Goal: Transaction & Acquisition: Obtain resource

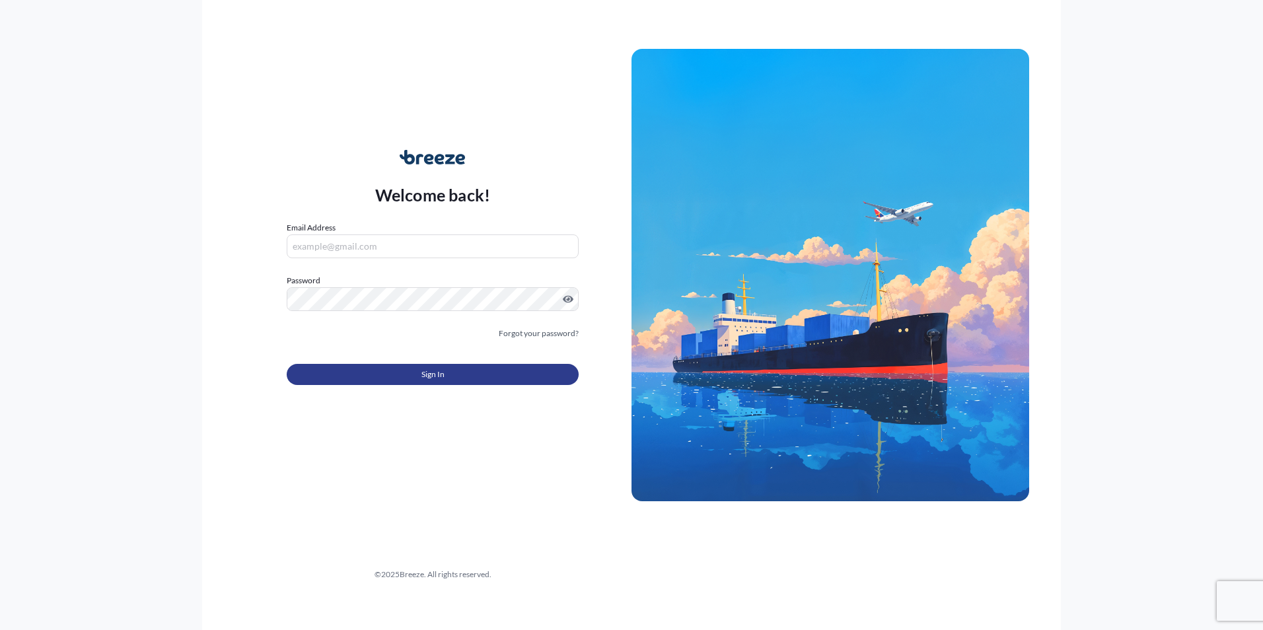
type input "[PERSON_NAME][EMAIL_ADDRESS][DOMAIN_NAME]"
click at [414, 374] on button "Sign In" at bounding box center [433, 374] width 292 height 21
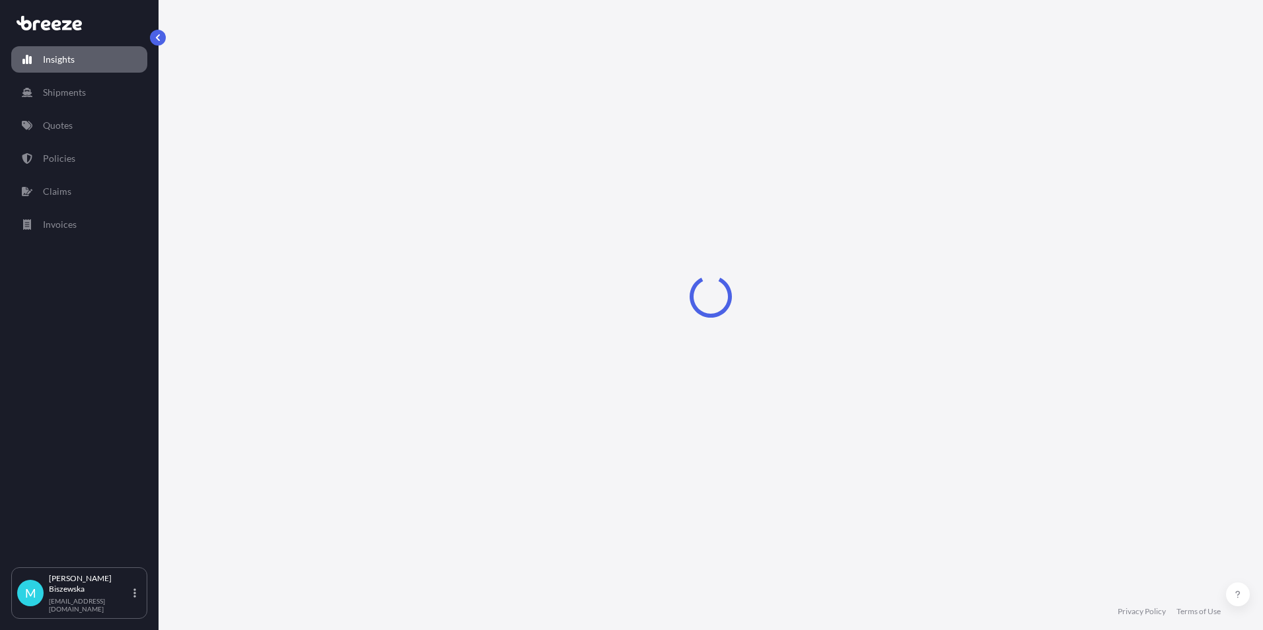
select select "2025"
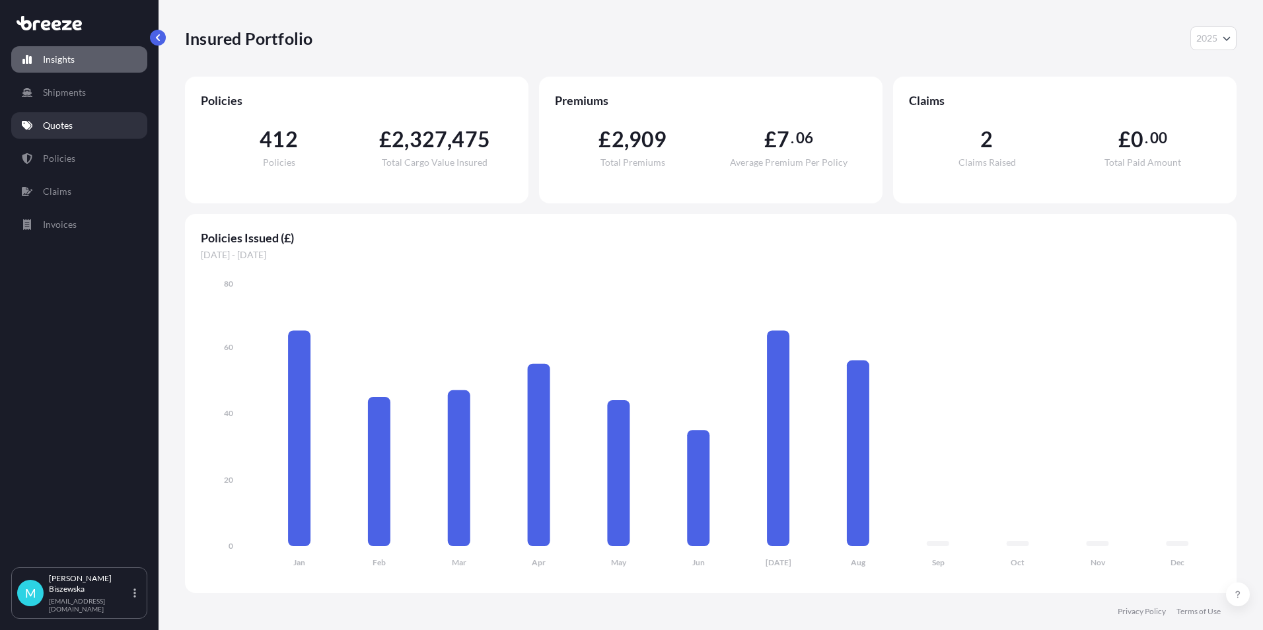
click at [85, 128] on link "Quotes" at bounding box center [79, 125] width 136 height 26
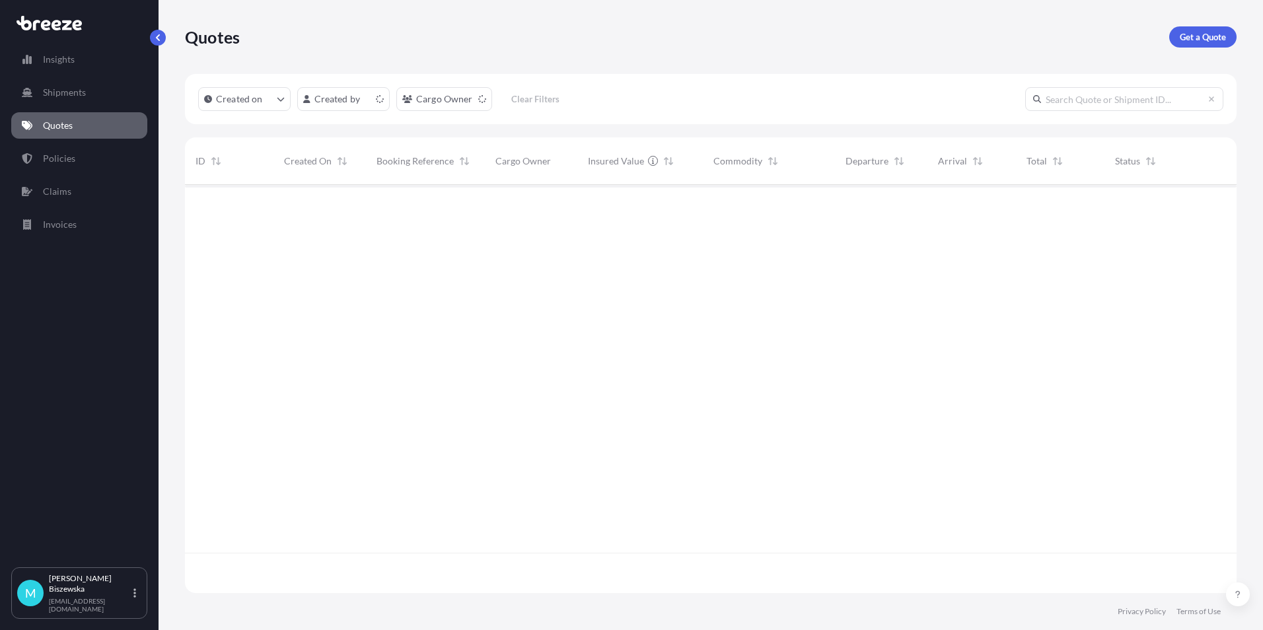
scroll to position [406, 1042]
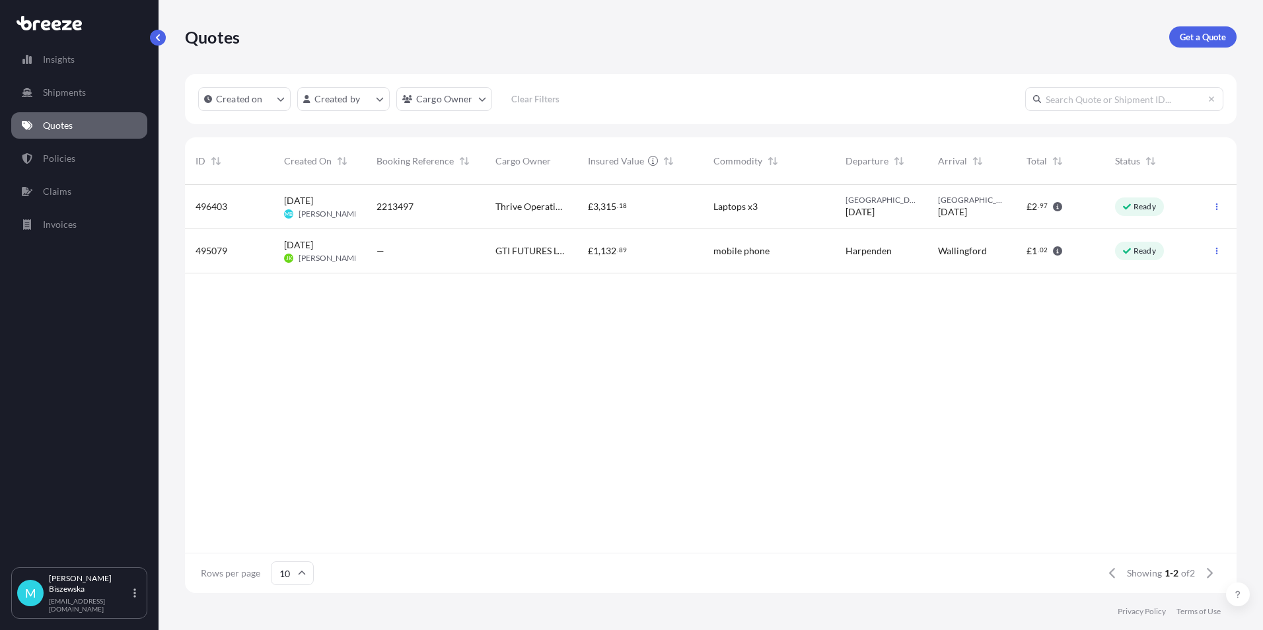
click at [645, 210] on div "£ 3 , 315 . 18" at bounding box center [640, 206] width 104 height 13
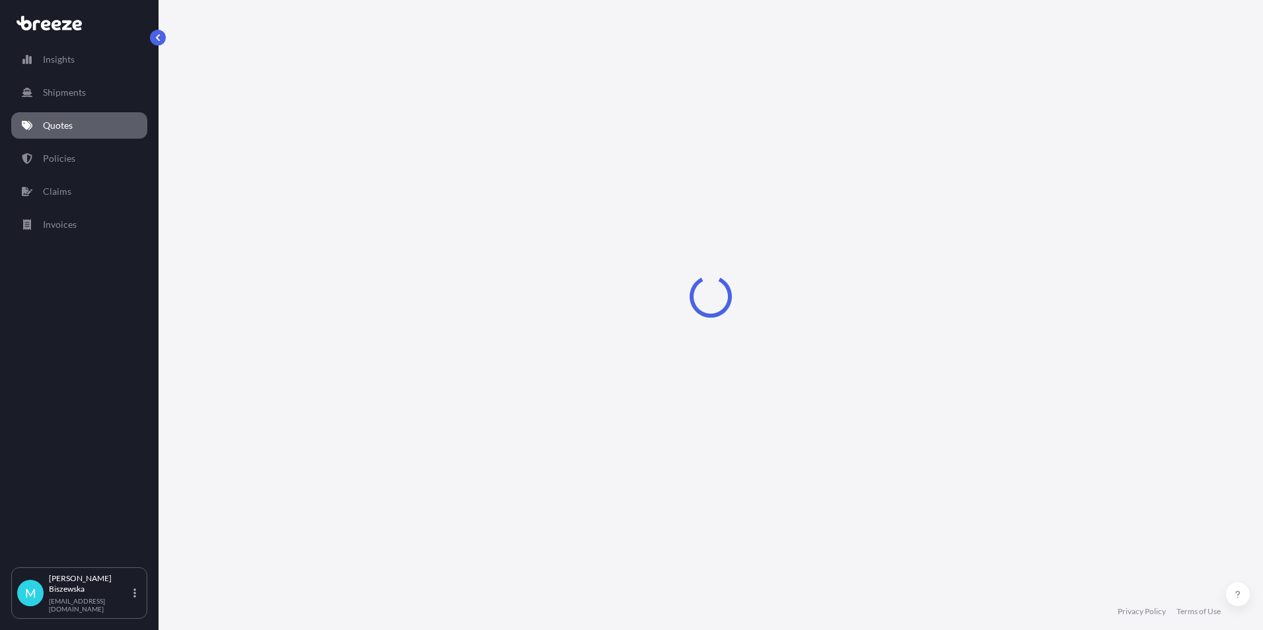
select select "Road"
select select "1"
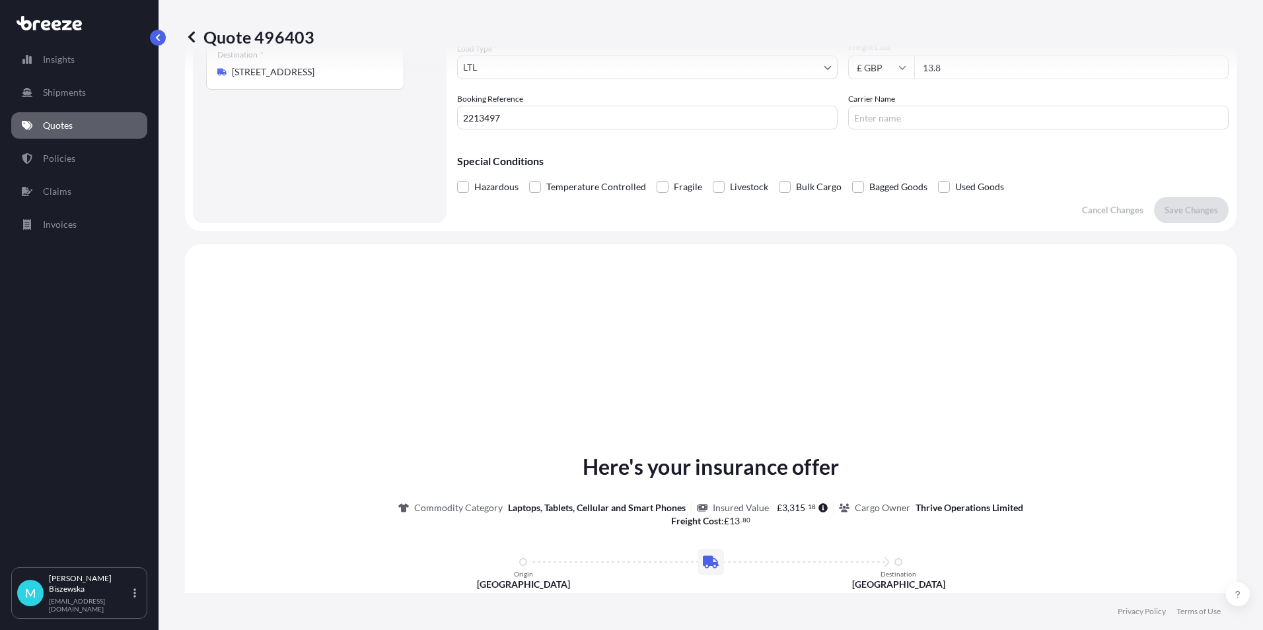
scroll to position [398, 0]
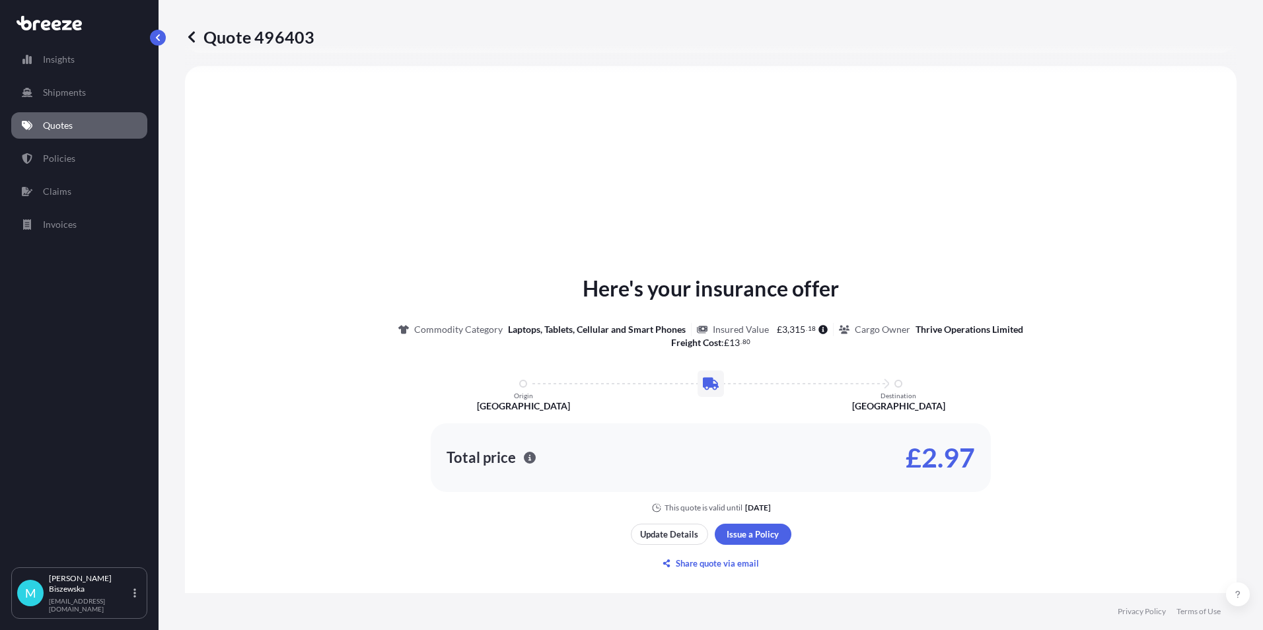
click at [79, 128] on link "Quotes" at bounding box center [79, 125] width 136 height 26
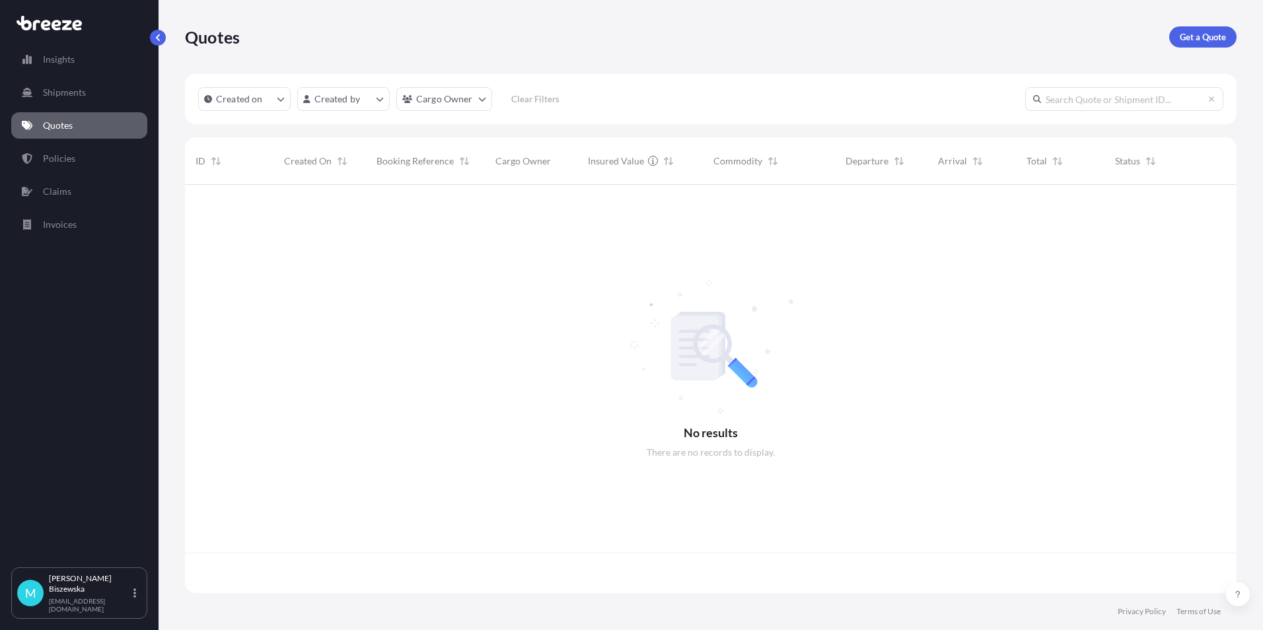
scroll to position [406, 1042]
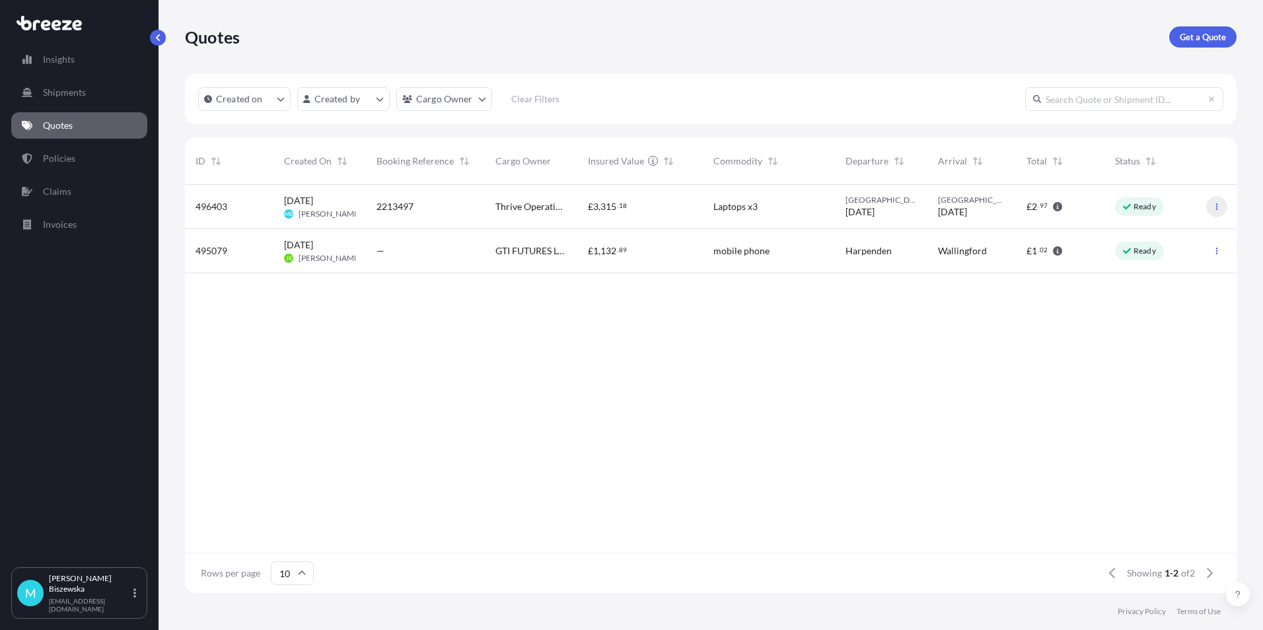
click at [1210, 205] on button "button" at bounding box center [1217, 206] width 21 height 21
click at [1189, 36] on p "Get a Quote" at bounding box center [1203, 36] width 46 height 13
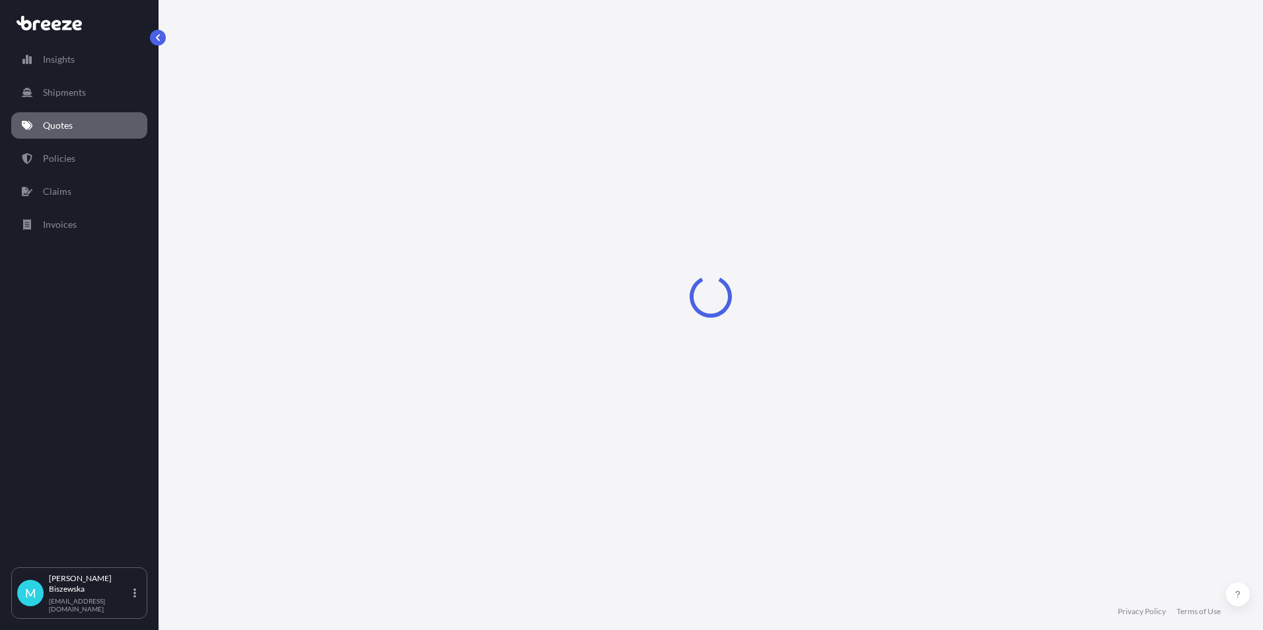
select select "Sea"
select select "1"
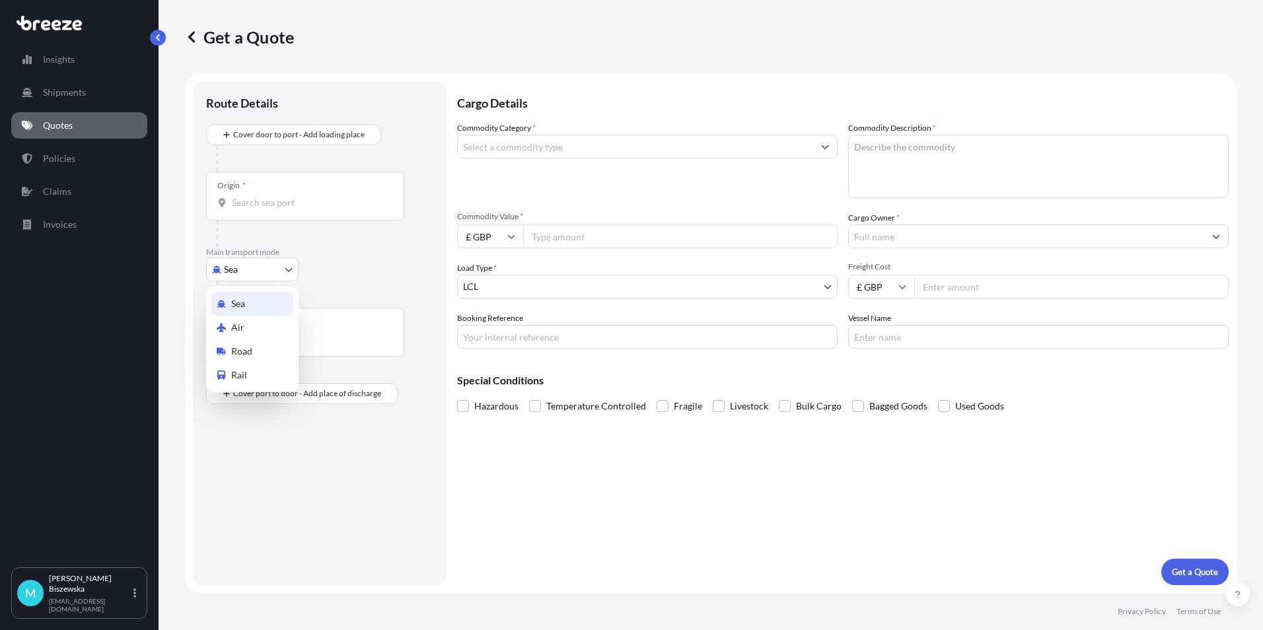
click at [242, 274] on body "Insights Shipments Quotes Policies Claims Invoices M [PERSON_NAME] [PERSON_NAME…" at bounding box center [631, 315] width 1263 height 630
click at [250, 326] on div "Air" at bounding box center [252, 328] width 82 height 24
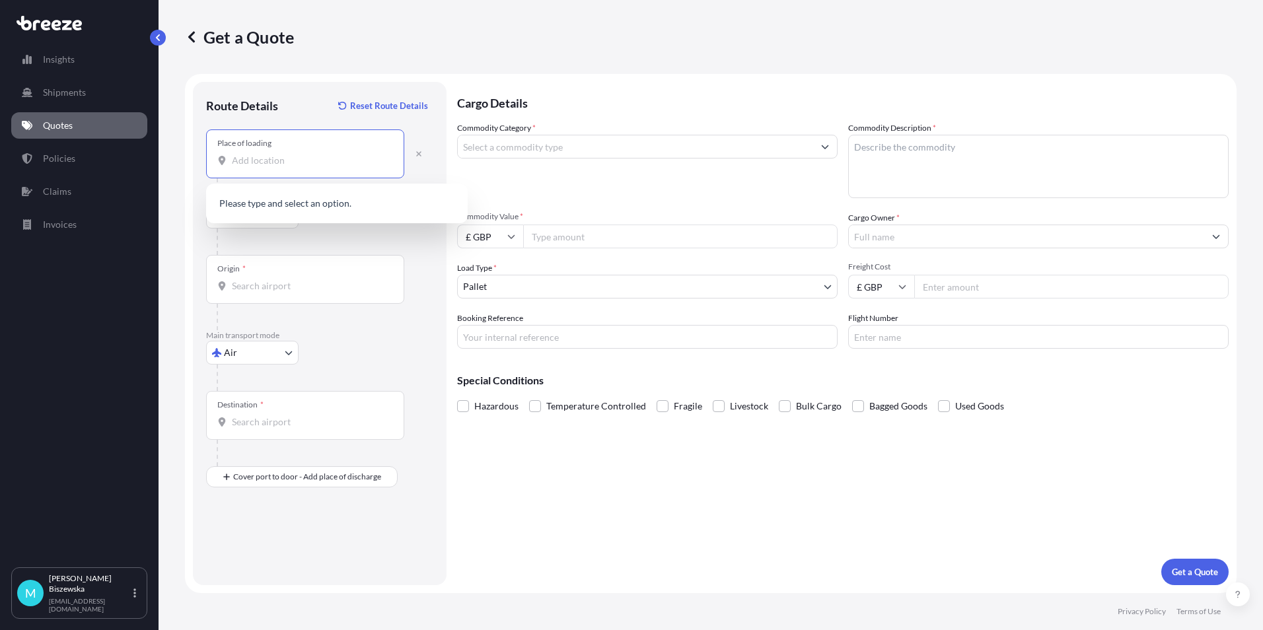
paste input "SE1 2AQ"
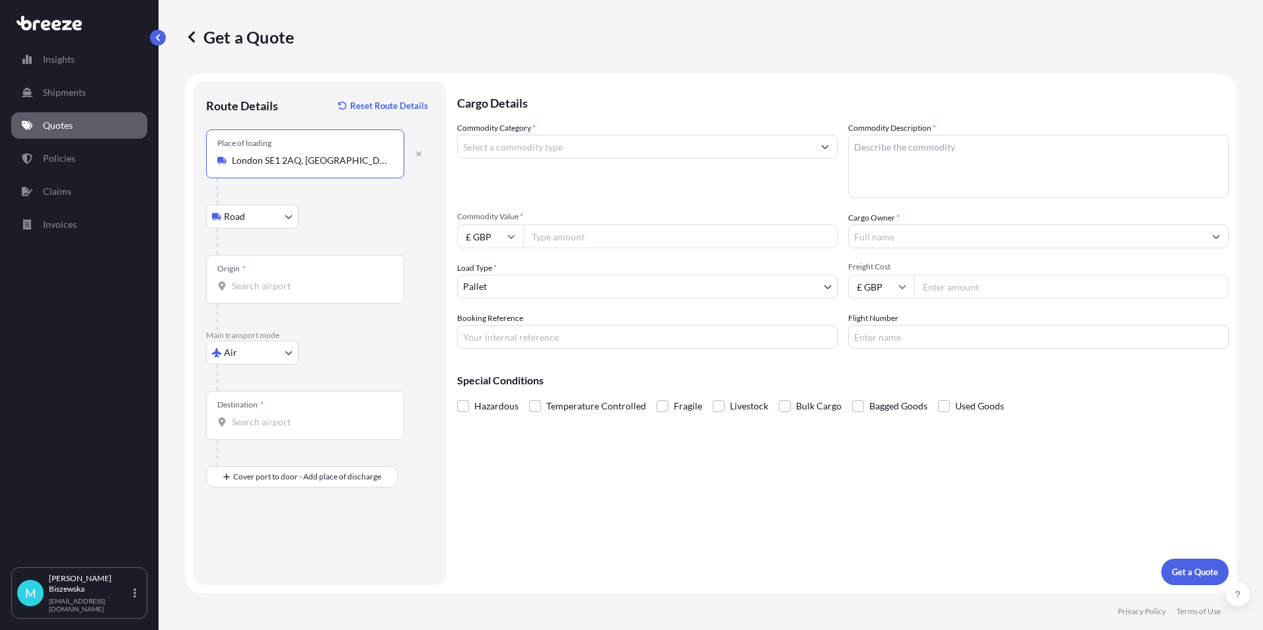
type input "London SE1 2AQ, [GEOGRAPHIC_DATA]"
click at [329, 215] on div "Road Road Rail" at bounding box center [319, 217] width 227 height 24
click at [287, 285] on input "Origin *" at bounding box center [310, 286] width 156 height 13
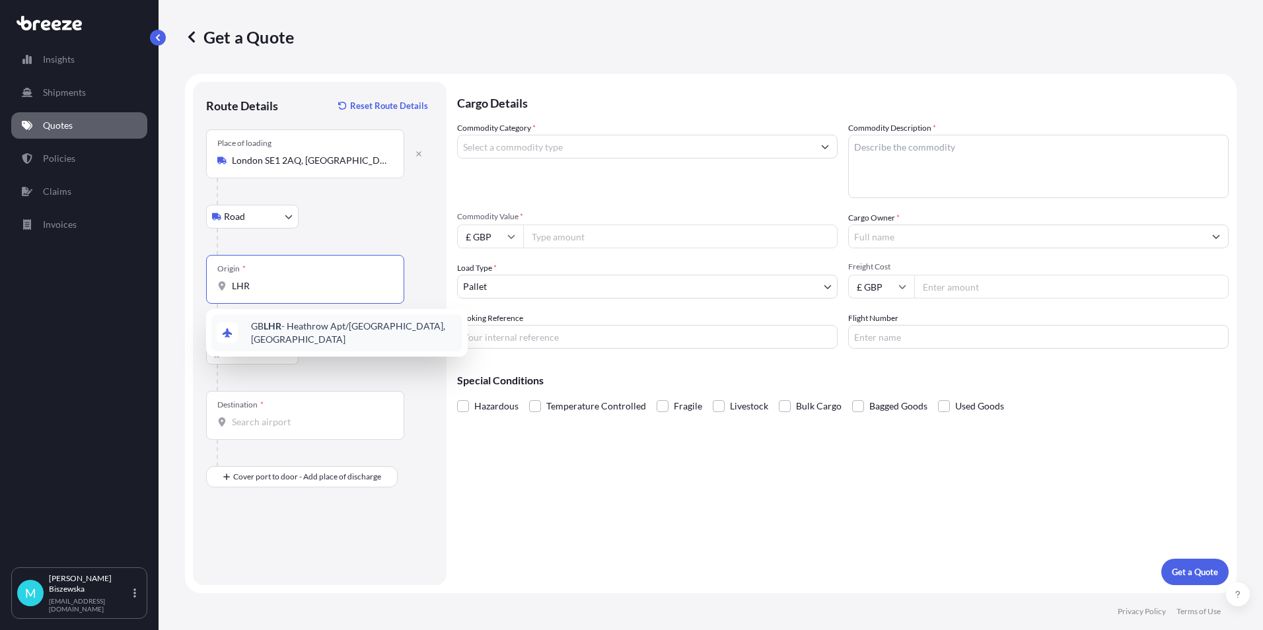
click at [274, 324] on span "GB LHR - Heathrow Apt/[GEOGRAPHIC_DATA], [GEOGRAPHIC_DATA]" at bounding box center [354, 333] width 206 height 26
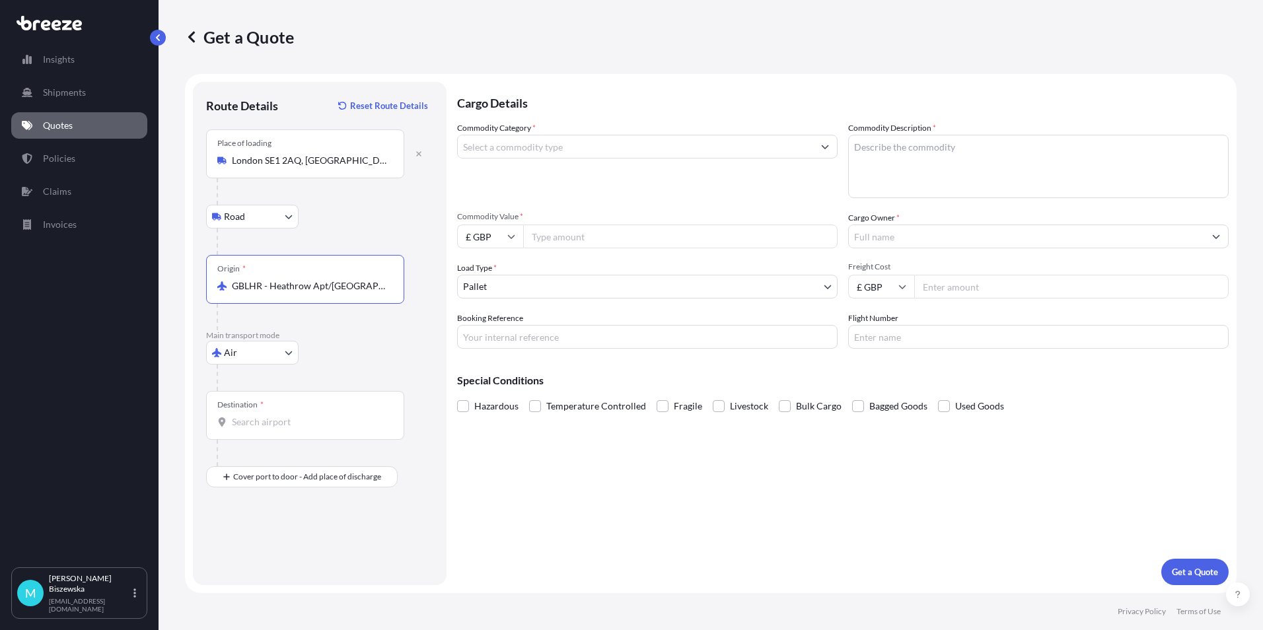
type input "GBLHR - Heathrow Apt/[GEOGRAPHIC_DATA], [GEOGRAPHIC_DATA]"
click at [346, 217] on div "Road Road Rail" at bounding box center [319, 217] width 227 height 24
click at [260, 426] on input "Destination *" at bounding box center [310, 422] width 156 height 13
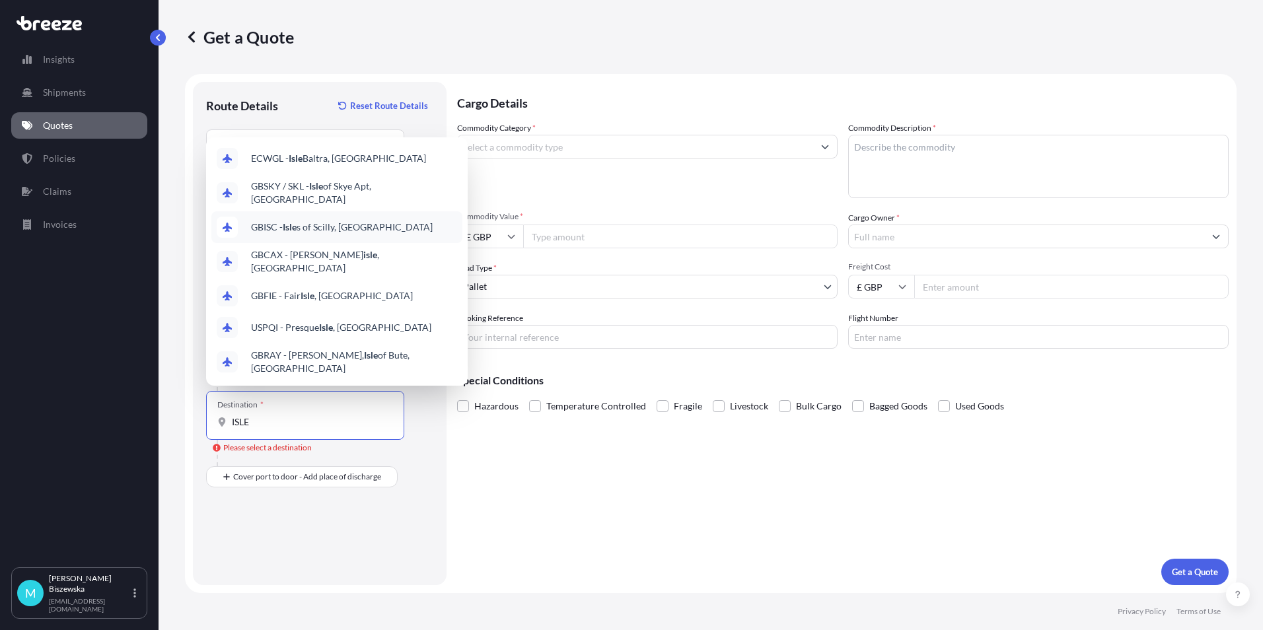
click at [196, 202] on div "Route Details Reset Route Details Place of loading [GEOGRAPHIC_DATA] Rail Origi…" at bounding box center [320, 334] width 254 height 504
drag, startPoint x: 258, startPoint y: 420, endPoint x: 229, endPoint y: 424, distance: 29.9
click at [229, 424] on div "ISLE" at bounding box center [305, 422] width 176 height 13
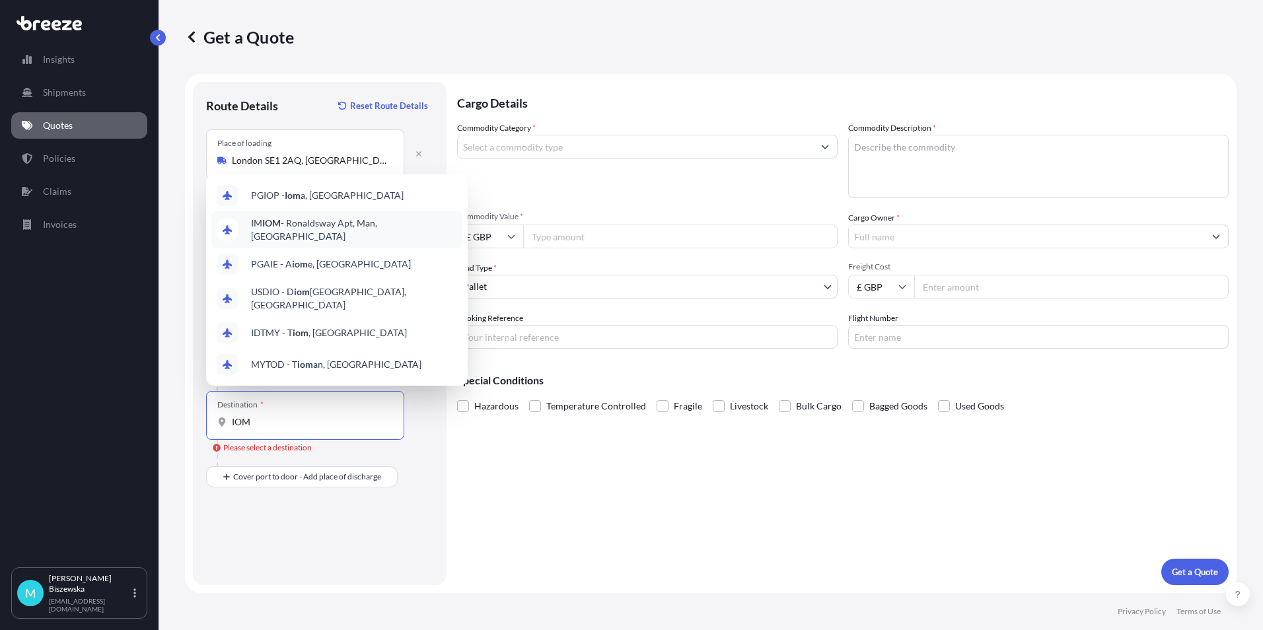
click at [386, 235] on span "IM IOM - Ronaldsway Apt, Man, Isle of" at bounding box center [354, 230] width 206 height 26
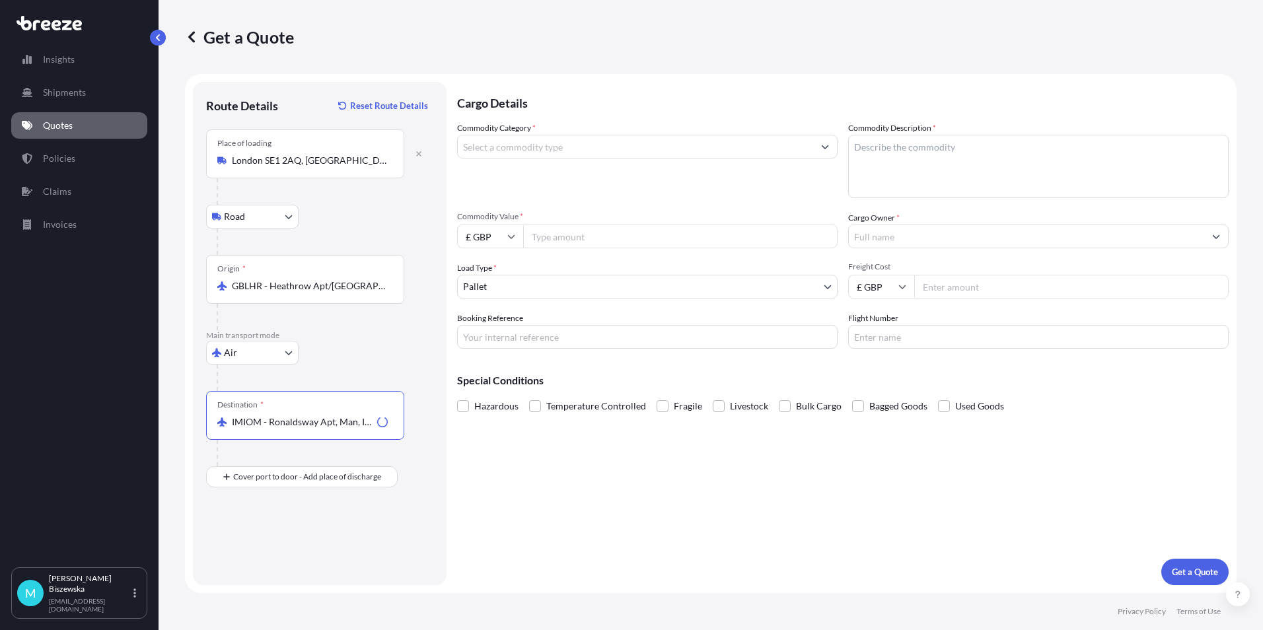
type input "IMIOM - Ronaldsway Apt, Man, Isle of"
click at [381, 330] on p "Main transport mode" at bounding box center [319, 335] width 227 height 11
click at [247, 550] on input "Place of Discharge" at bounding box center [310, 547] width 156 height 13
paste input "IM4 1EH"
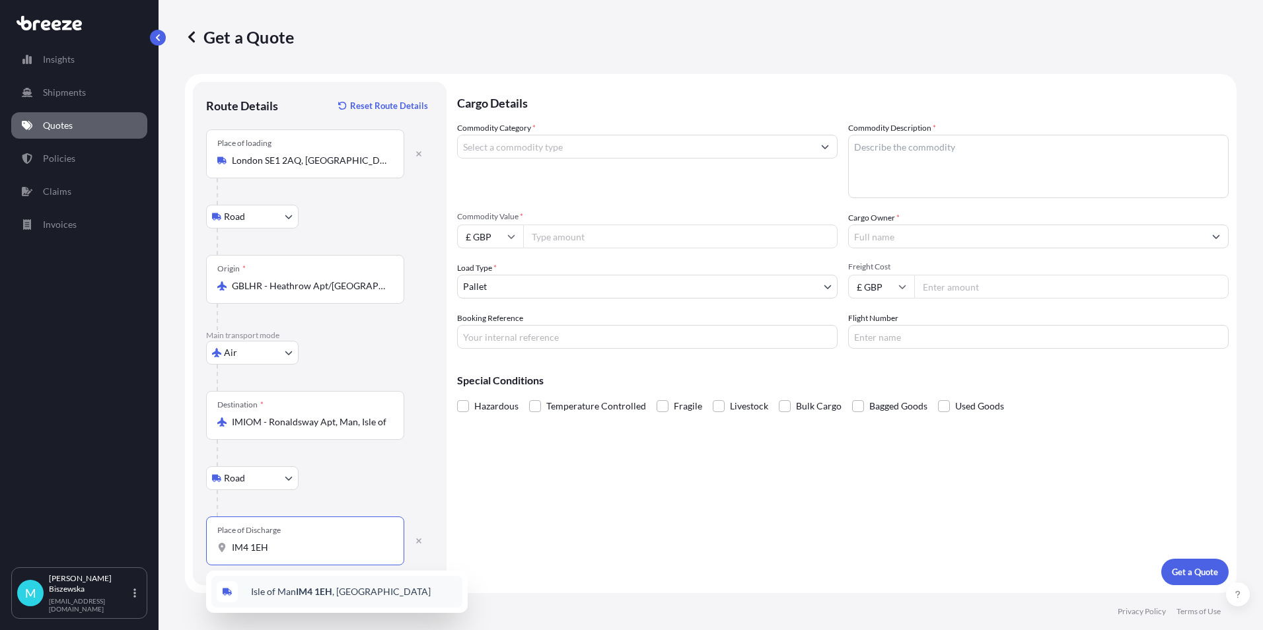
click at [324, 610] on div "[GEOGRAPHIC_DATA] , [GEOGRAPHIC_DATA]" at bounding box center [337, 592] width 262 height 42
click at [335, 588] on span "[GEOGRAPHIC_DATA] , [GEOGRAPHIC_DATA]" at bounding box center [341, 591] width 180 height 13
type input "[GEOGRAPHIC_DATA], [GEOGRAPHIC_DATA]"
click at [525, 502] on div "Cargo Details Commodity Category * Commodity Description * Commodity Value * £ …" at bounding box center [843, 334] width 772 height 504
click at [508, 146] on input "Commodity Category *" at bounding box center [635, 147] width 355 height 24
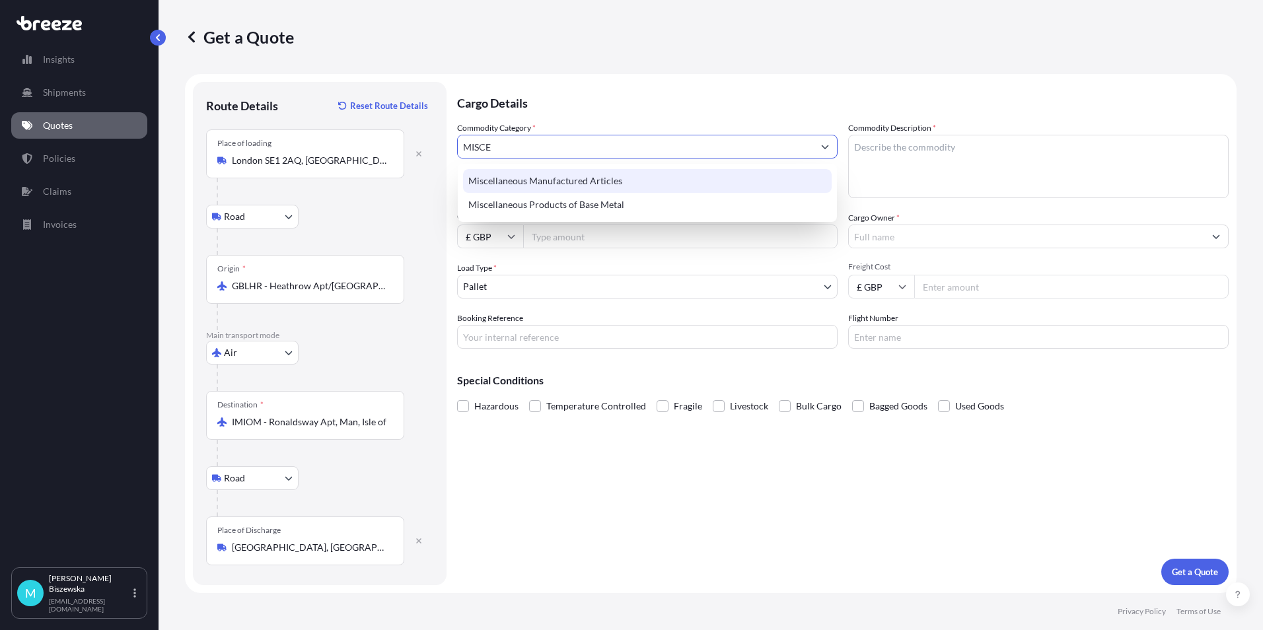
click at [525, 183] on div "Miscellaneous Manufactured Articles" at bounding box center [647, 181] width 369 height 24
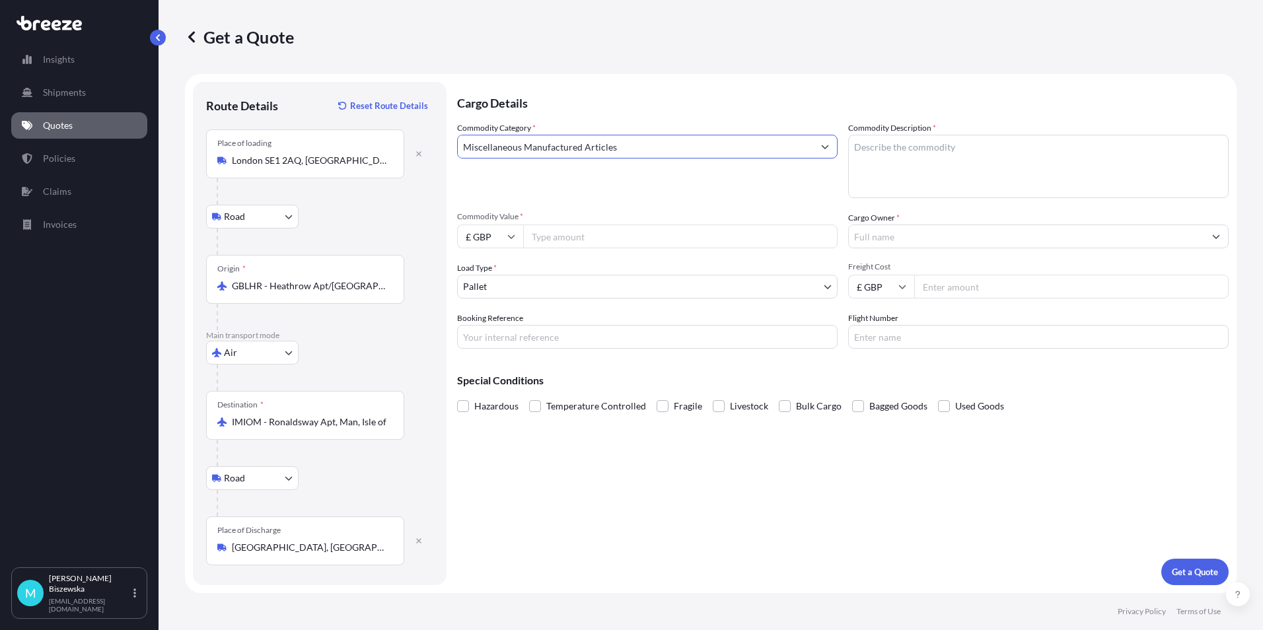
type input "Miscellaneous Manufactured Articles"
click at [537, 179] on div "Commodity Category * Miscellaneous Manufactured Articles" at bounding box center [647, 160] width 381 height 77
click at [587, 239] on input "Commodity Value *" at bounding box center [680, 237] width 315 height 24
type input "460"
click at [572, 200] on div "Commodity Category * Miscellaneous Manufactured Articles Commodity Description …" at bounding box center [843, 235] width 772 height 227
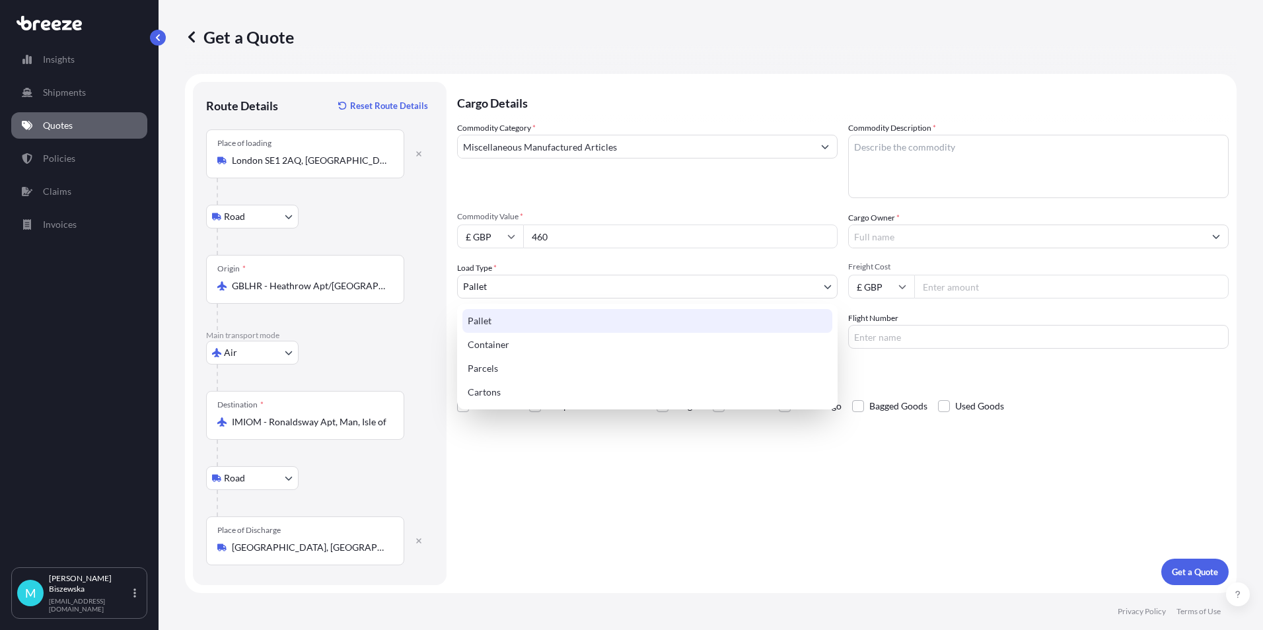
click at [538, 288] on body "Insights Shipments Quotes Policies Claims Invoices M [PERSON_NAME] [PERSON_NAME…" at bounding box center [631, 315] width 1263 height 630
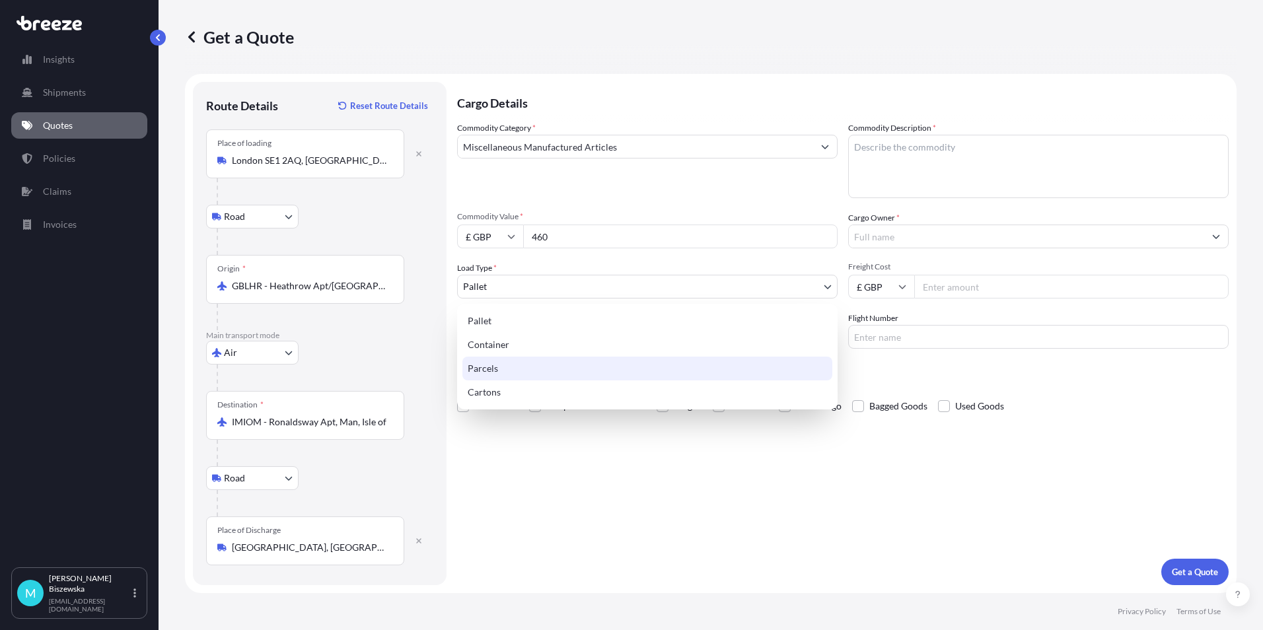
click at [511, 367] on div "Parcels" at bounding box center [648, 369] width 370 height 24
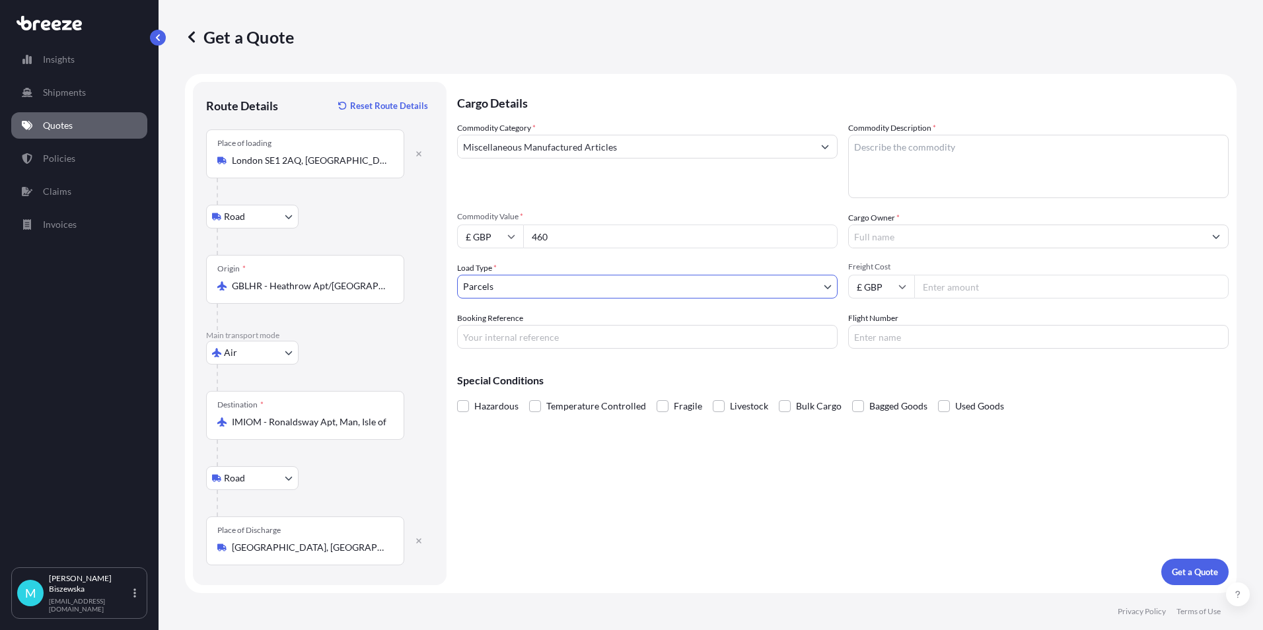
click at [504, 486] on div "Cargo Details Commodity Category * Miscellaneous Manufactured Articles Commodit…" at bounding box center [843, 334] width 772 height 504
click at [511, 332] on input "Booking Reference" at bounding box center [647, 337] width 381 height 24
paste input "2214977"
type input "2214977"
drag, startPoint x: 558, startPoint y: 453, endPoint x: 573, endPoint y: 453, distance: 15.2
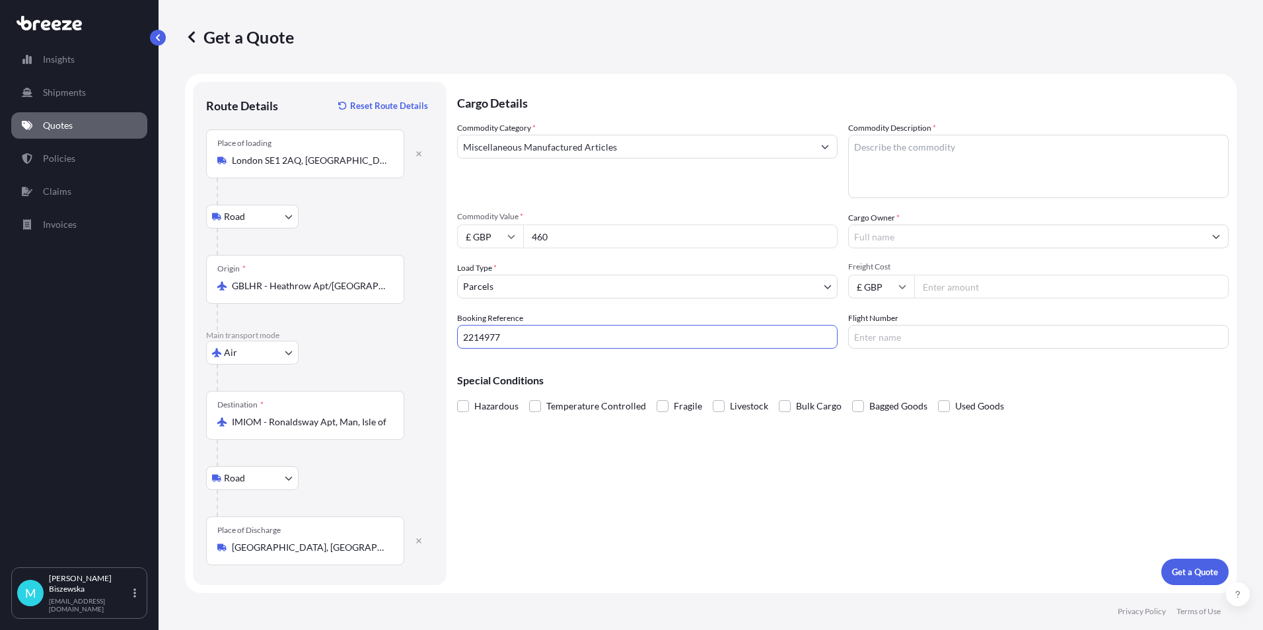
click at [559, 453] on div "Cargo Details Commodity Category * Miscellaneous Manufactured Articles Commodit…" at bounding box center [843, 334] width 772 height 504
click at [886, 159] on textarea "Commodity Description *" at bounding box center [1038, 166] width 381 height 63
paste textarea "monitor arm, Fruit Dehydration Oven"
type textarea "monitor arm, Fruit Dehydration Oven"
click at [798, 200] on div "Commodity Category * Miscellaneous Manufactured Articles Commodity Description …" at bounding box center [843, 235] width 772 height 227
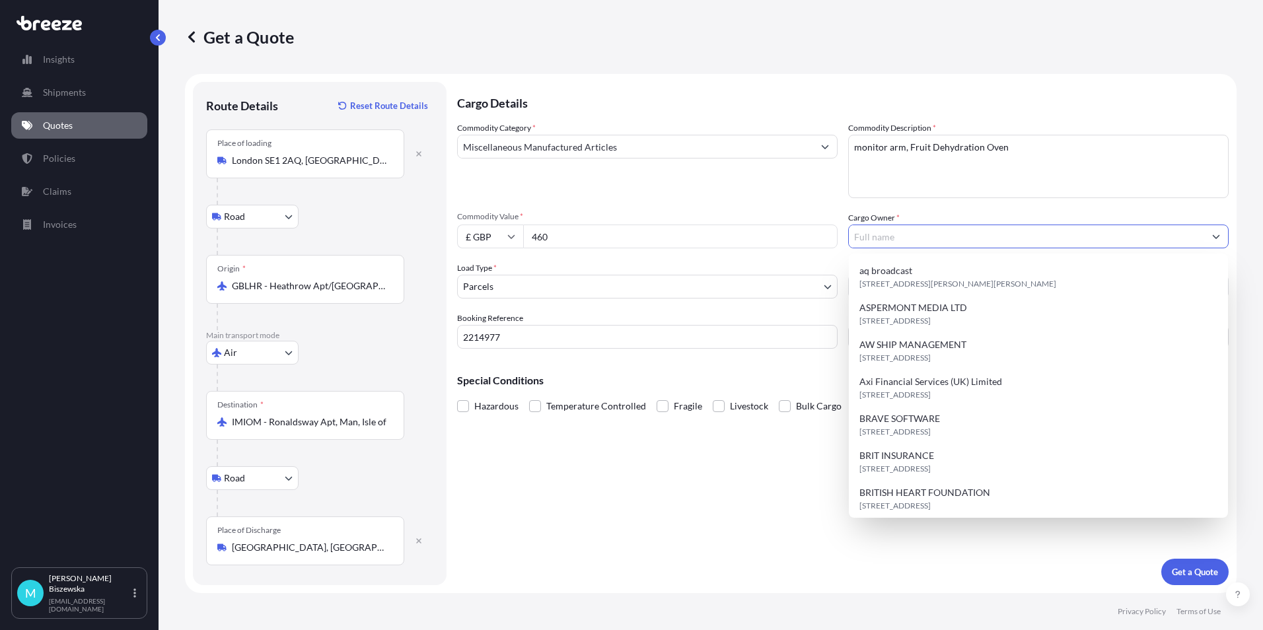
click at [894, 238] on input "Cargo Owner *" at bounding box center [1026, 237] width 355 height 24
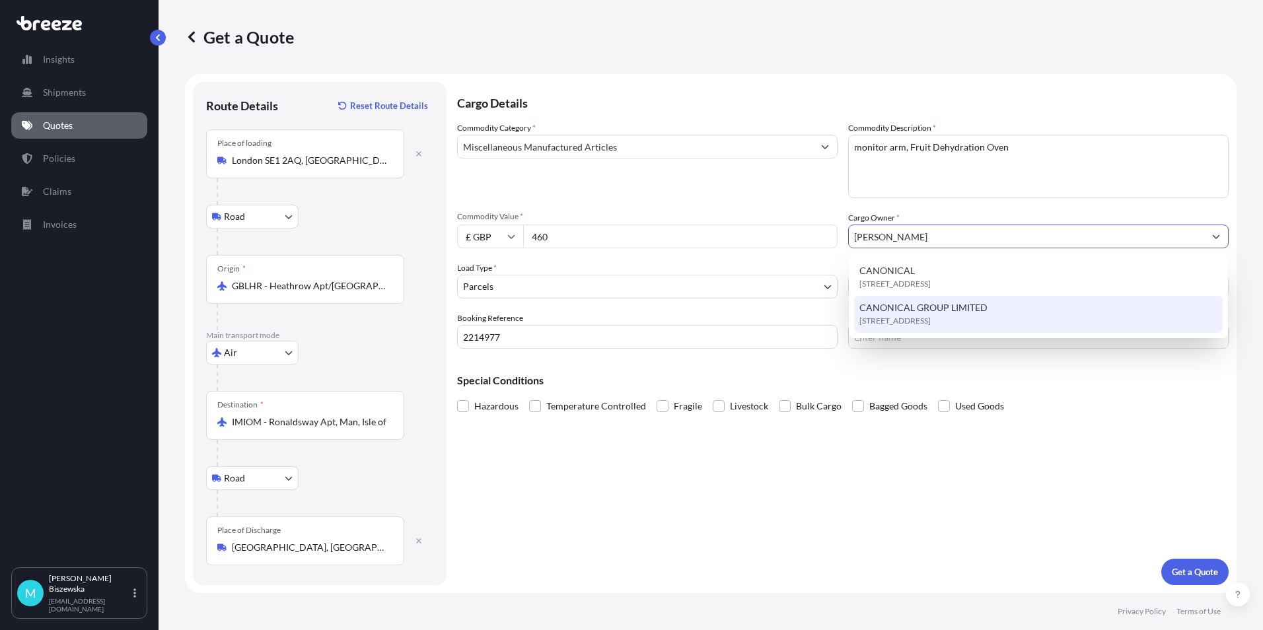
click at [901, 318] on span "[STREET_ADDRESS]" at bounding box center [895, 321] width 71 height 13
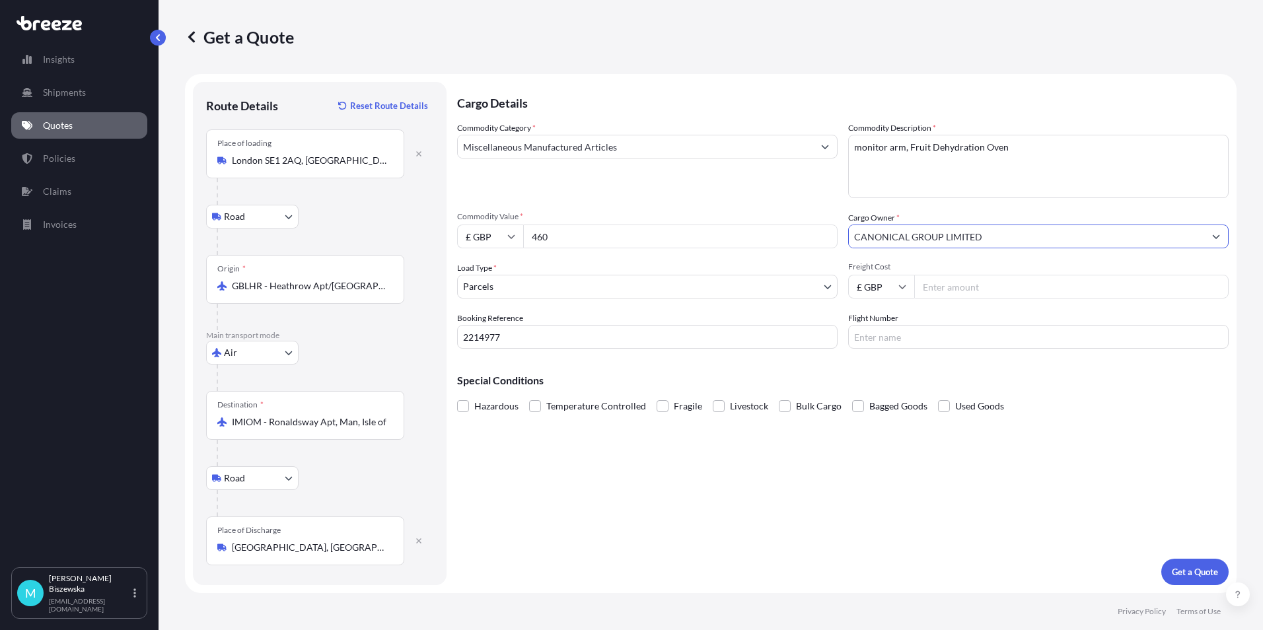
type input "CANONICAL GROUP LIMITED"
click at [800, 194] on div "Commodity Category * Miscellaneous Manufactured Articles" at bounding box center [647, 160] width 381 height 77
click at [945, 292] on input "Freight Cost" at bounding box center [1072, 287] width 315 height 24
type input "90.23"
click at [922, 374] on div "Special Conditions Hazardous Temperature Controlled Fragile Livestock Bulk Carg…" at bounding box center [843, 387] width 772 height 57
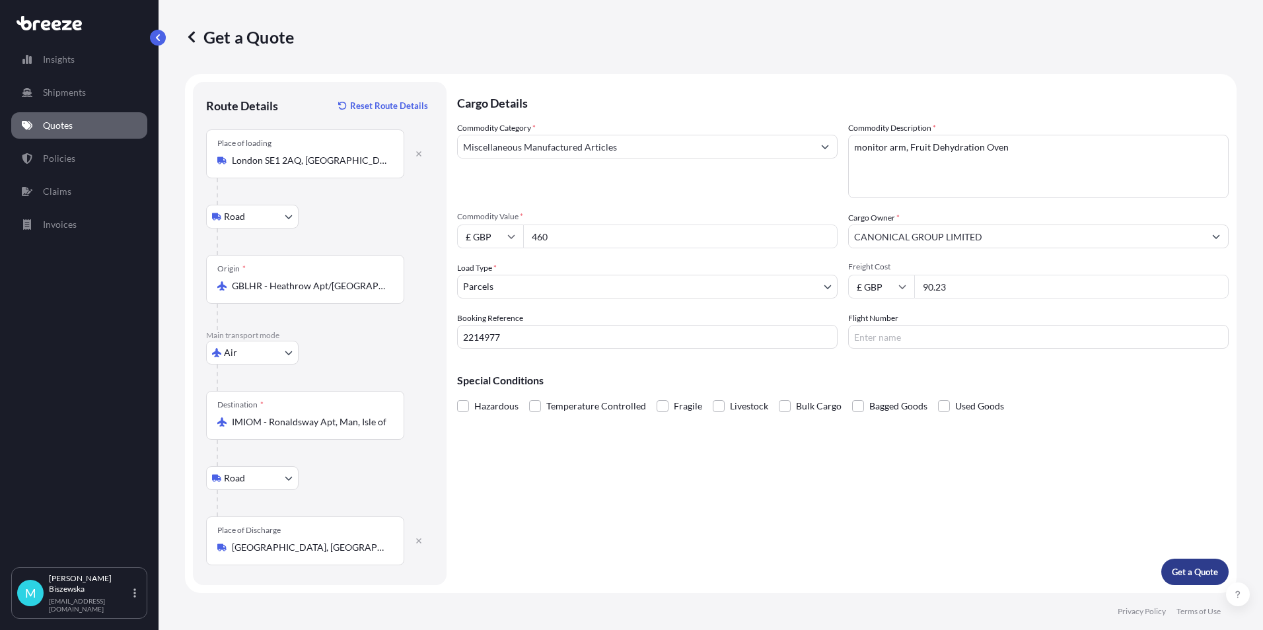
click at [1187, 571] on p "Get a Quote" at bounding box center [1195, 572] width 46 height 13
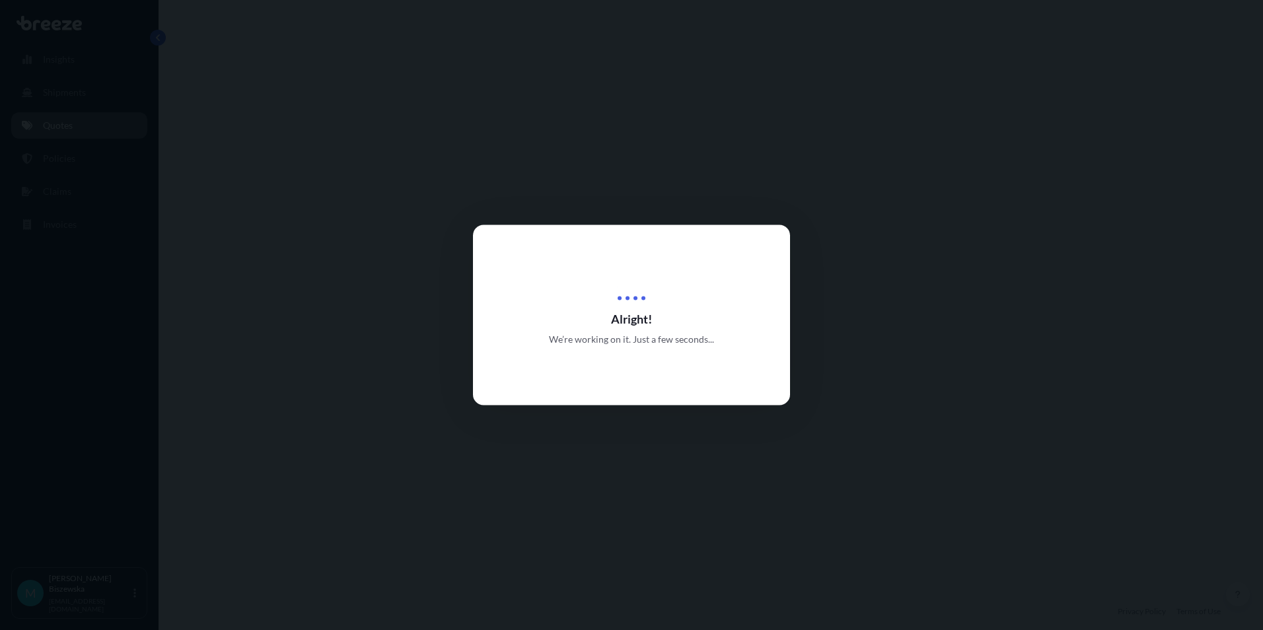
select select "Road"
select select "Air"
select select "Road"
select select "3"
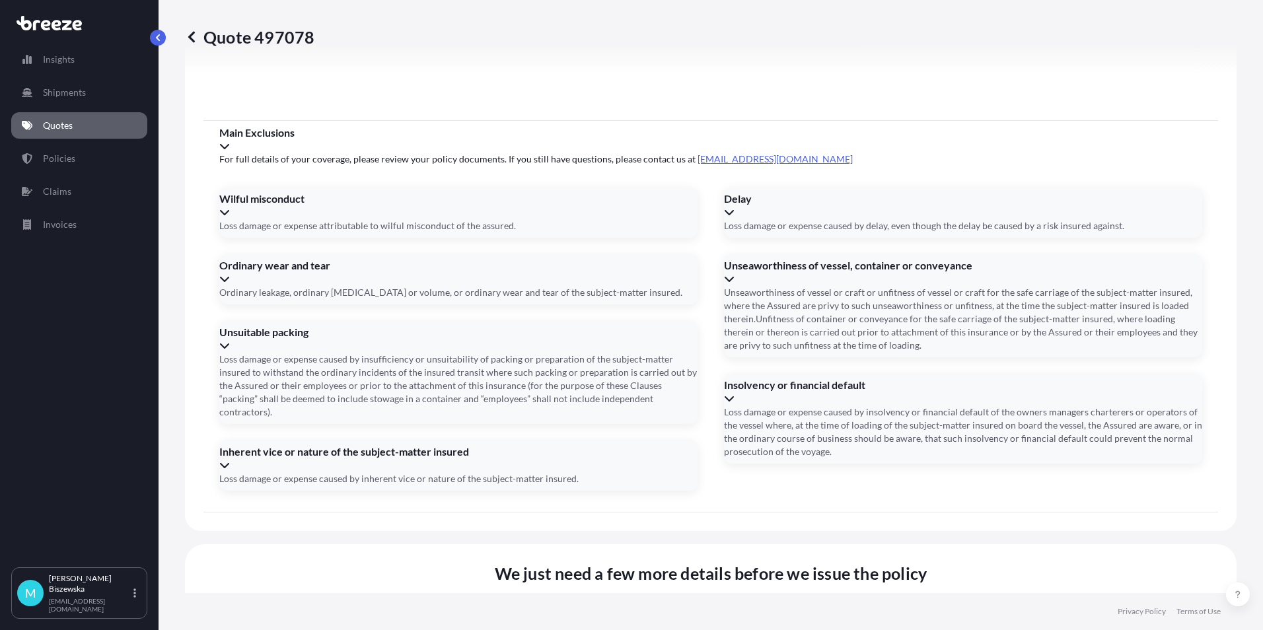
scroll to position [1729, 0]
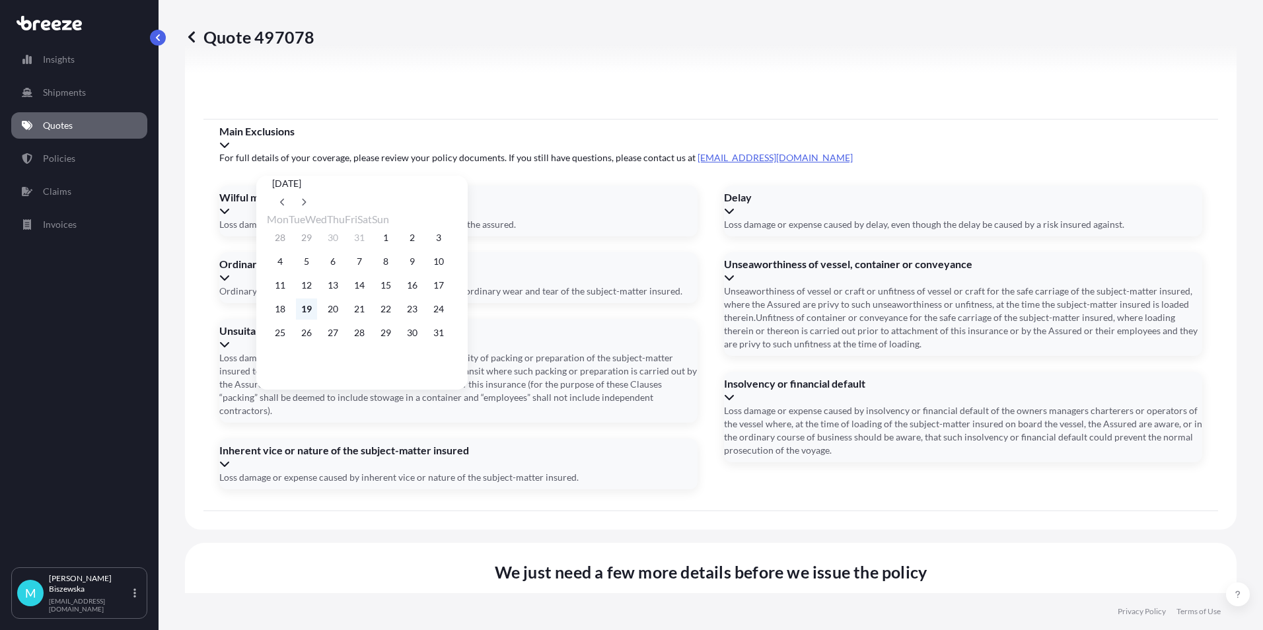
click at [315, 314] on button "19" at bounding box center [306, 309] width 21 height 21
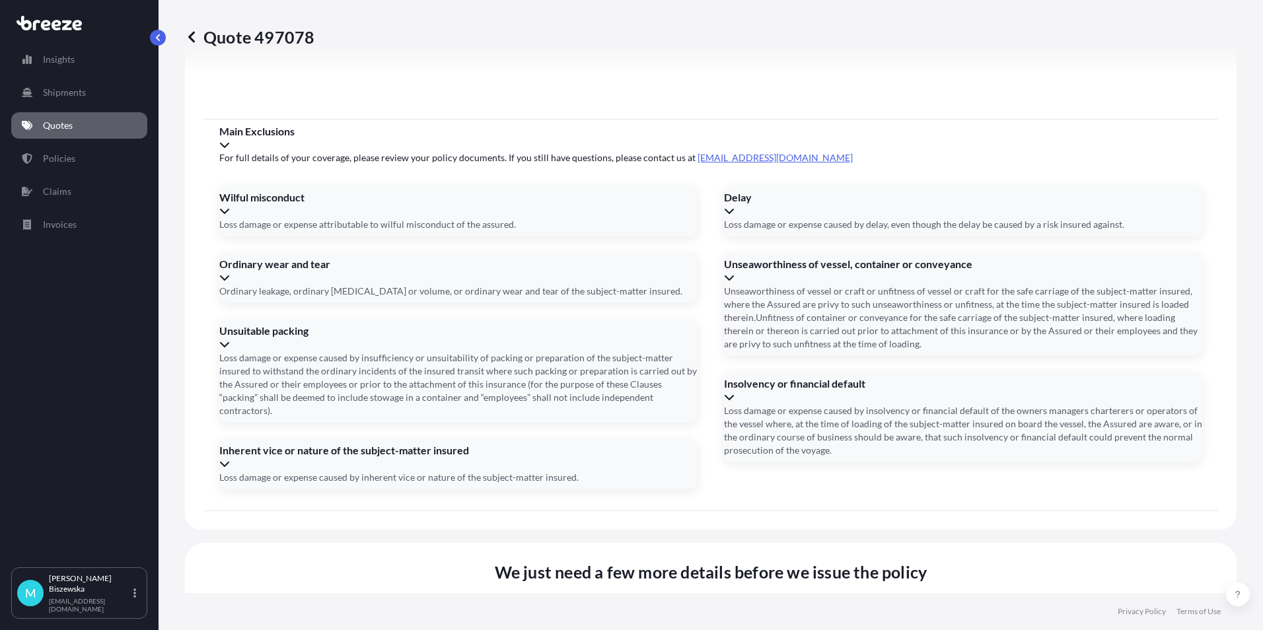
type input "[DATE]"
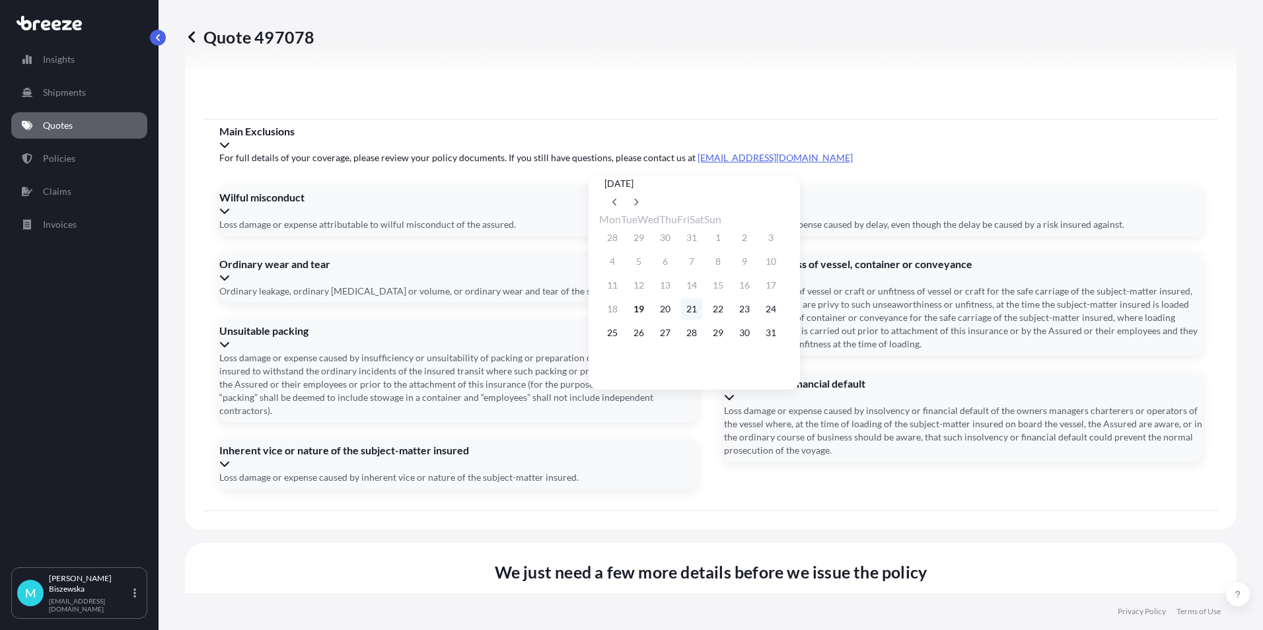
click at [702, 311] on button "21" at bounding box center [691, 309] width 21 height 21
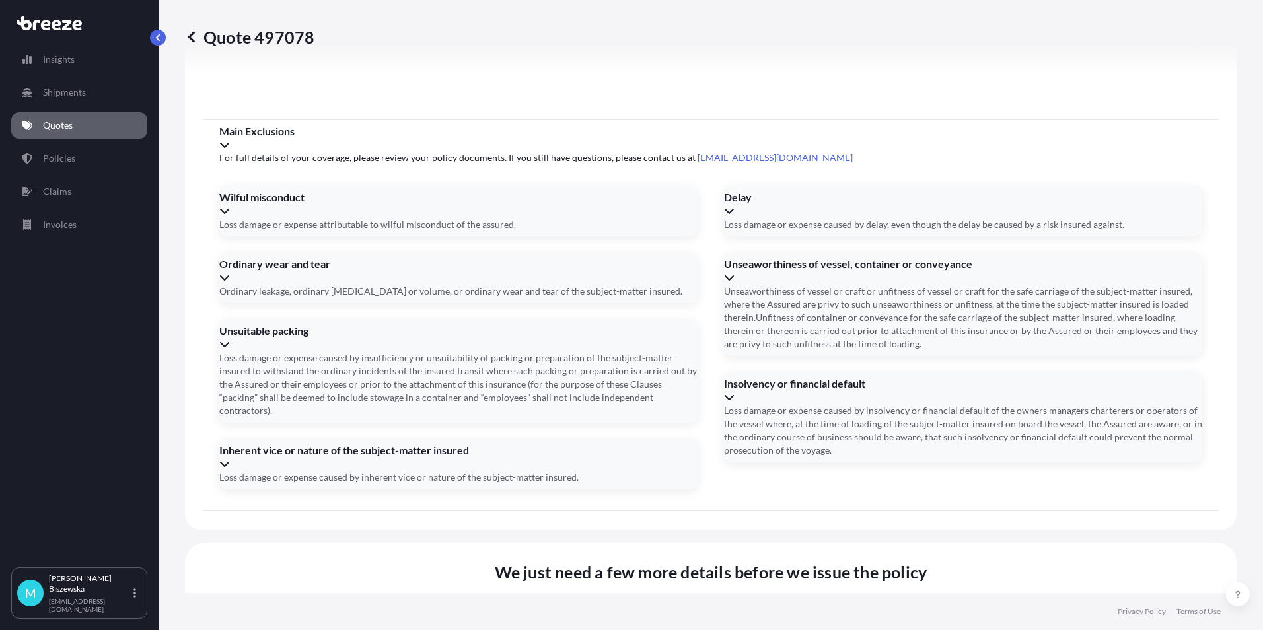
type input "[DATE]"
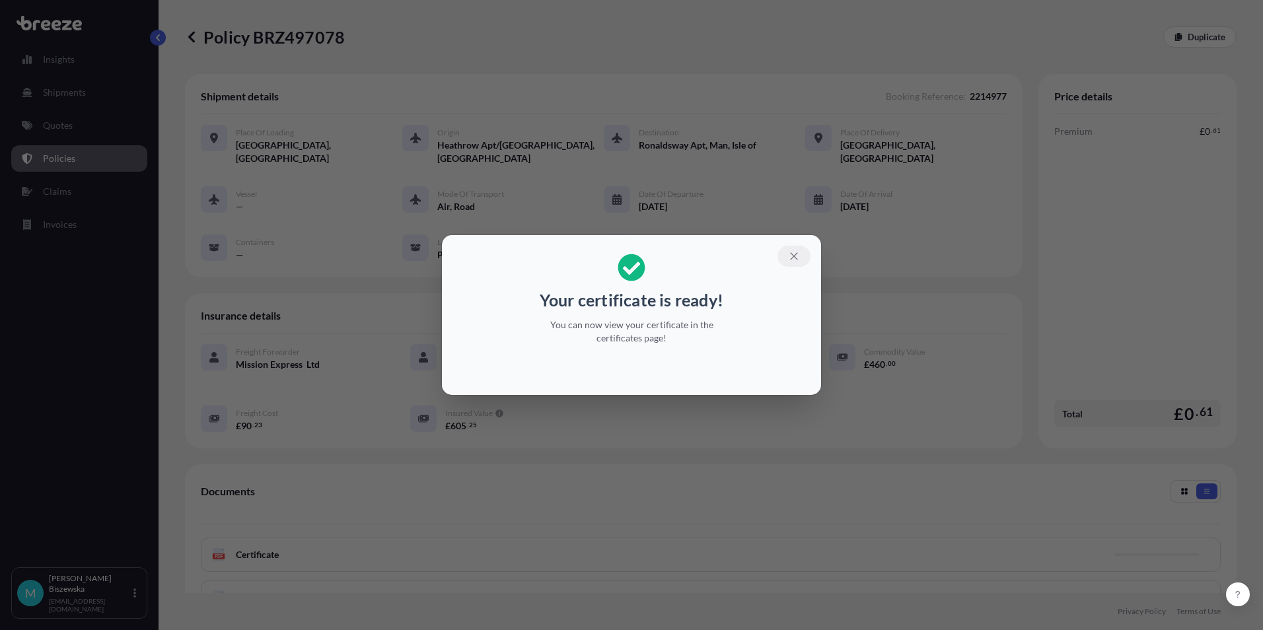
click at [802, 254] on button "button" at bounding box center [794, 256] width 33 height 21
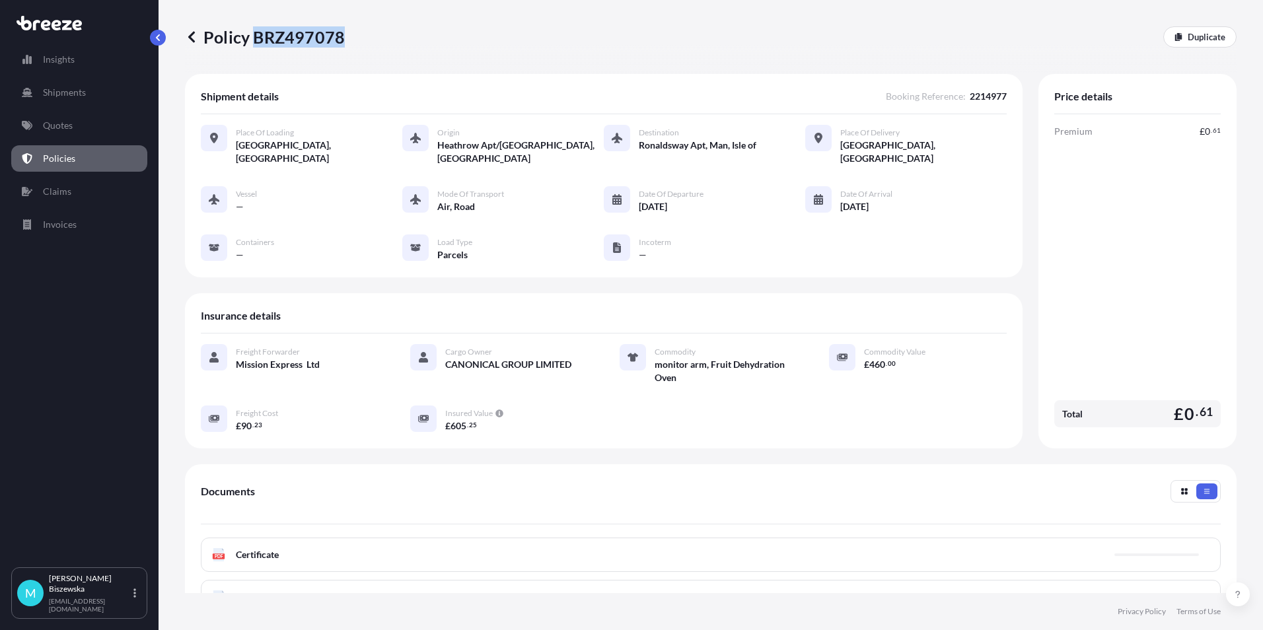
drag, startPoint x: 256, startPoint y: 34, endPoint x: 341, endPoint y: 37, distance: 84.6
click at [341, 36] on p "Policy BRZ497078" at bounding box center [265, 36] width 160 height 21
drag, startPoint x: 341, startPoint y: 37, endPoint x: 328, endPoint y: 37, distance: 13.2
copy p "BRZ497078"
click at [90, 131] on link "Quotes" at bounding box center [79, 125] width 136 height 26
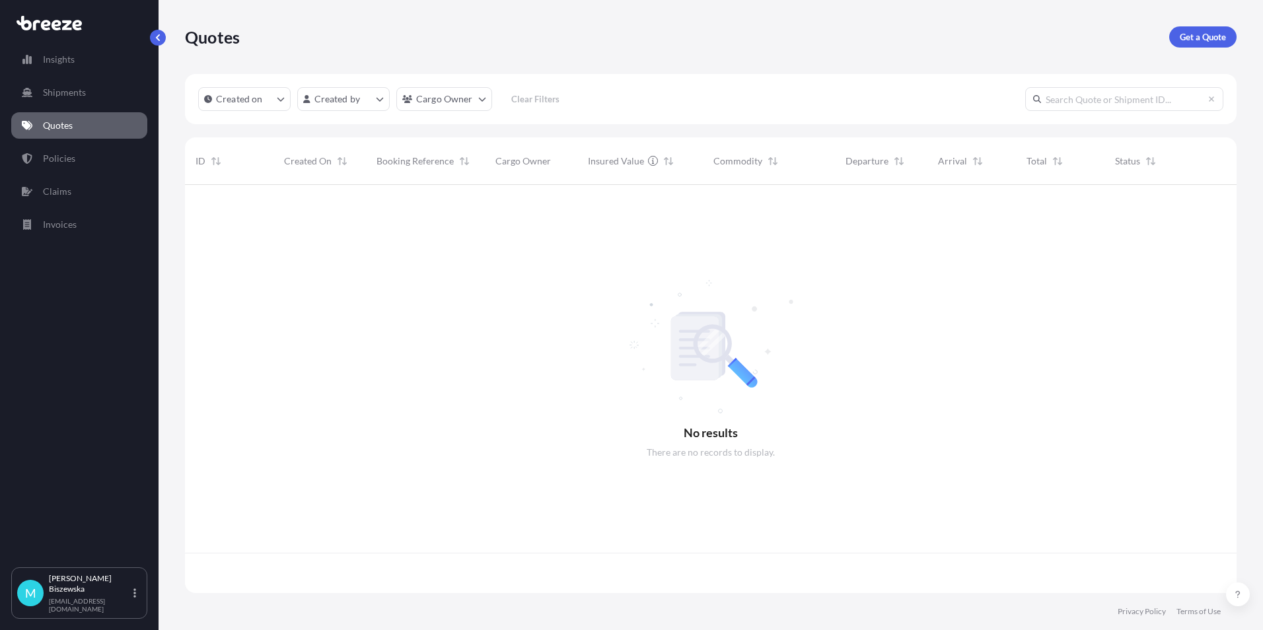
scroll to position [406, 1042]
click at [1200, 36] on p "Get a Quote" at bounding box center [1203, 36] width 46 height 13
select select "Sea"
select select "1"
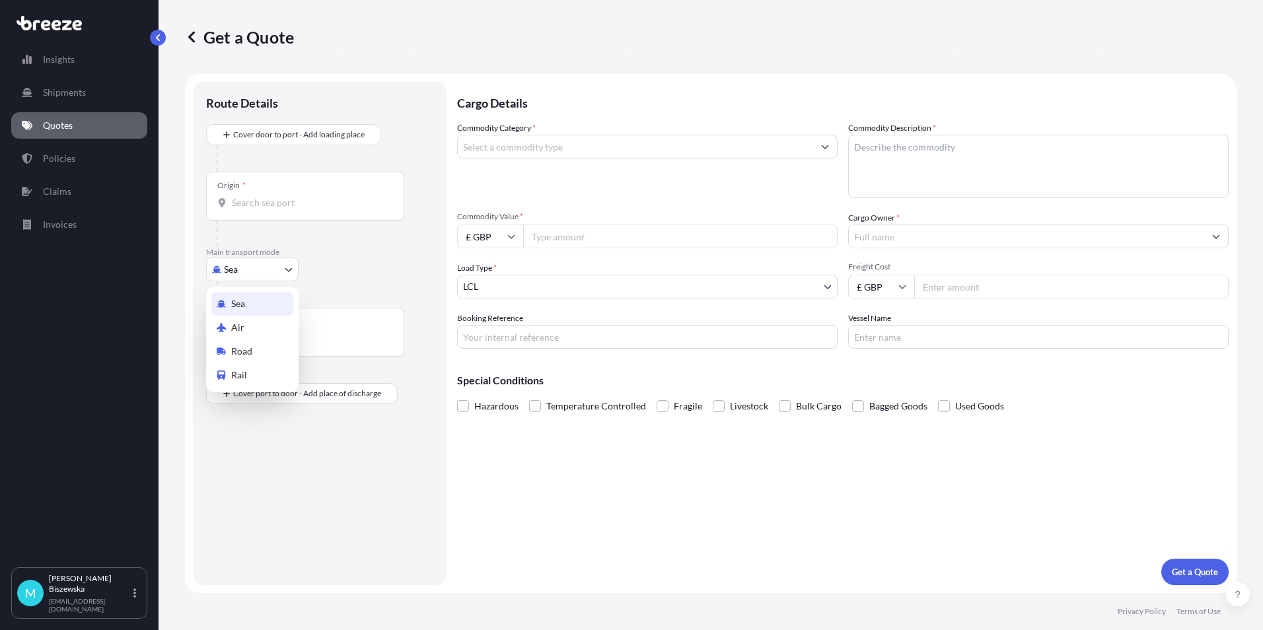
click at [242, 268] on body "Insights Shipments Quotes Policies Claims Invoices M [PERSON_NAME] [PERSON_NAME…" at bounding box center [631, 315] width 1263 height 630
click at [262, 342] on div "Road" at bounding box center [252, 352] width 82 height 24
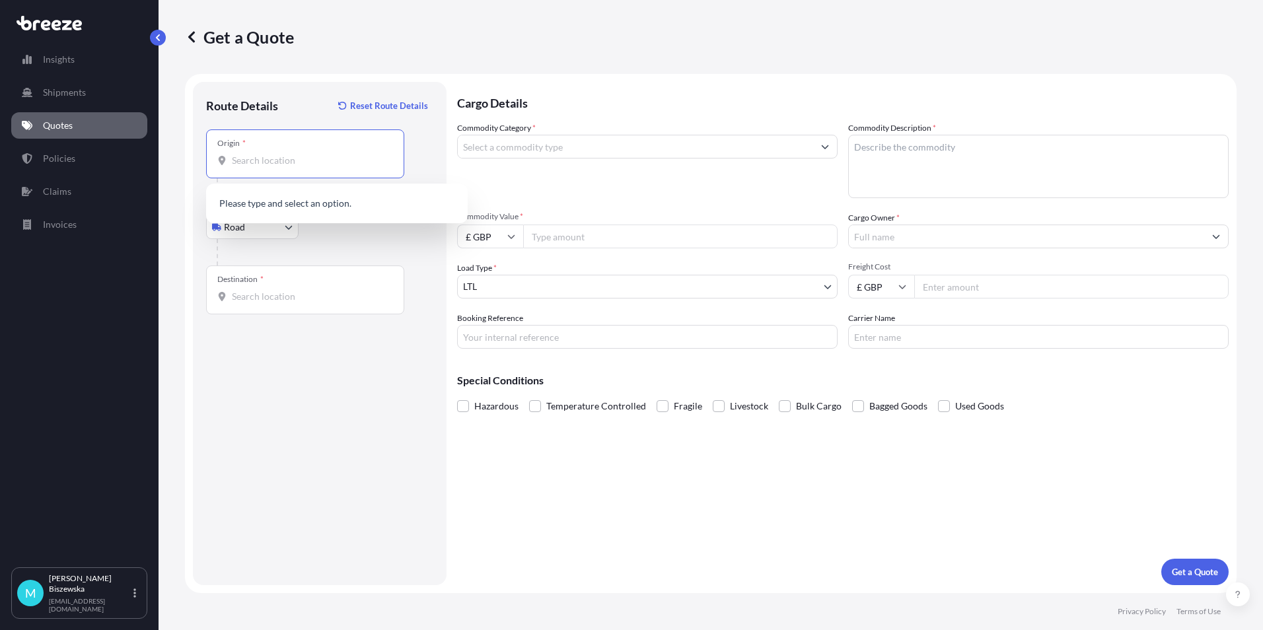
click at [256, 160] on input "Origin *" at bounding box center [310, 160] width 156 height 13
paste input "EC2R 7BP"
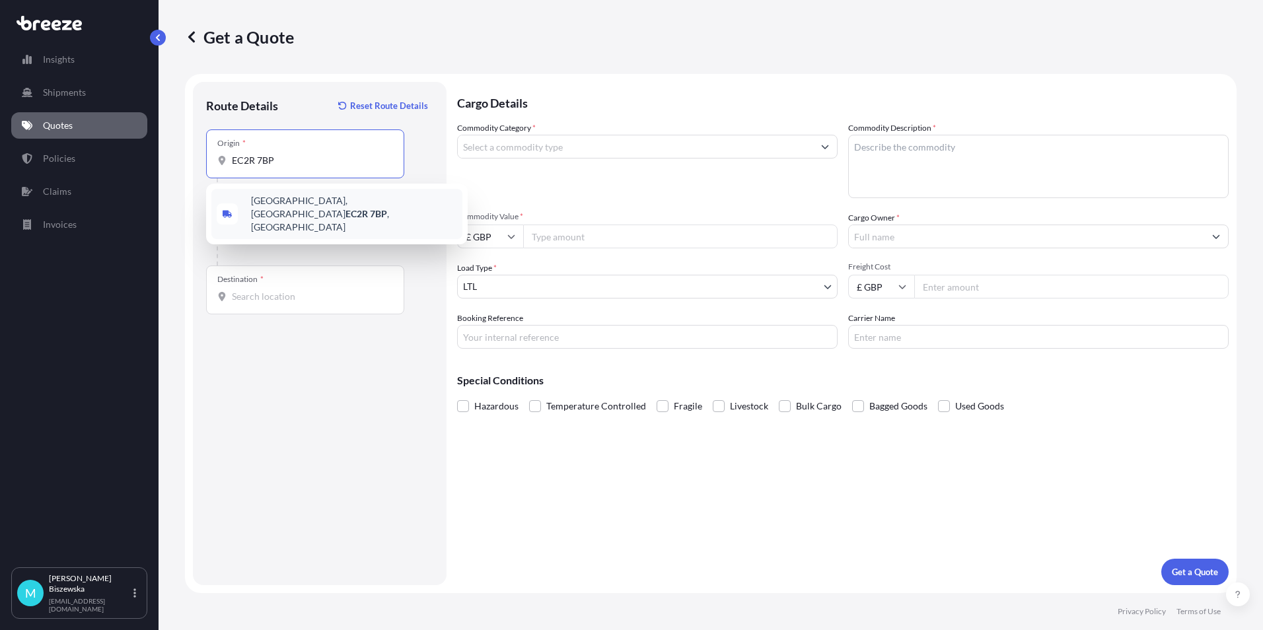
click at [338, 204] on span "[STREET_ADDRESS]" at bounding box center [354, 214] width 206 height 40
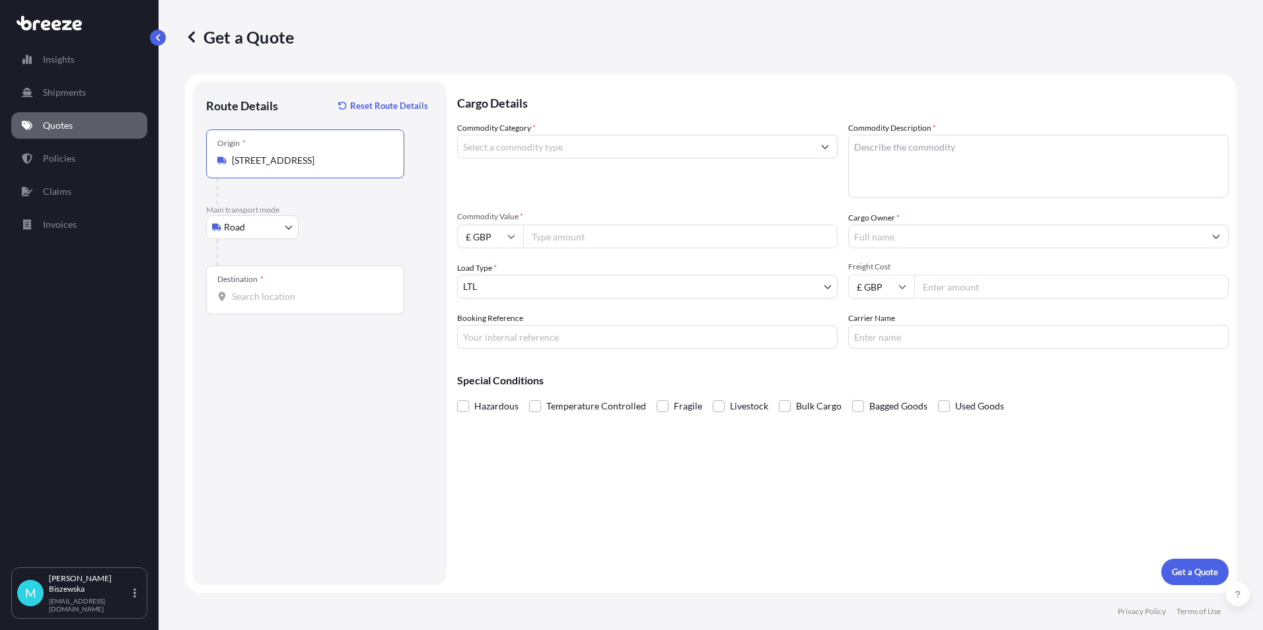
type input "[STREET_ADDRESS]"
drag, startPoint x: 350, startPoint y: 237, endPoint x: 337, endPoint y: 147, distance: 90.7
click at [350, 232] on div "Road Sea Air Road Rail" at bounding box center [319, 227] width 227 height 24
click at [256, 300] on input "Destination *" at bounding box center [310, 296] width 156 height 13
paste input "PO144HW"
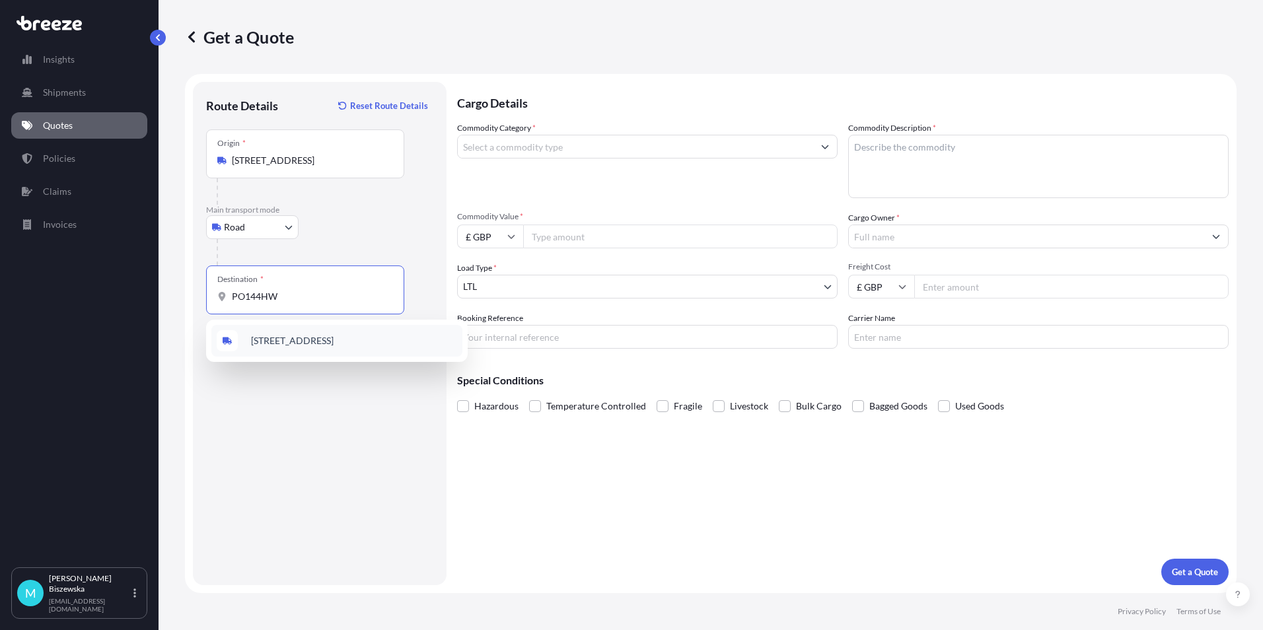
click at [295, 341] on span "[STREET_ADDRESS]" at bounding box center [292, 340] width 83 height 13
type input "[STREET_ADDRESS]"
click at [541, 484] on div "Cargo Details Commodity Category * Commodity Description * Commodity Value * £ …" at bounding box center [843, 334] width 772 height 504
click at [548, 151] on input "Commodity Category *" at bounding box center [635, 147] width 355 height 24
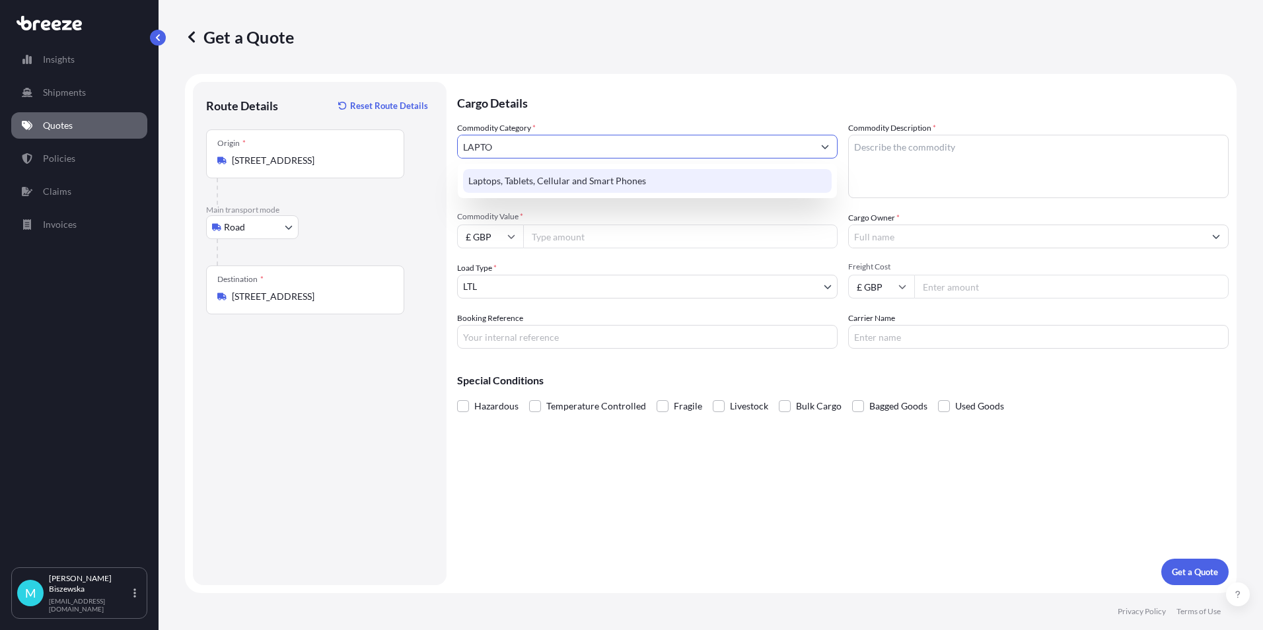
click at [541, 182] on div "Laptops, Tablets, Cellular and Smart Phones" at bounding box center [647, 181] width 369 height 24
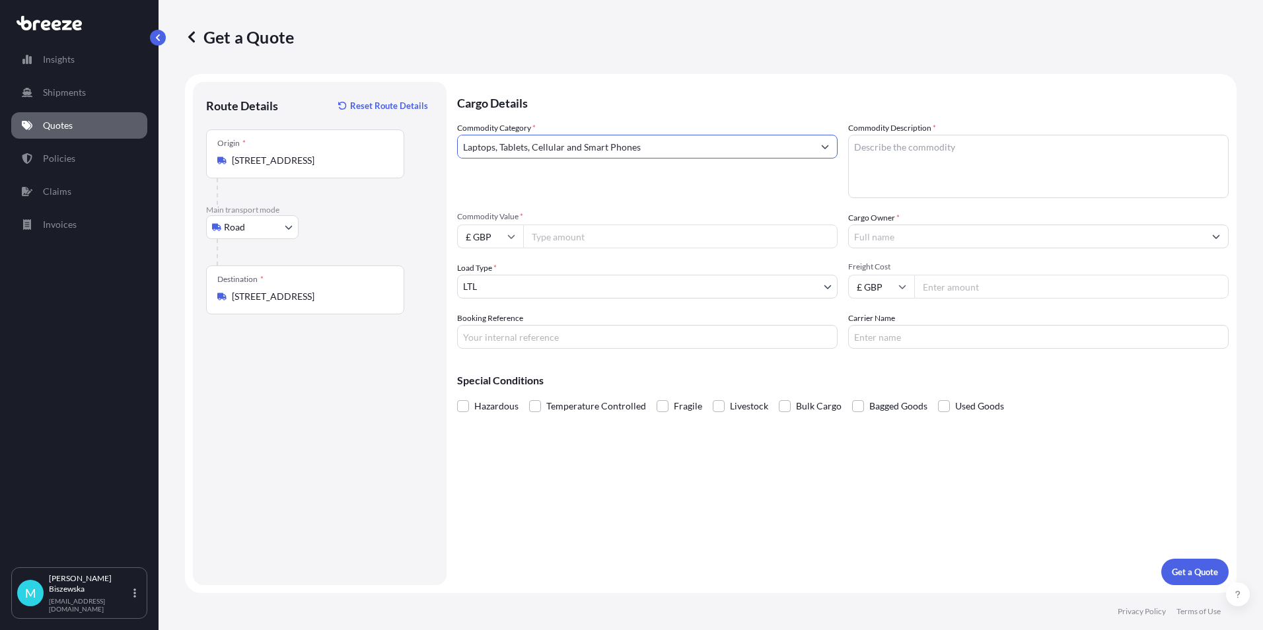
type input "Laptops, Tablets, Cellular and Smart Phones"
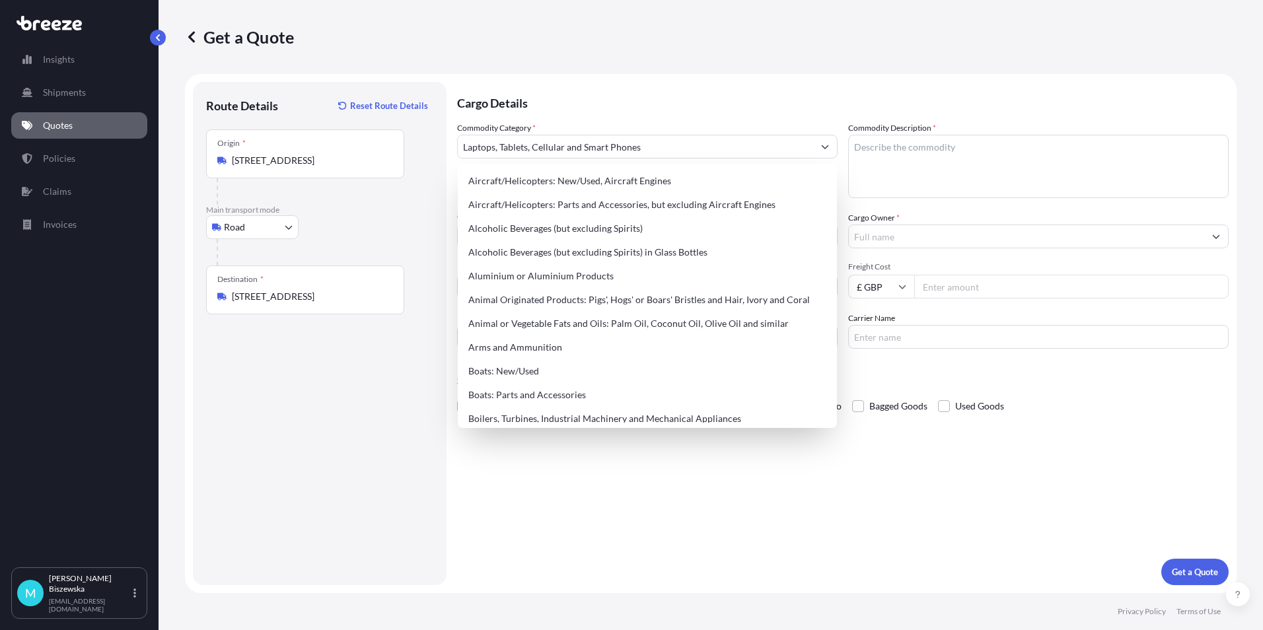
click at [565, 90] on p "Cargo Details" at bounding box center [843, 102] width 772 height 40
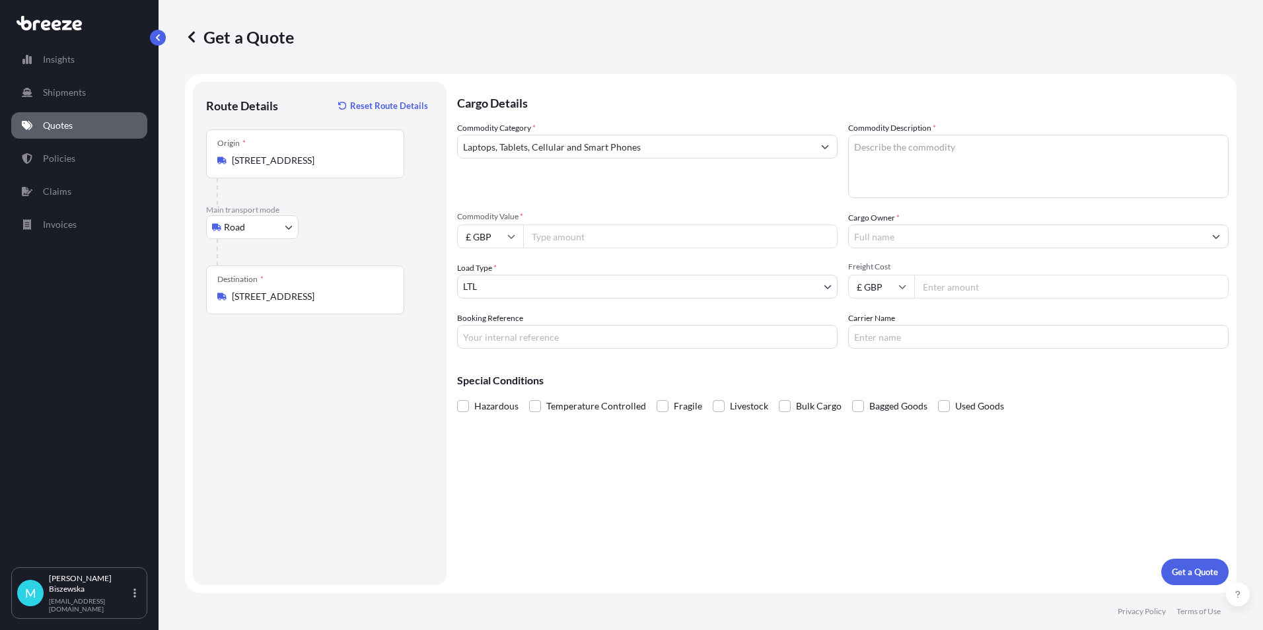
click at [572, 243] on input "Commodity Value *" at bounding box center [680, 237] width 315 height 24
type input "1200"
click at [614, 188] on div "Commodity Category * Laptops, Tablets, Cellular and Smart Phones" at bounding box center [647, 160] width 381 height 77
click at [500, 334] on input "Booking Reference" at bounding box center [647, 337] width 381 height 24
paste input "2215022"
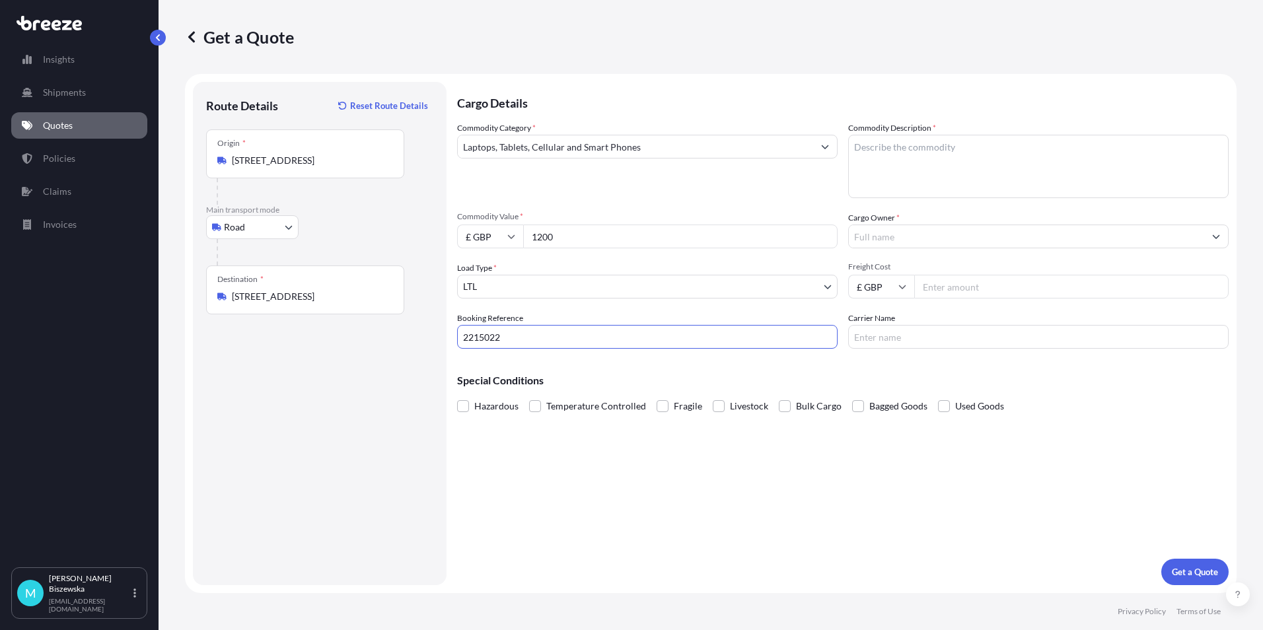
type input "2215022"
click at [578, 476] on div "Cargo Details Commodity Category * Laptops, Tablets, Cellular and Smart Phones …" at bounding box center [843, 334] width 772 height 504
click at [879, 158] on textarea "Commodity Description *" at bounding box center [1038, 166] width 381 height 63
paste textarea "Laptop + Charger"
type textarea "Laptop + Charger"
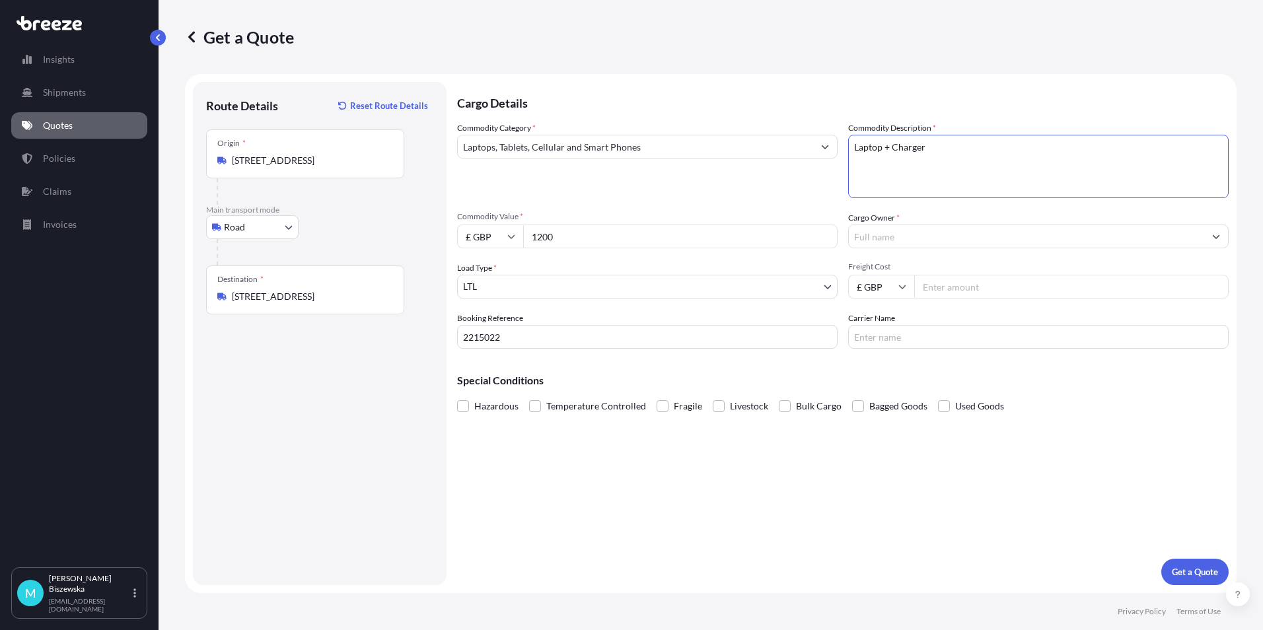
click at [799, 195] on div "Commodity Category * Laptops, Tablets, Cellular and Smart Phones" at bounding box center [647, 160] width 381 height 77
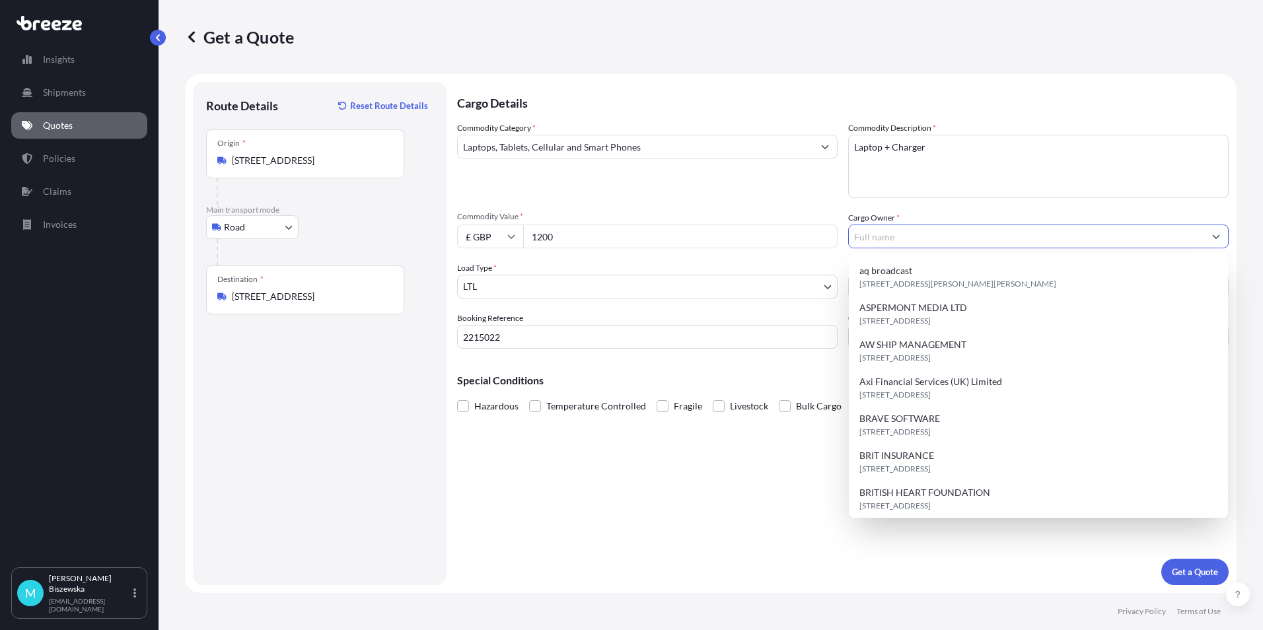
click at [893, 234] on input "Cargo Owner *" at bounding box center [1026, 237] width 355 height 24
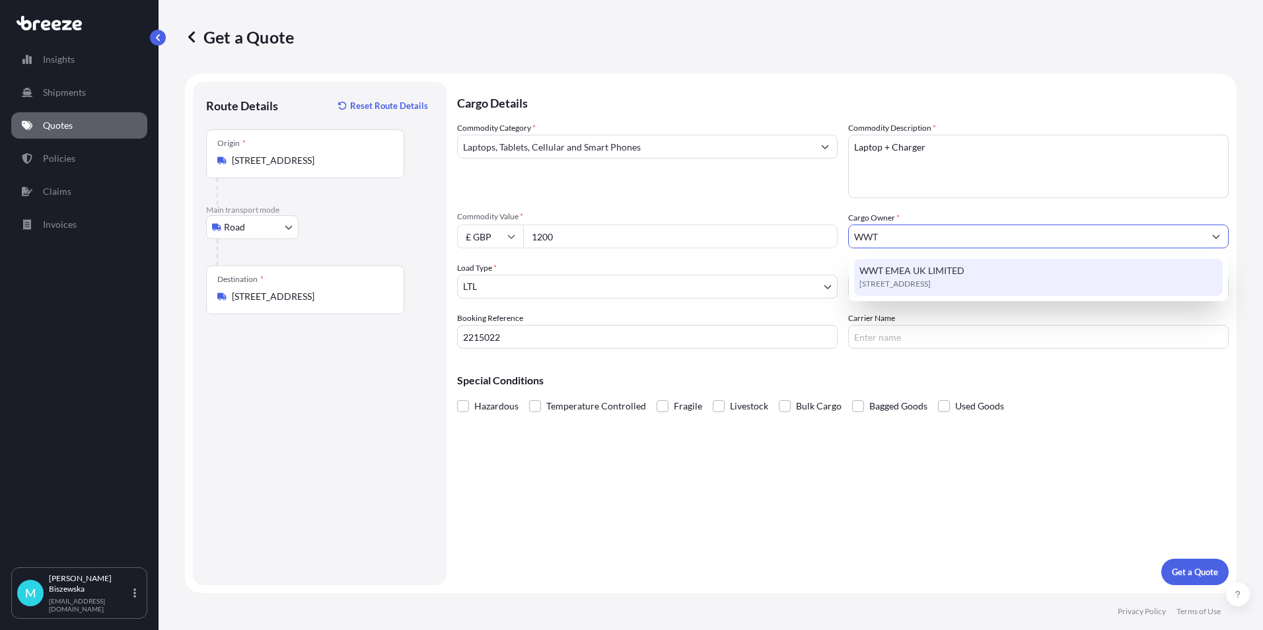
click at [916, 280] on span "[STREET_ADDRESS]" at bounding box center [895, 284] width 71 height 13
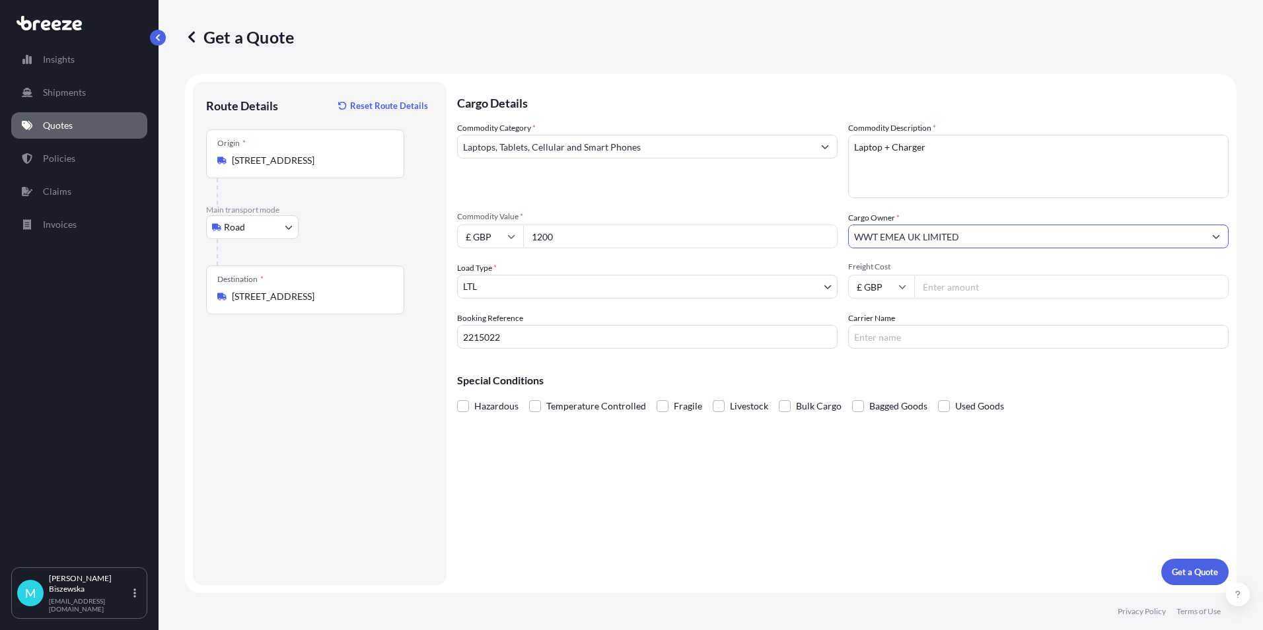
type input "WWT EMEA UK LIMITED"
click at [790, 189] on div "Commodity Category * Laptops, Tablets, Cellular and Smart Phones" at bounding box center [647, 160] width 381 height 77
click at [959, 290] on input "Freight Cost" at bounding box center [1072, 287] width 315 height 24
type input "12.01"
click at [915, 371] on div "Special Conditions Hazardous Temperature Controlled Fragile Livestock Bulk Carg…" at bounding box center [843, 387] width 772 height 57
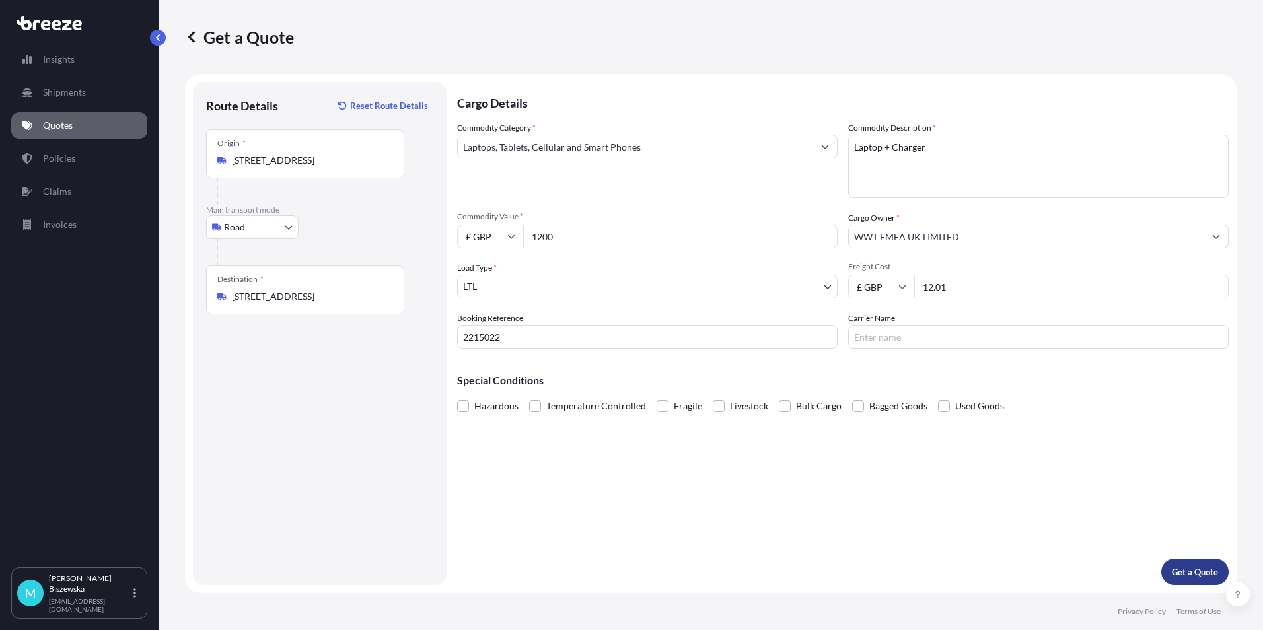
click at [1199, 574] on p "Get a Quote" at bounding box center [1195, 572] width 46 height 13
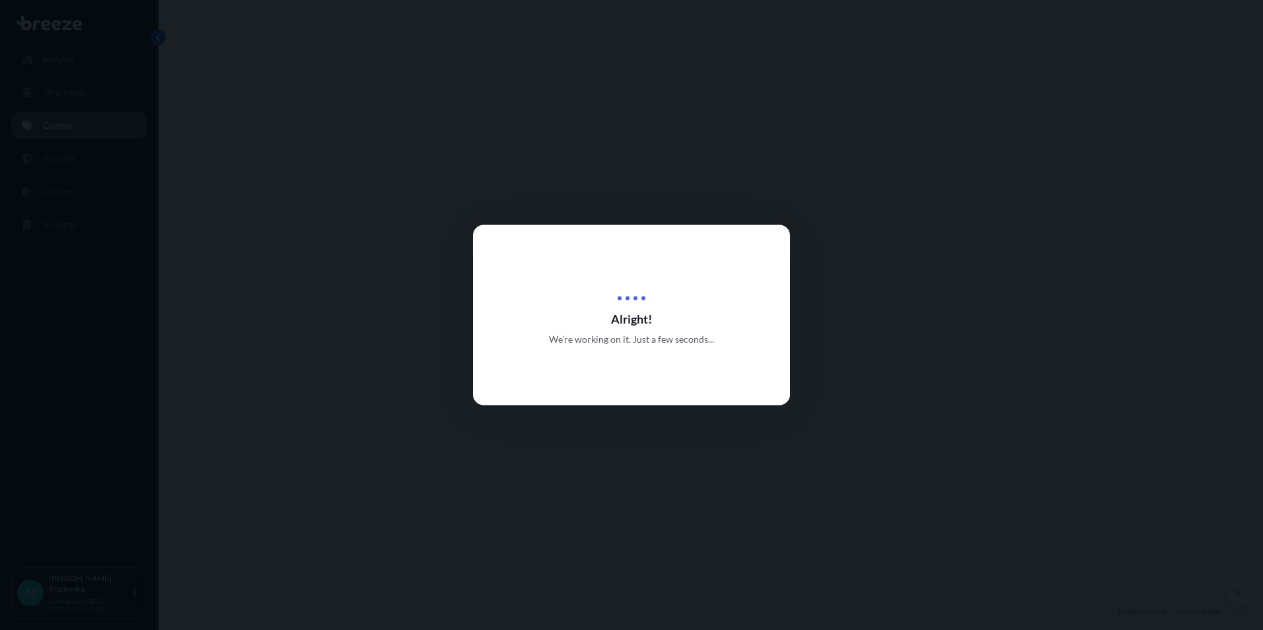
select select "Road"
select select "1"
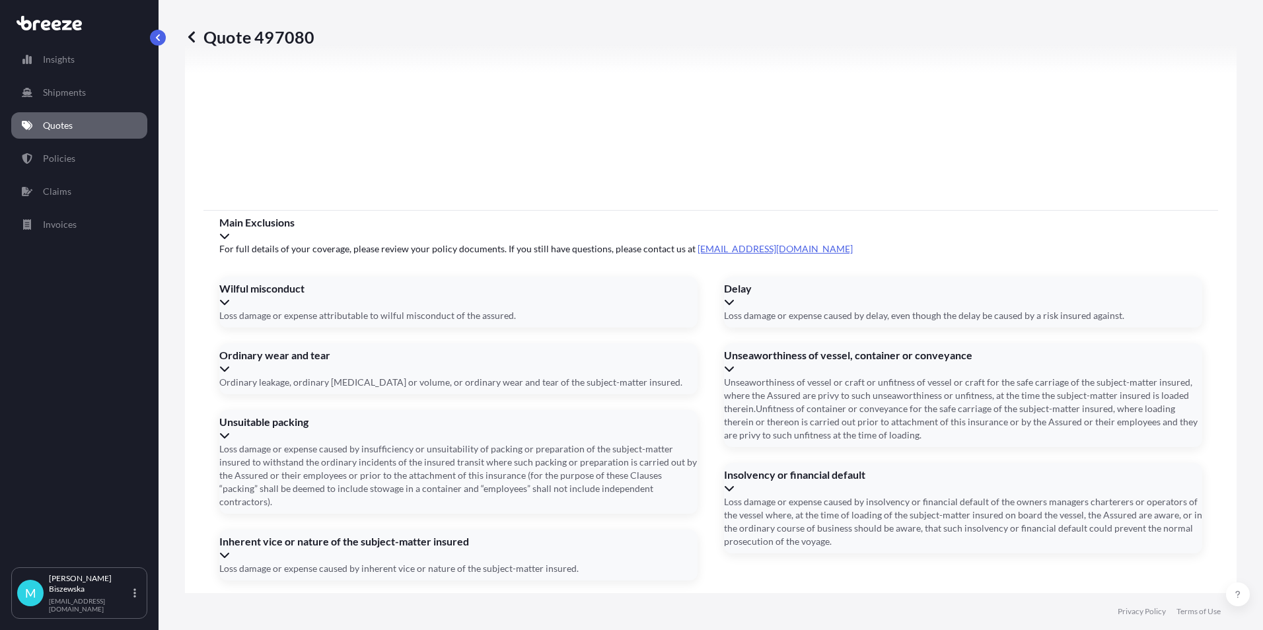
scroll to position [1467, 0]
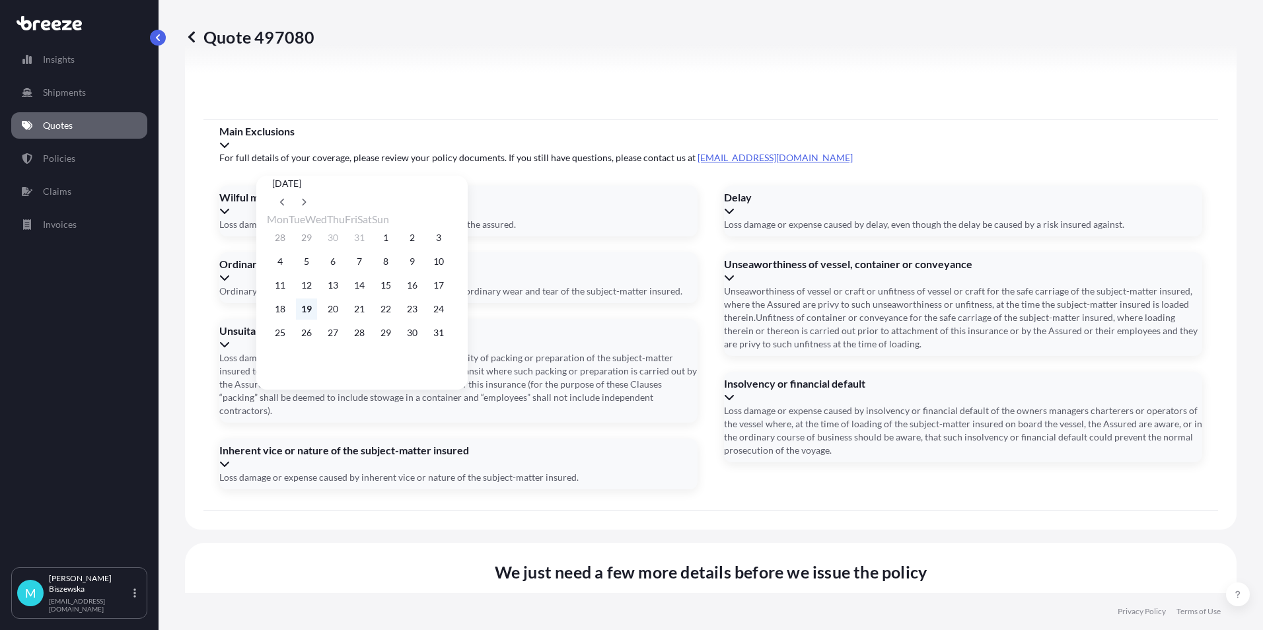
click at [315, 311] on button "19" at bounding box center [306, 309] width 21 height 21
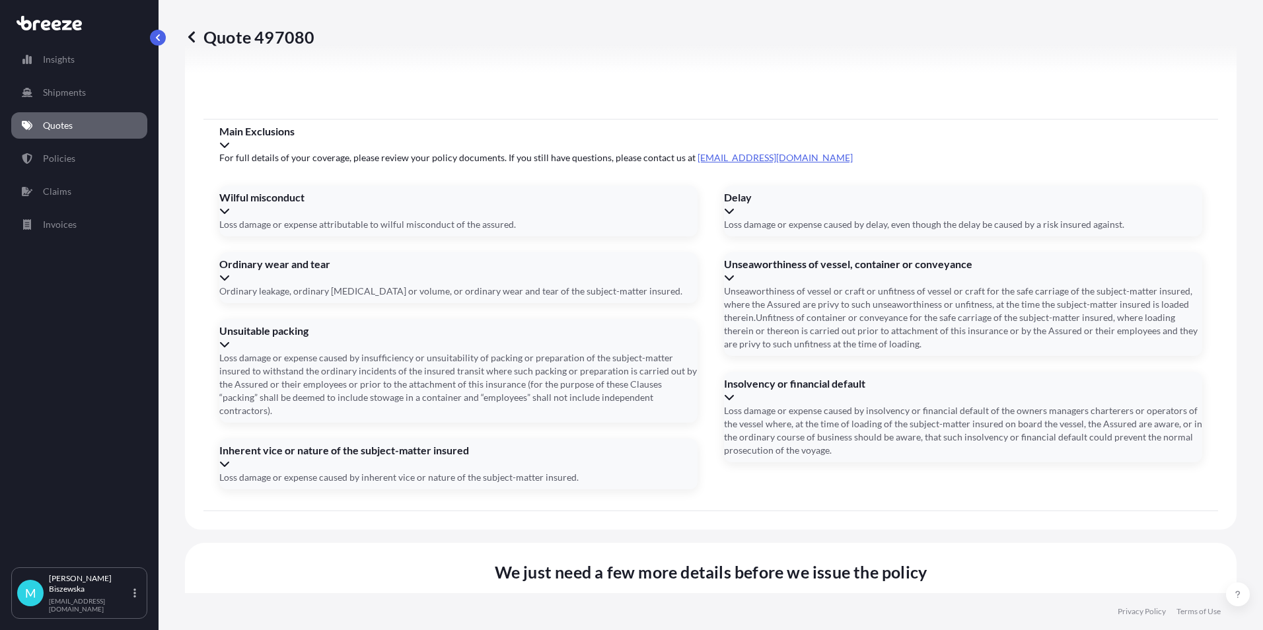
type input "[DATE]"
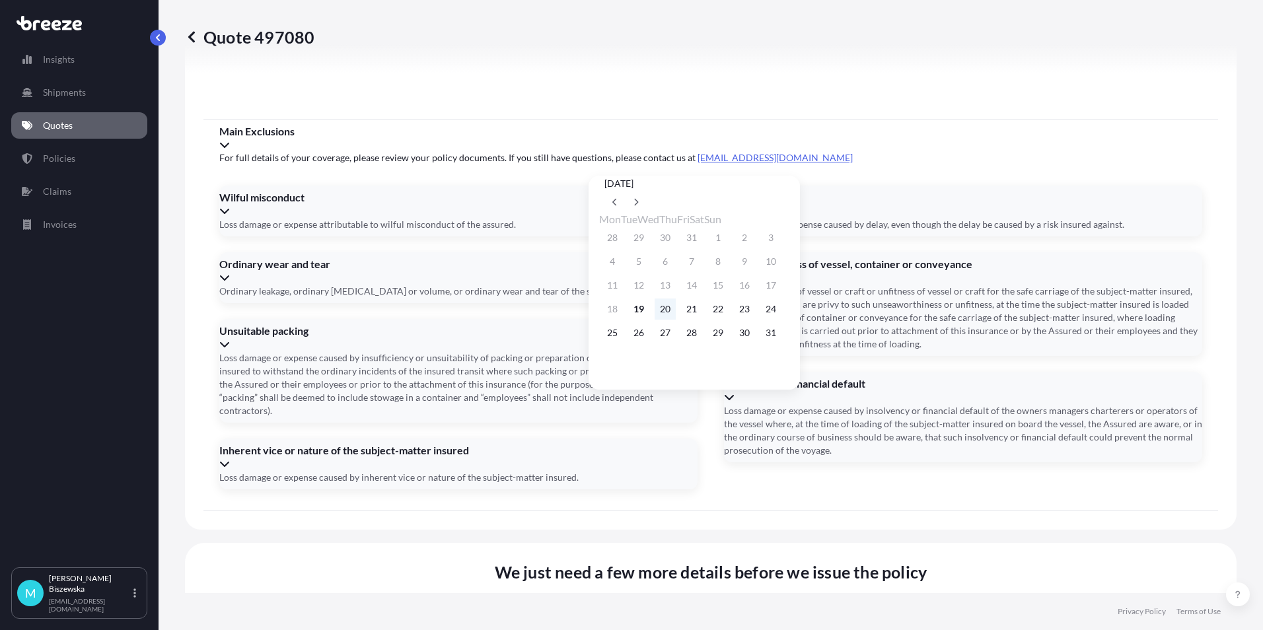
click at [673, 312] on button "20" at bounding box center [665, 309] width 21 height 21
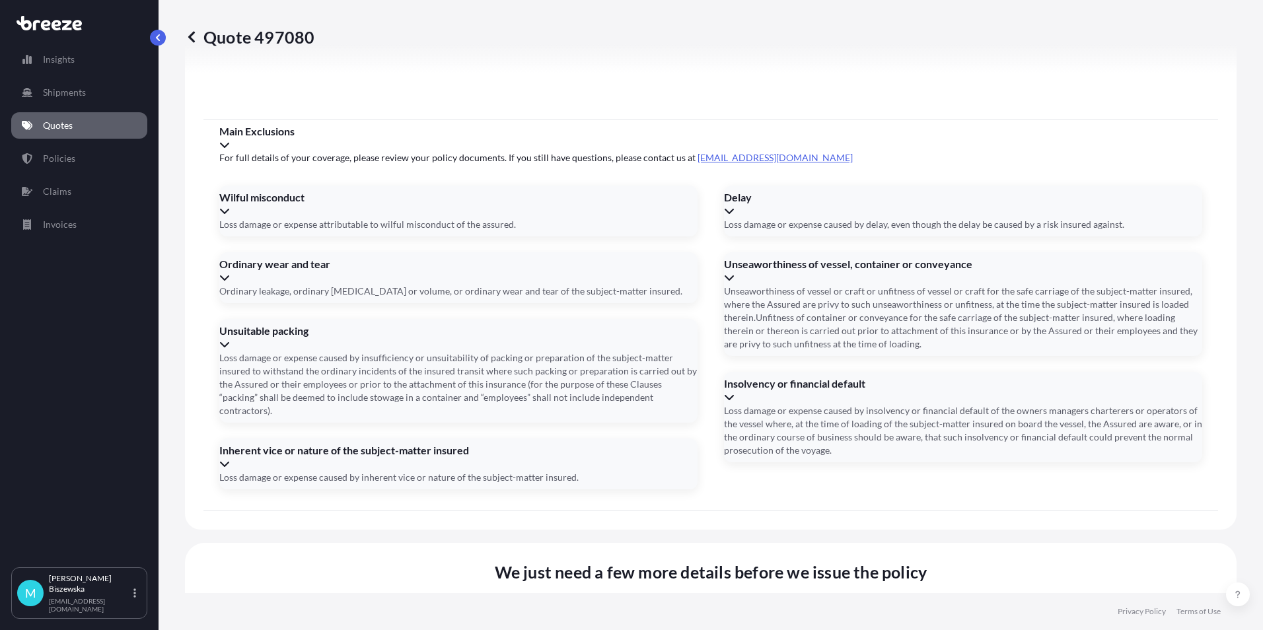
type input "[DATE]"
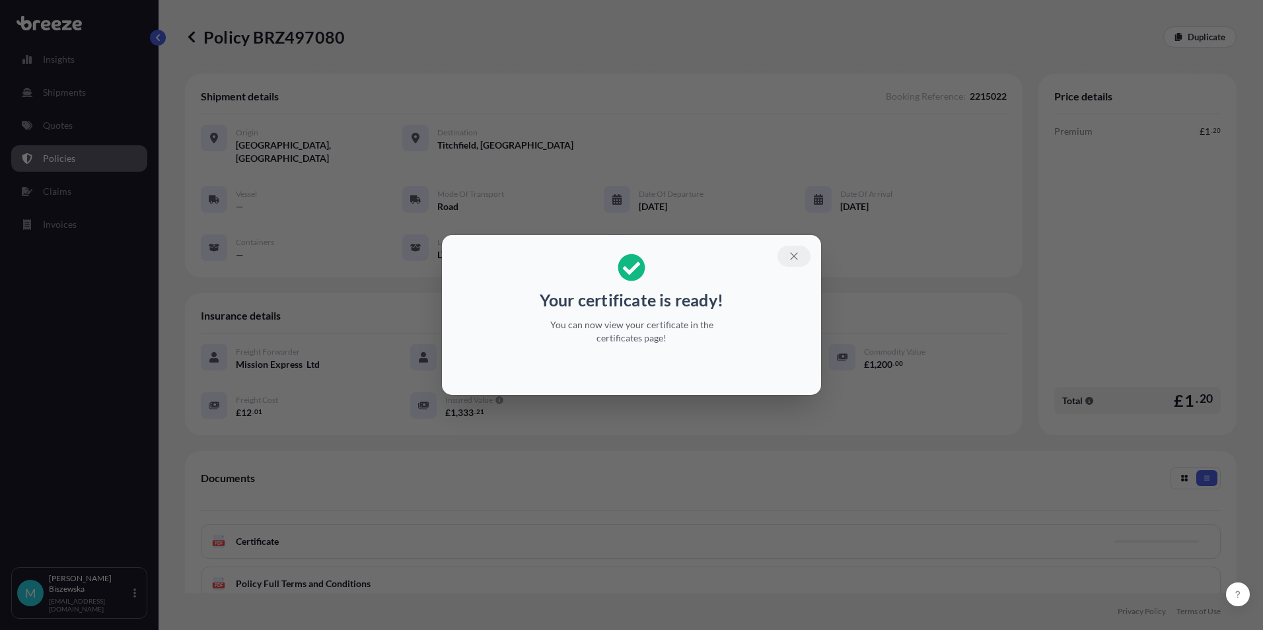
click at [791, 259] on icon "button" at bounding box center [794, 256] width 12 height 12
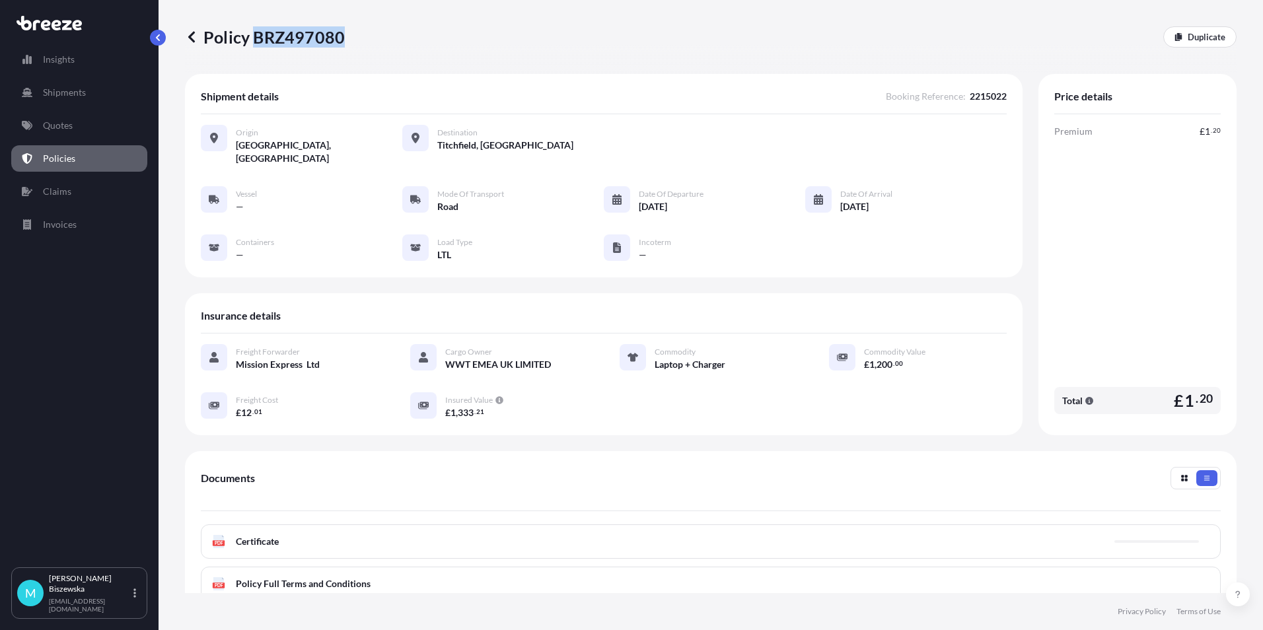
drag, startPoint x: 256, startPoint y: 38, endPoint x: 342, endPoint y: 33, distance: 86.0
click at [342, 33] on p "Policy BRZ497080" at bounding box center [265, 36] width 160 height 21
drag, startPoint x: 342, startPoint y: 33, endPoint x: 323, endPoint y: 33, distance: 19.2
copy p "BRZ497080"
click at [91, 128] on link "Quotes" at bounding box center [79, 125] width 136 height 26
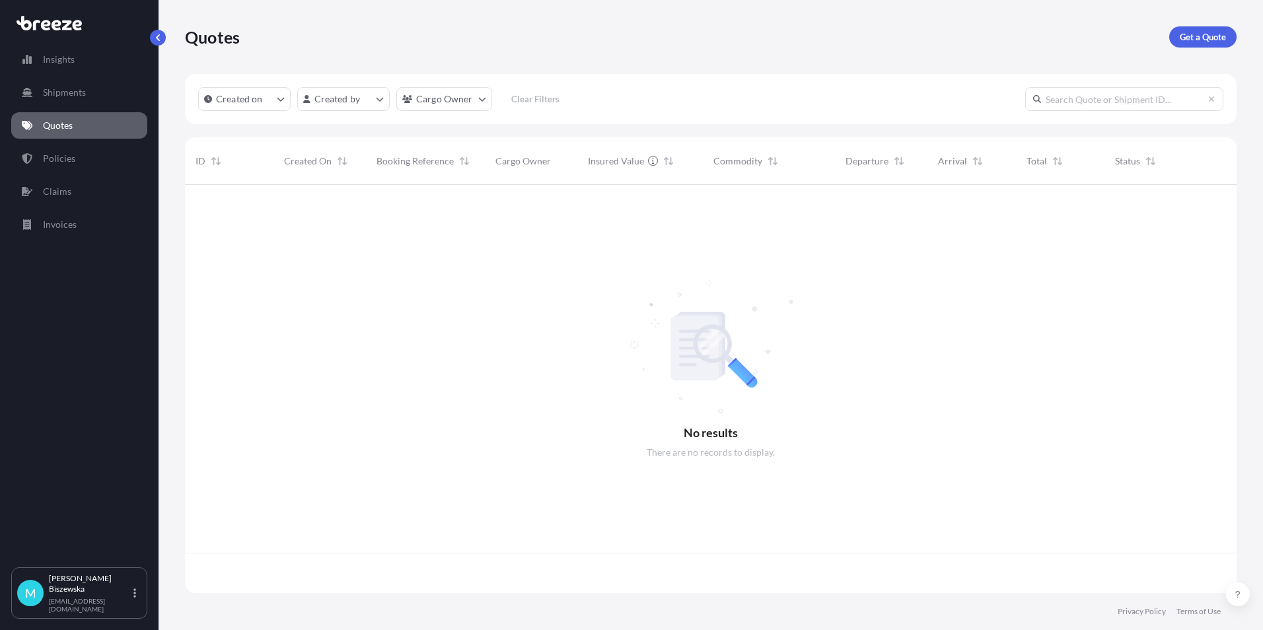
scroll to position [406, 1042]
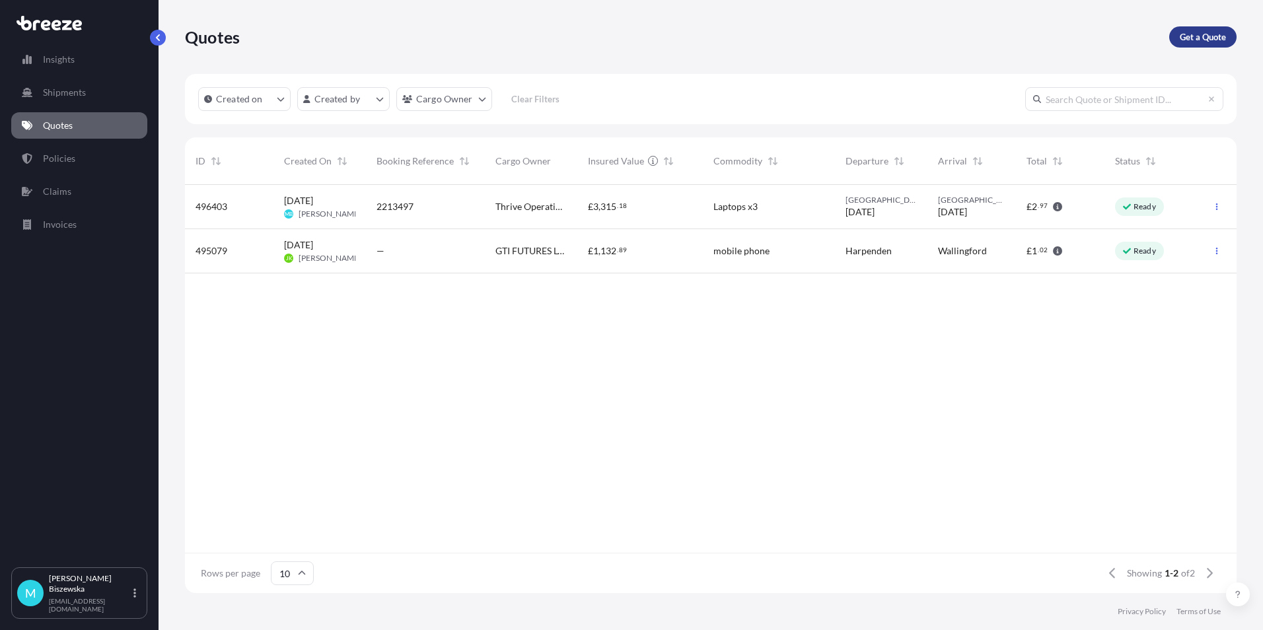
click at [1186, 35] on p "Get a Quote" at bounding box center [1203, 36] width 46 height 13
select select "Sea"
select select "1"
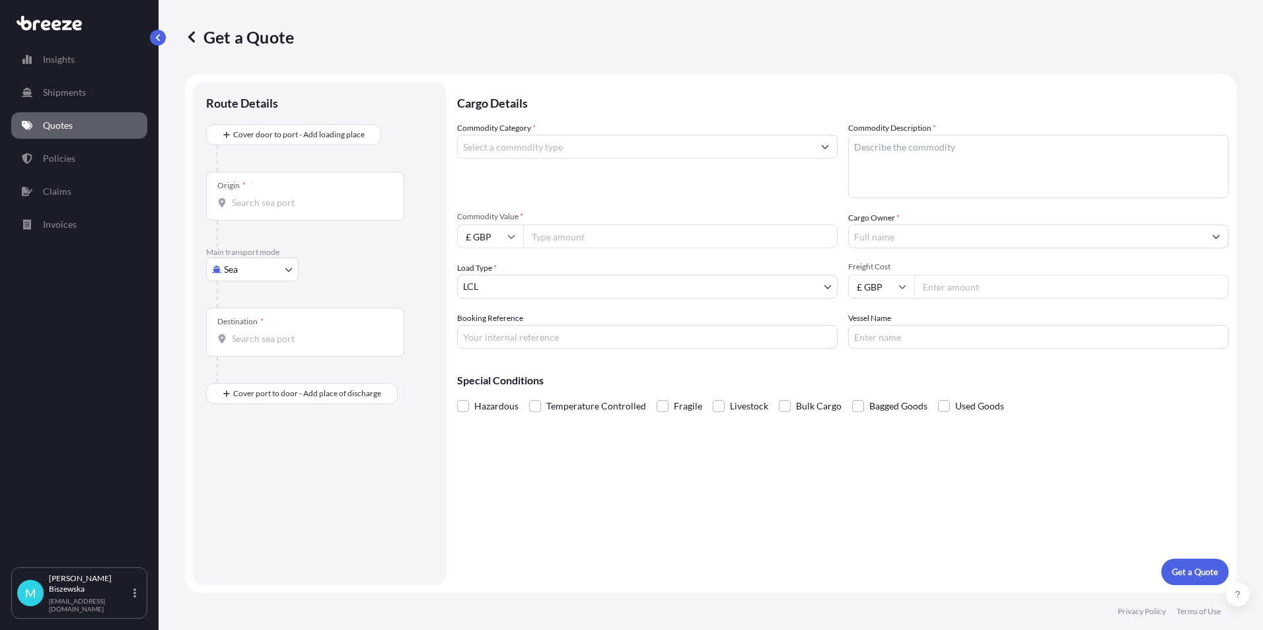
click at [242, 272] on body "Insights Shipments Quotes Policies Claims Invoices M [PERSON_NAME] [PERSON_NAME…" at bounding box center [631, 315] width 1263 height 630
click at [248, 329] on div "Air" at bounding box center [252, 328] width 82 height 24
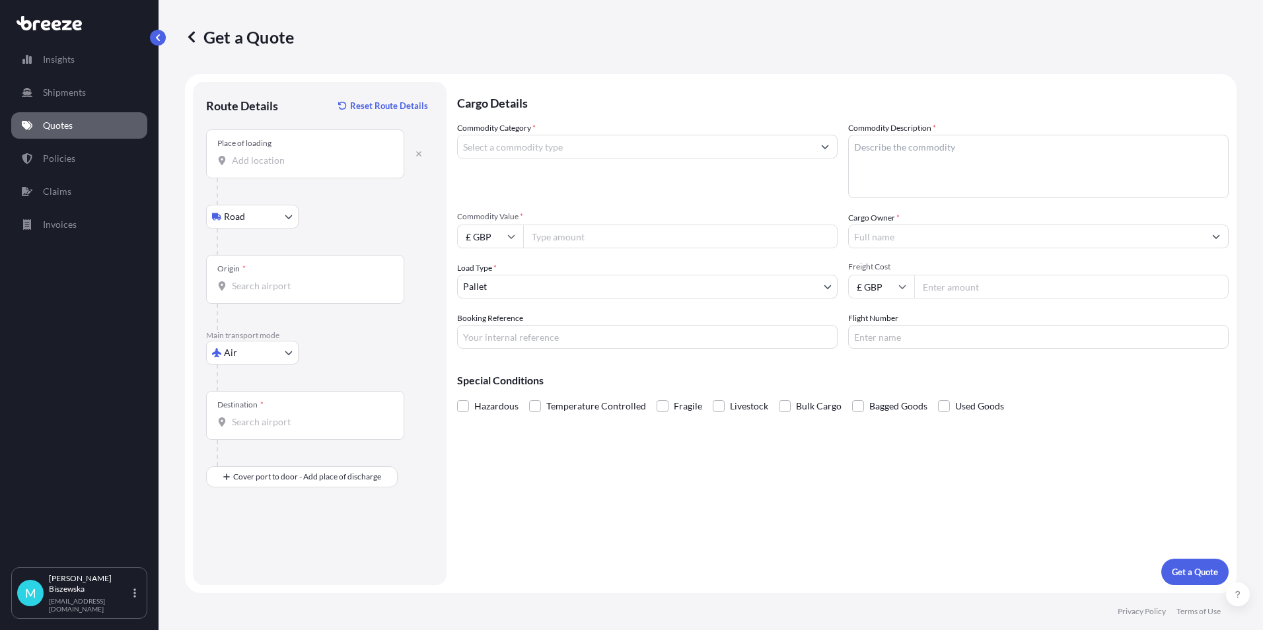
click at [251, 165] on input "Place of loading" at bounding box center [310, 160] width 156 height 13
paste input "SW1Y 5JH"
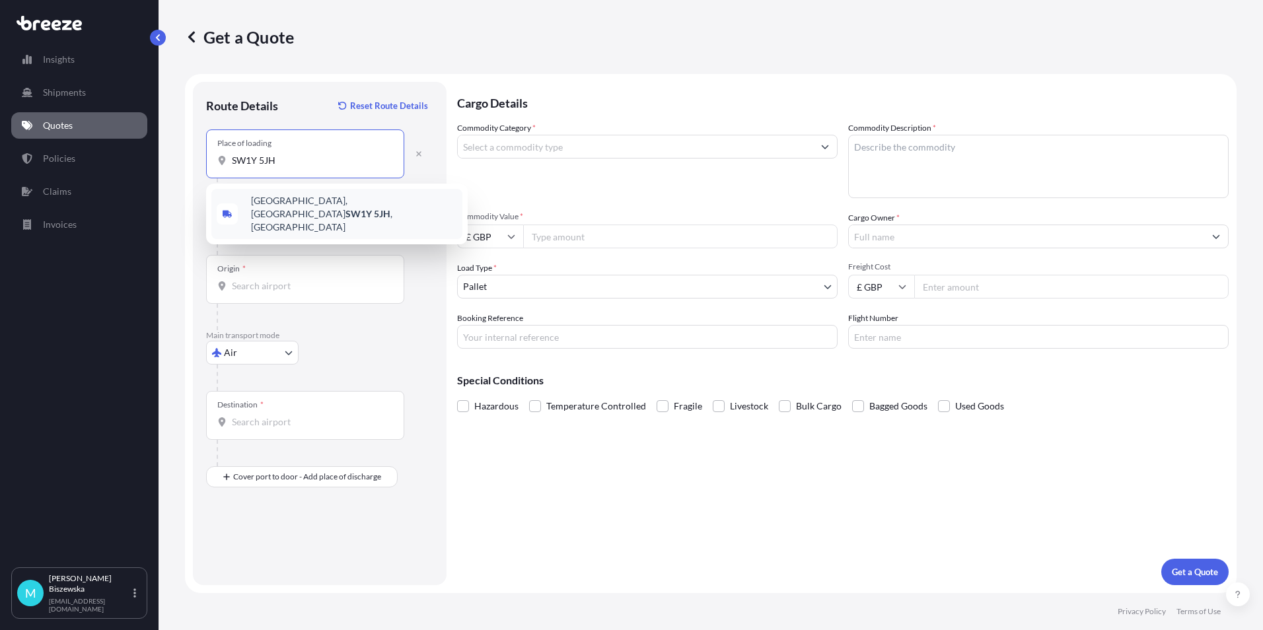
click at [291, 205] on span "[STREET_ADDRESS]" at bounding box center [354, 214] width 206 height 40
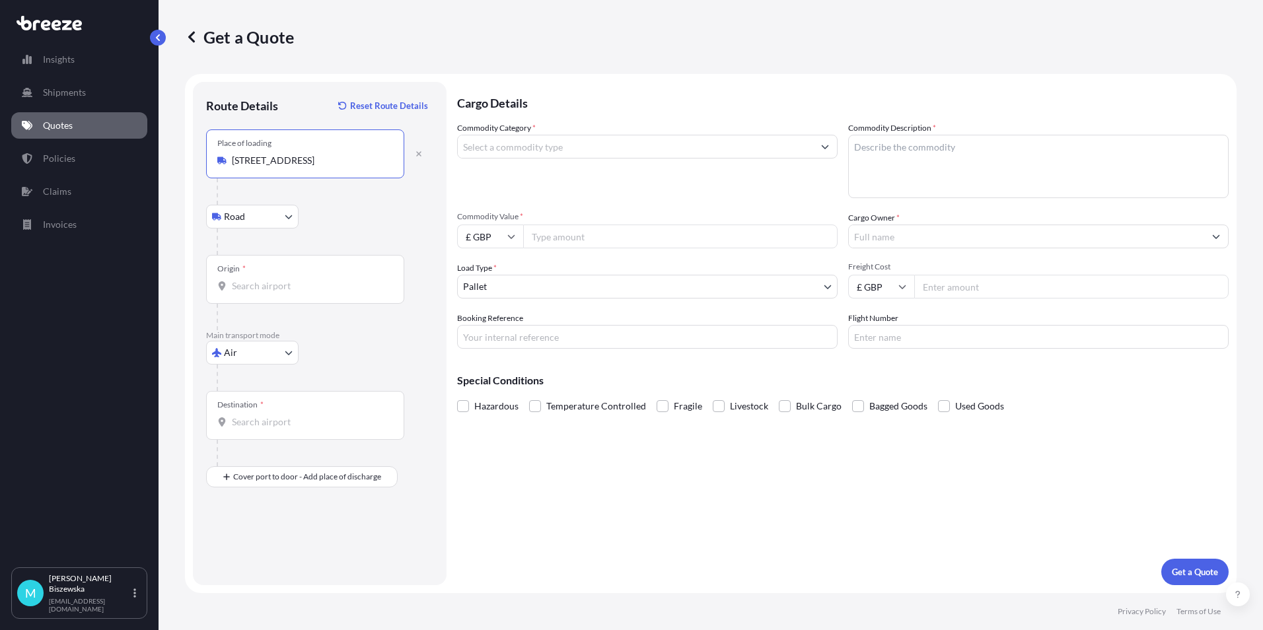
type input "[STREET_ADDRESS]"
click at [276, 240] on div at bounding box center [325, 242] width 217 height 26
click at [274, 295] on div "Origin *" at bounding box center [305, 279] width 198 height 49
click at [274, 293] on input "Origin *" at bounding box center [310, 286] width 156 height 13
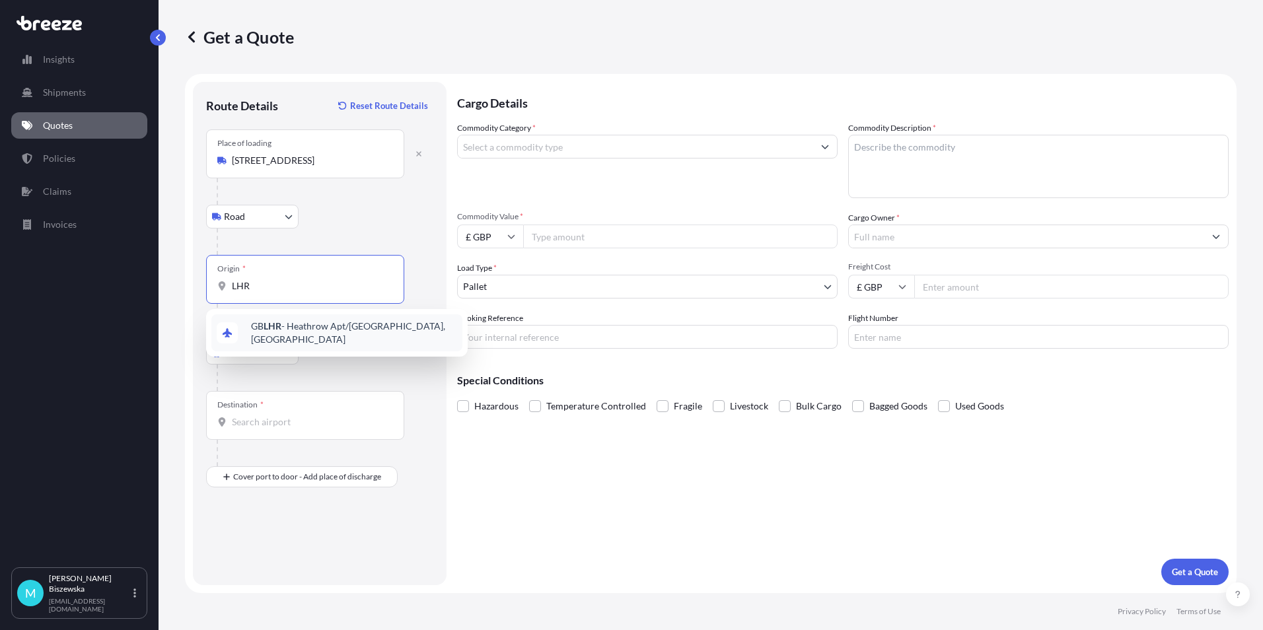
click at [298, 337] on div "GB LHR - Heathrow Apt/[GEOGRAPHIC_DATA], [GEOGRAPHIC_DATA]" at bounding box center [336, 333] width 251 height 37
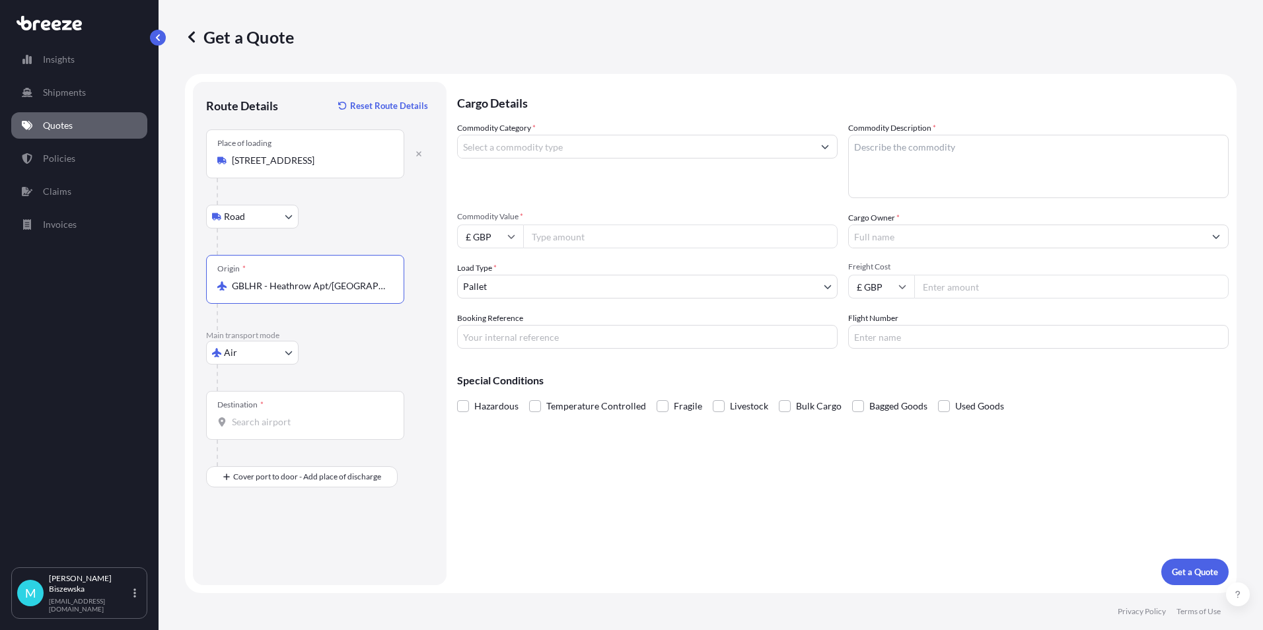
type input "GBLHR - Heathrow Apt/[GEOGRAPHIC_DATA], [GEOGRAPHIC_DATA]"
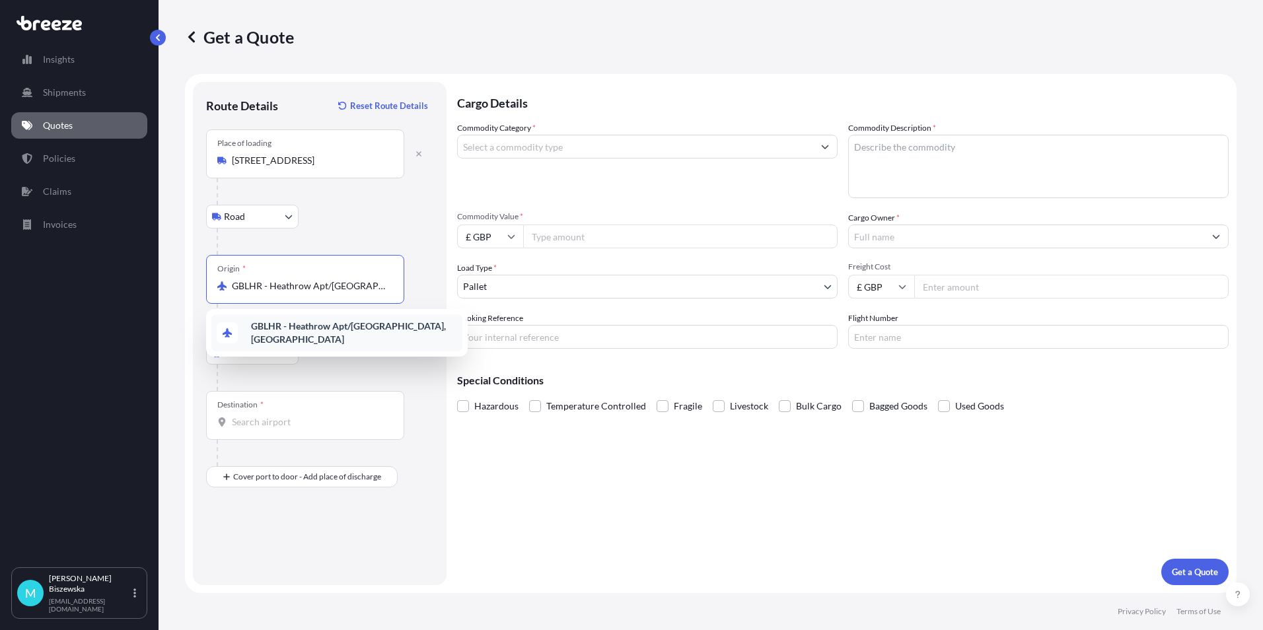
click at [245, 420] on input "Destination *" at bounding box center [310, 422] width 156 height 13
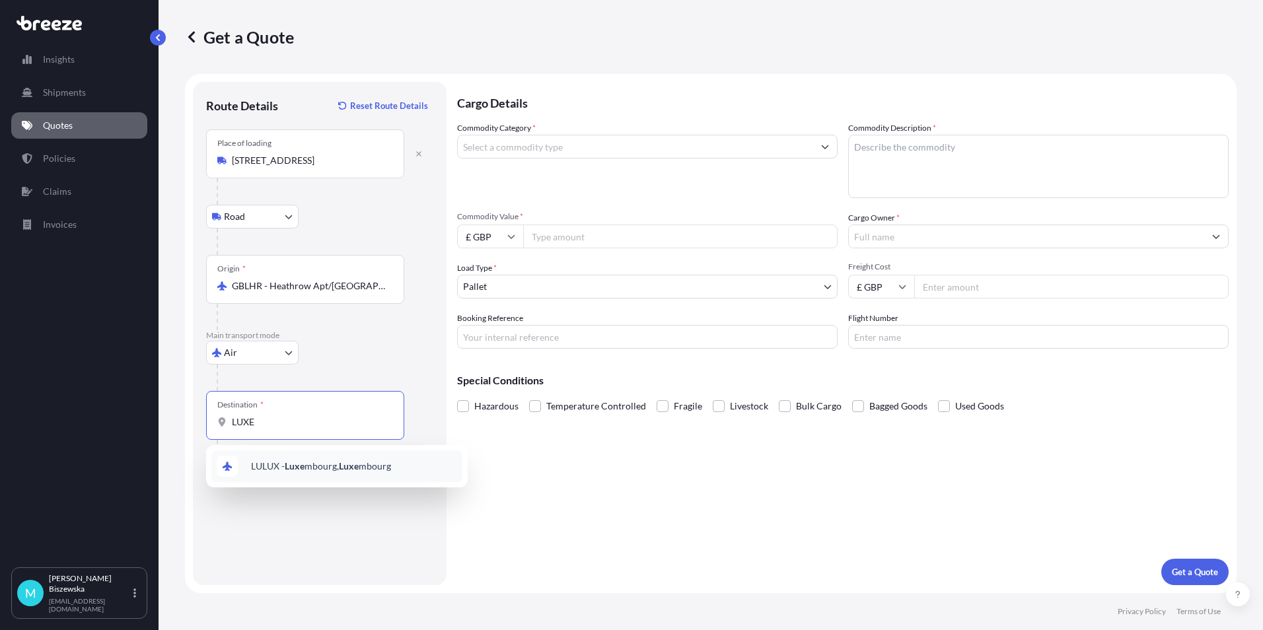
click at [310, 465] on span "LULUX - Luxe mbourg, Luxe mbourg" at bounding box center [321, 466] width 140 height 13
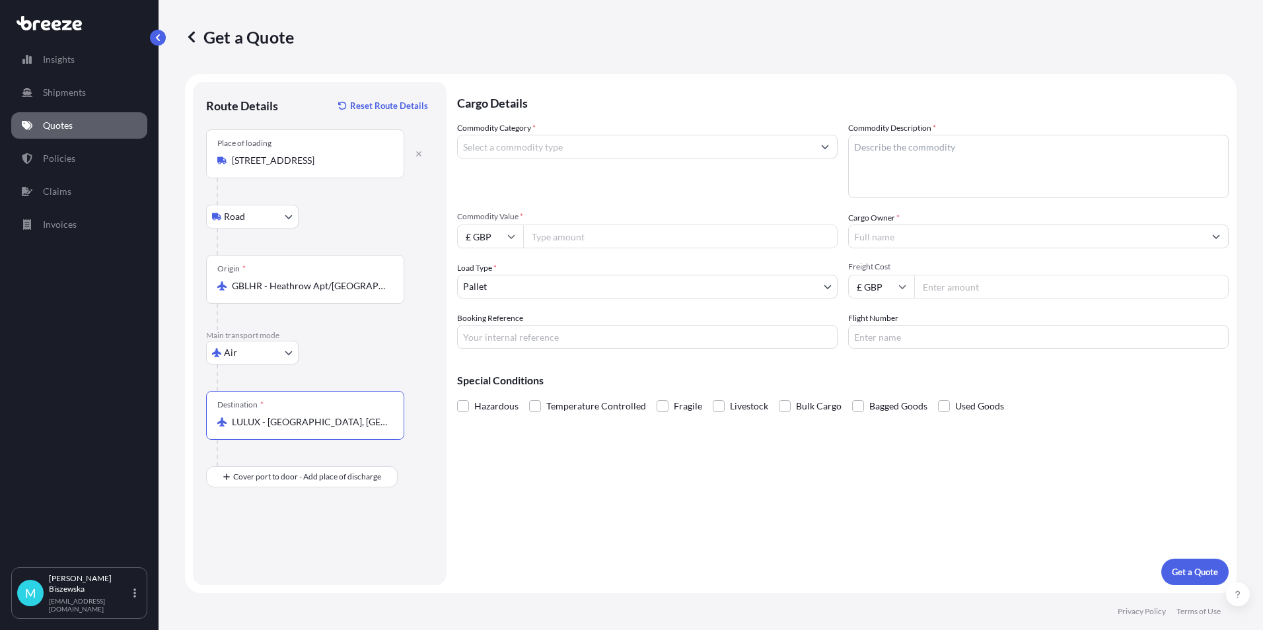
type input "LULUX - [GEOGRAPHIC_DATA], [GEOGRAPHIC_DATA]"
click at [615, 515] on div "Cargo Details Commodity Category * Commodity Description * Commodity Value * £ …" at bounding box center [843, 334] width 772 height 504
click at [247, 552] on input "Place of Discharge" at bounding box center [310, 547] width 156 height 13
paste input "1750"
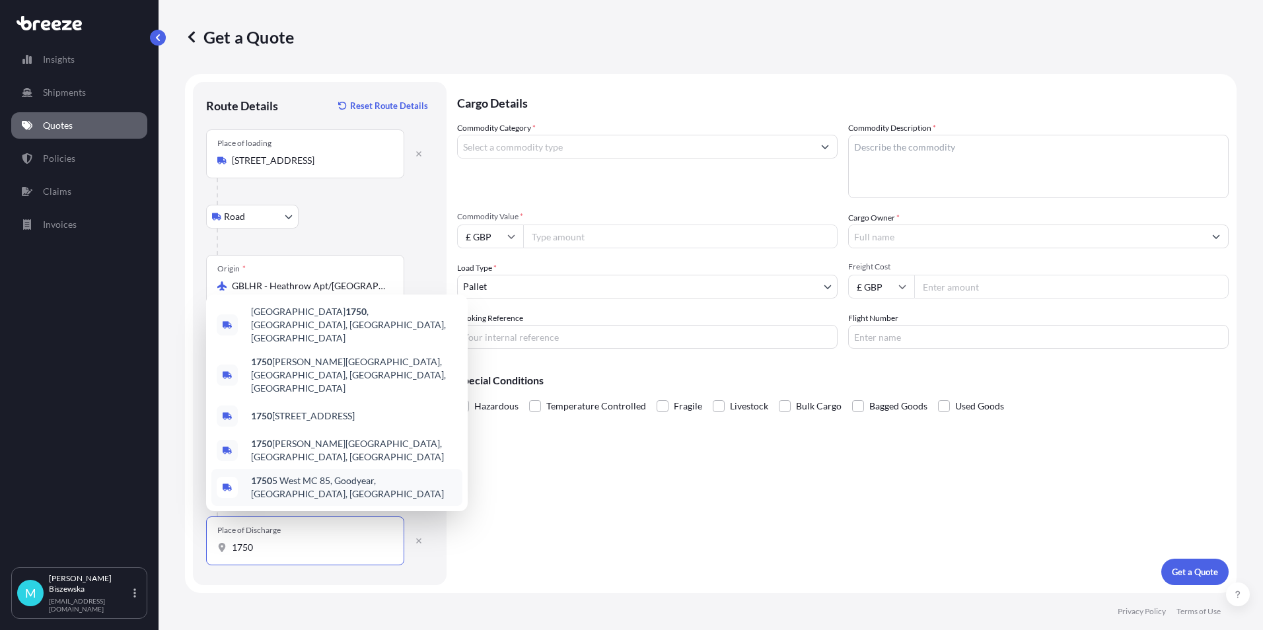
drag, startPoint x: 265, startPoint y: 550, endPoint x: 221, endPoint y: 549, distance: 43.6
click at [221, 549] on div "1750" at bounding box center [305, 547] width 176 height 13
paste input "L-"
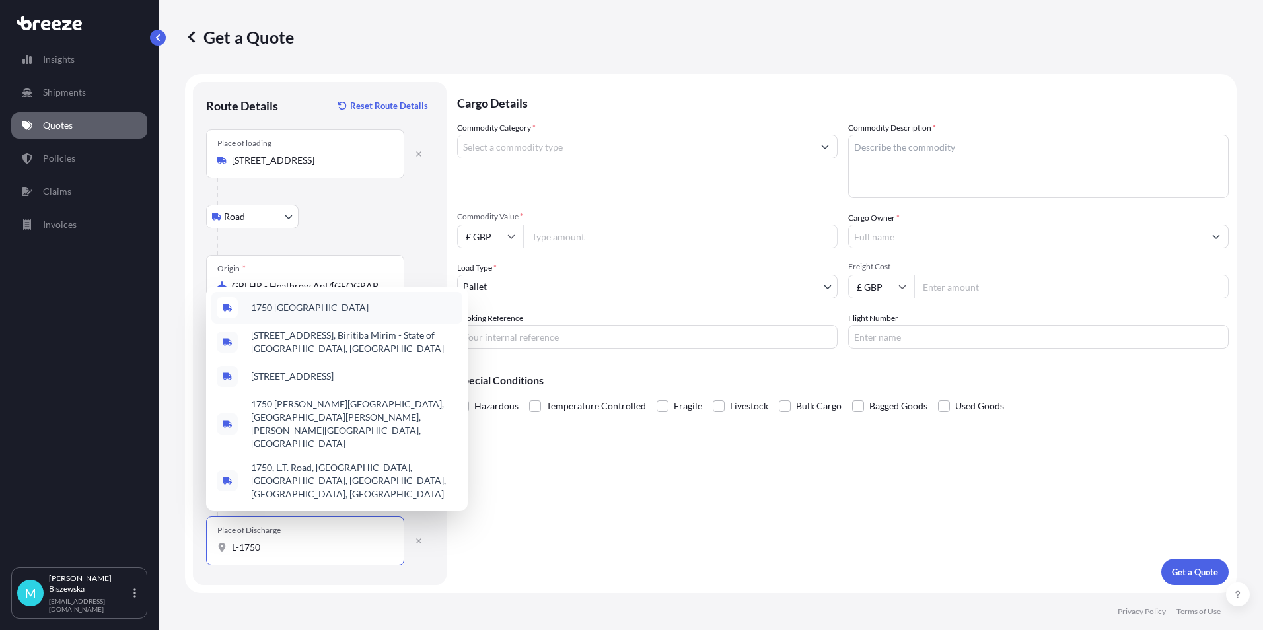
click at [320, 315] on span "1750 [GEOGRAPHIC_DATA]" at bounding box center [310, 307] width 118 height 13
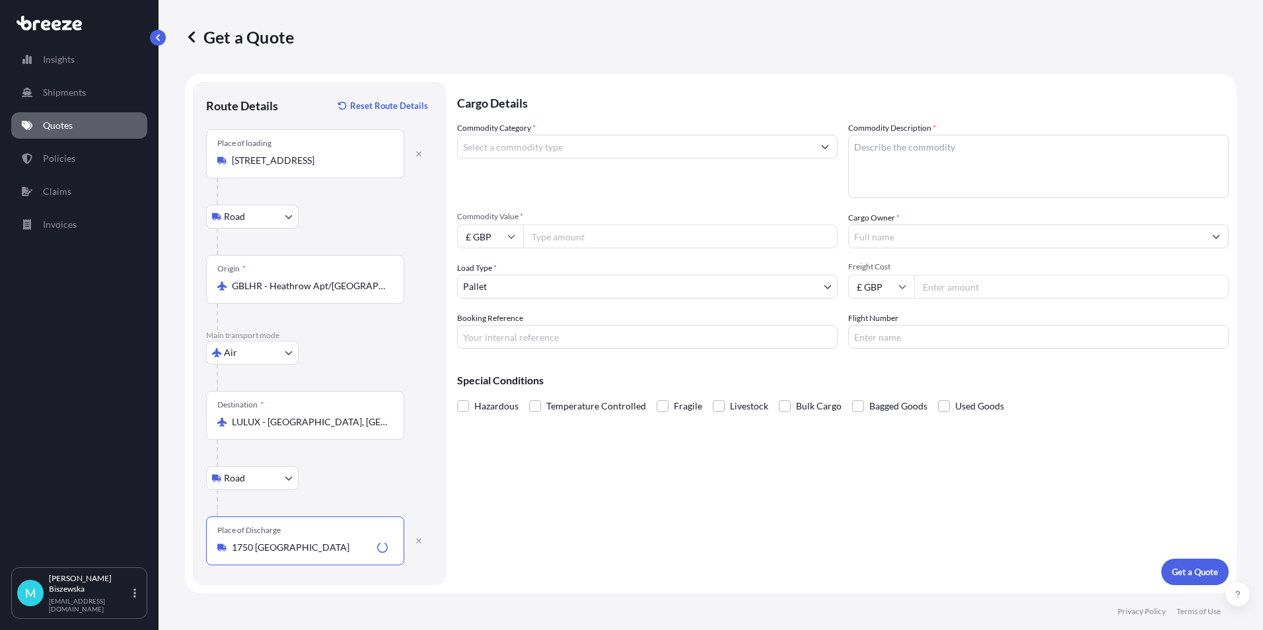
type input "1750 [GEOGRAPHIC_DATA]"
click at [562, 488] on div "Cargo Details Commodity Category * Commodity Description * Commodity Value * £ …" at bounding box center [843, 334] width 772 height 504
click at [562, 148] on input "Commodity Category *" at bounding box center [635, 147] width 355 height 24
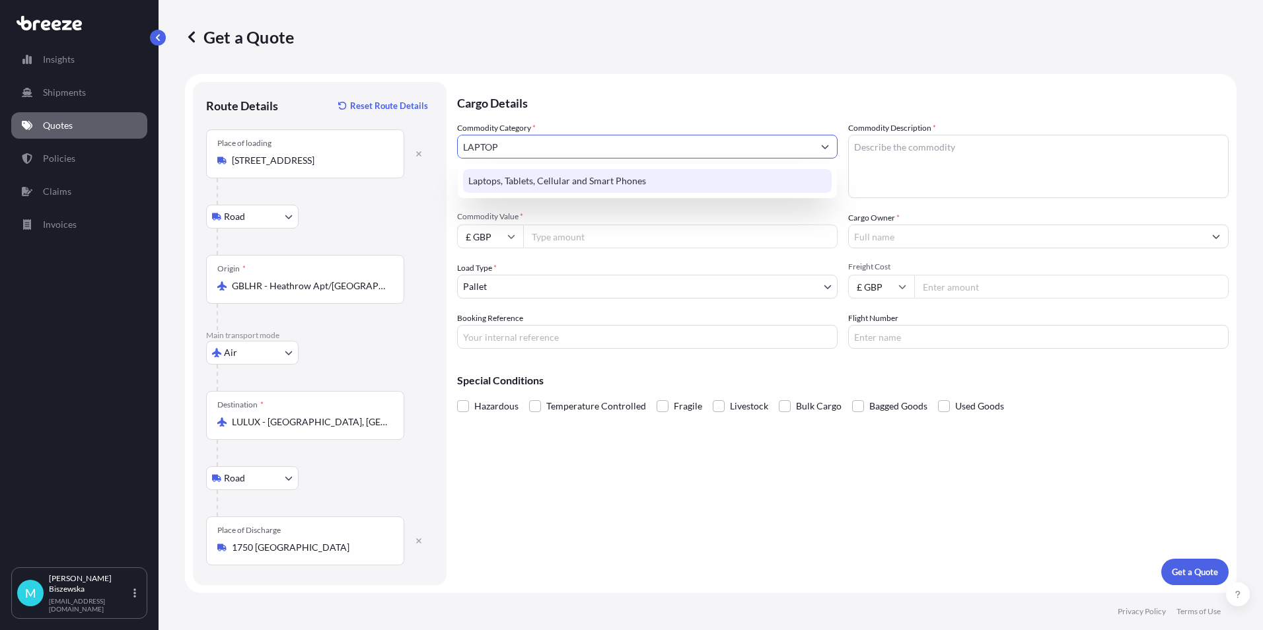
click at [566, 175] on div "Laptops, Tablets, Cellular and Smart Phones" at bounding box center [647, 181] width 369 height 24
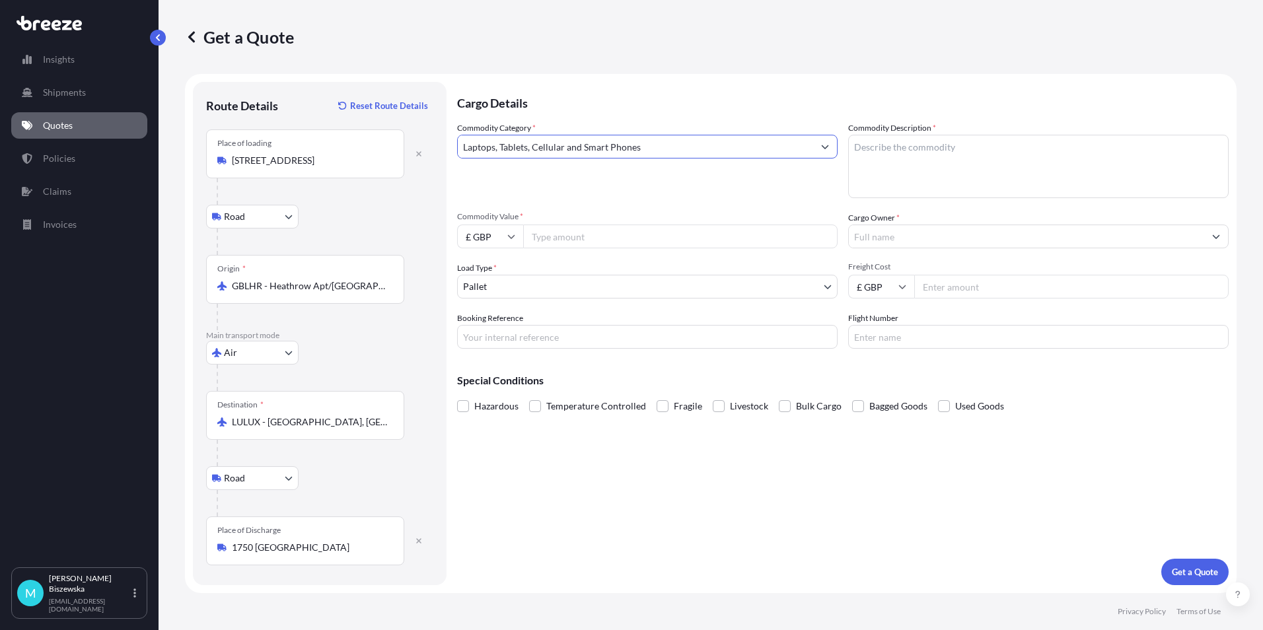
type input "Laptops, Tablets, Cellular and Smart Phones"
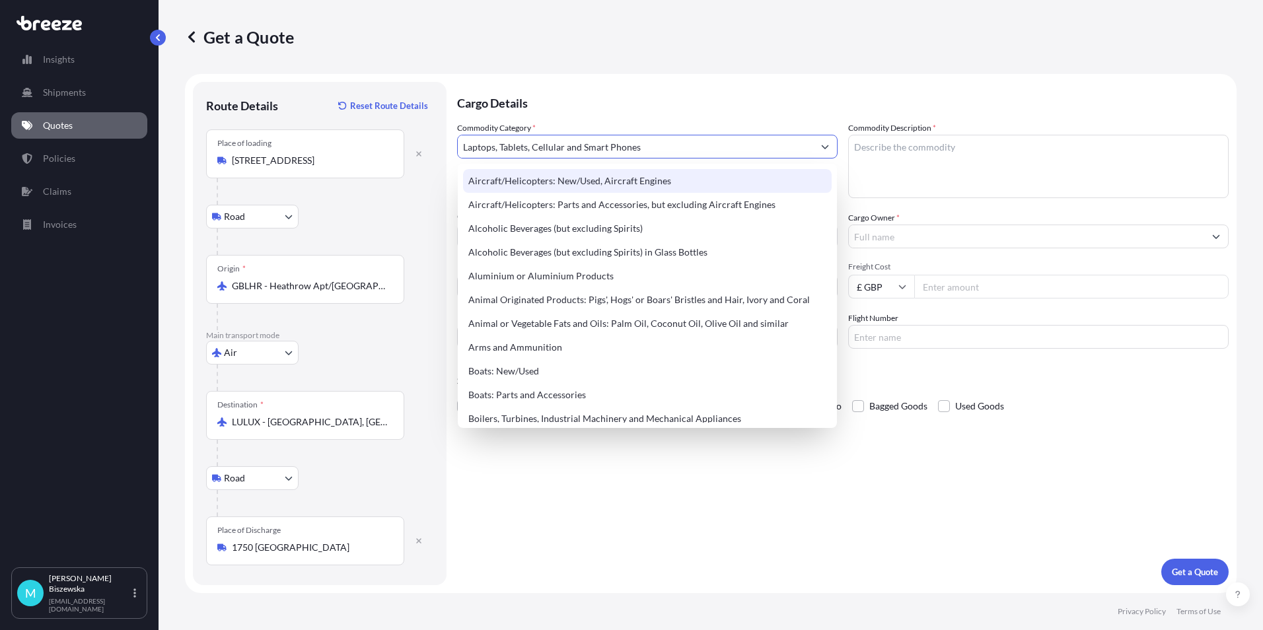
click at [575, 102] on p "Cargo Details" at bounding box center [843, 102] width 772 height 40
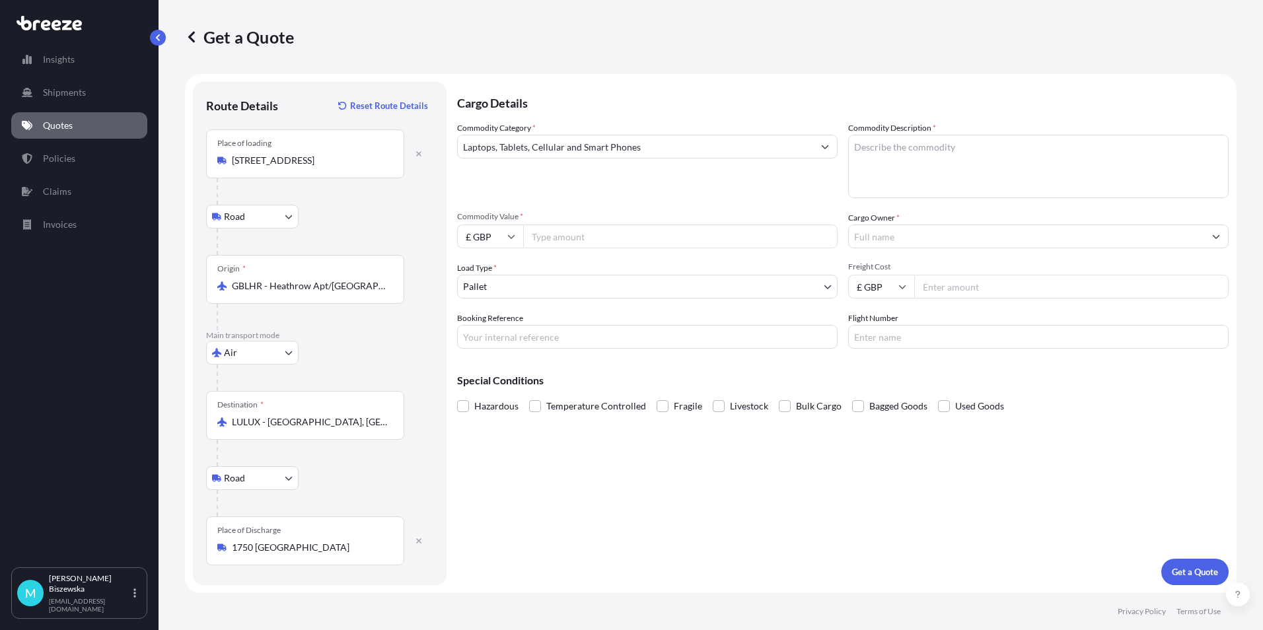
click at [586, 239] on input "Commodity Value *" at bounding box center [680, 237] width 315 height 24
type input "1200"
click at [590, 196] on div "Commodity Category * Laptops, Tablets, Cellular and Smart Phones" at bounding box center [647, 160] width 381 height 77
click at [500, 286] on body "140 options available. Insights Shipments Quotes Policies Claims Invoices M [PE…" at bounding box center [631, 315] width 1263 height 630
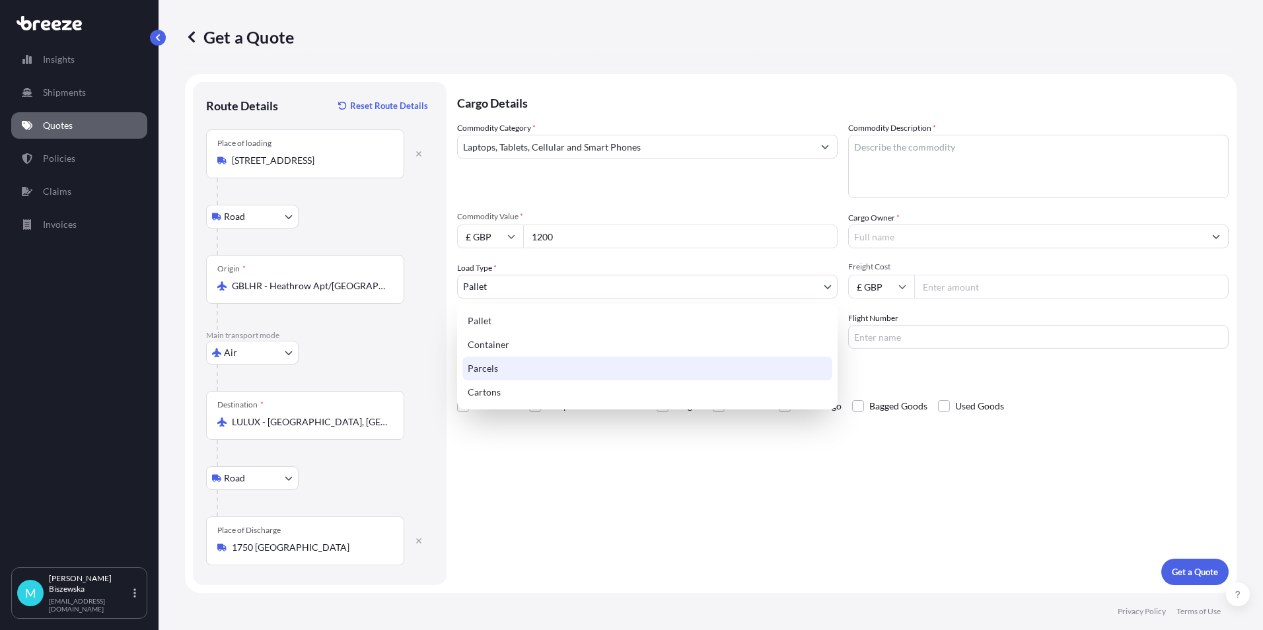
click at [496, 369] on div "Parcels" at bounding box center [648, 369] width 370 height 24
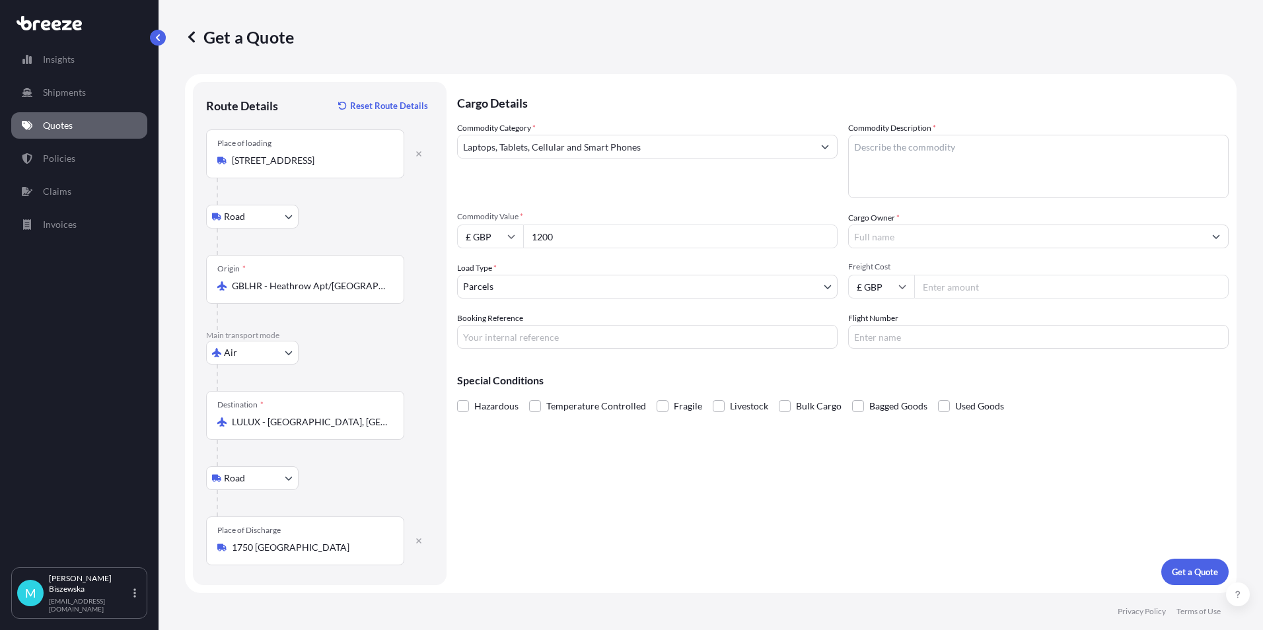
drag, startPoint x: 539, startPoint y: 482, endPoint x: 268, endPoint y: 87, distance: 479.1
click at [539, 482] on div "Cargo Details Commodity Category * Laptops, Tablets, Cellular and Smart Phones …" at bounding box center [843, 334] width 772 height 504
click at [497, 340] on input "Booking Reference" at bounding box center [647, 337] width 381 height 24
paste input "2215193"
type input "2215193"
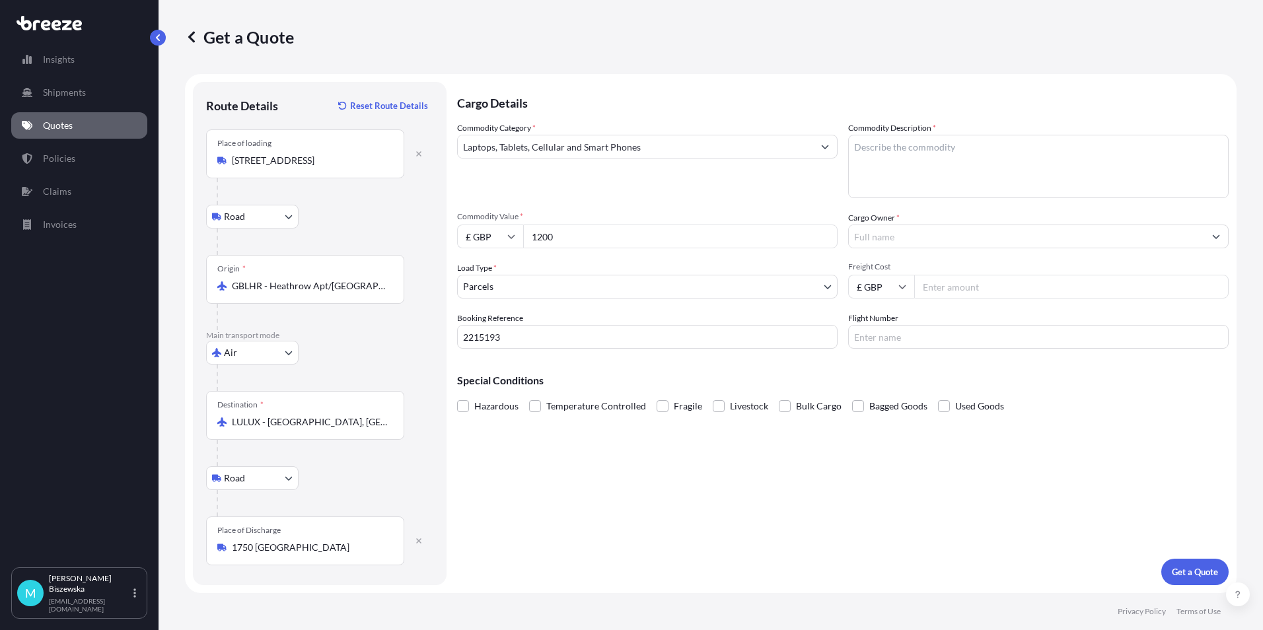
click at [527, 482] on div "Cargo Details Commodity Category * Laptops, Tablets, Cellular and Smart Phones …" at bounding box center [843, 334] width 772 height 504
click at [872, 147] on textarea "Commodity Description *" at bounding box center [1038, 166] width 381 height 63
paste textarea "Laptop"
type textarea "Laptop"
click at [794, 202] on div "Commodity Category * Laptops, Tablets, Cellular and Smart Phones Commodity Desc…" at bounding box center [843, 235] width 772 height 227
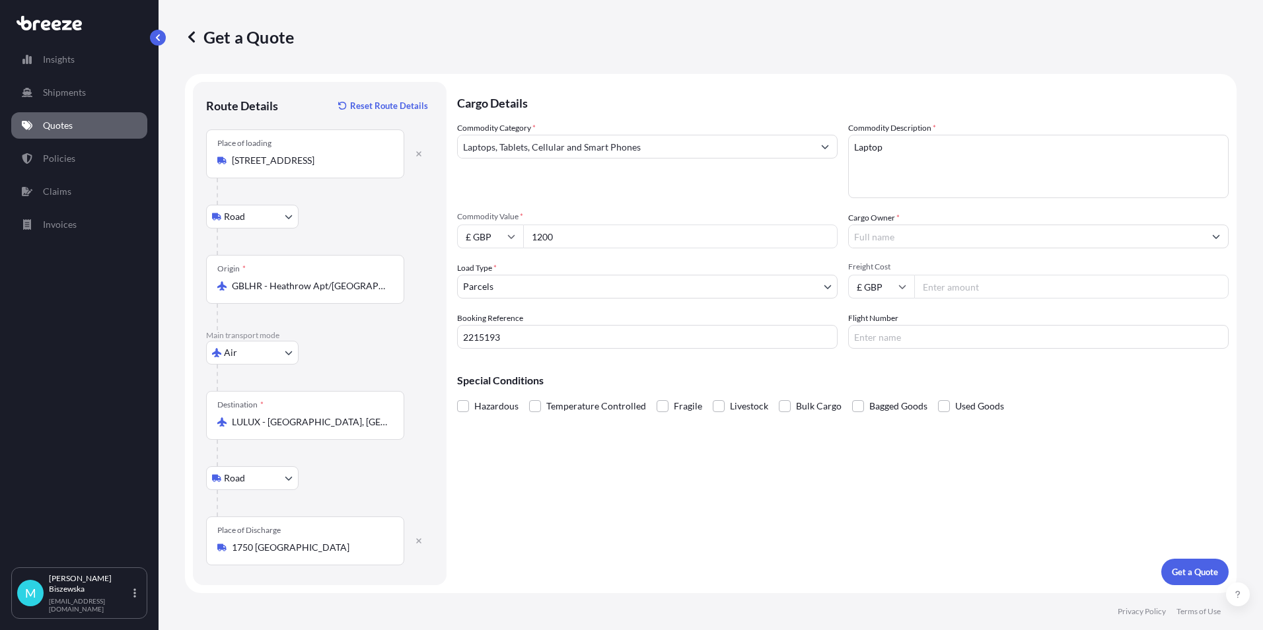
click at [874, 238] on input "Cargo Owner *" at bounding box center [1026, 237] width 355 height 24
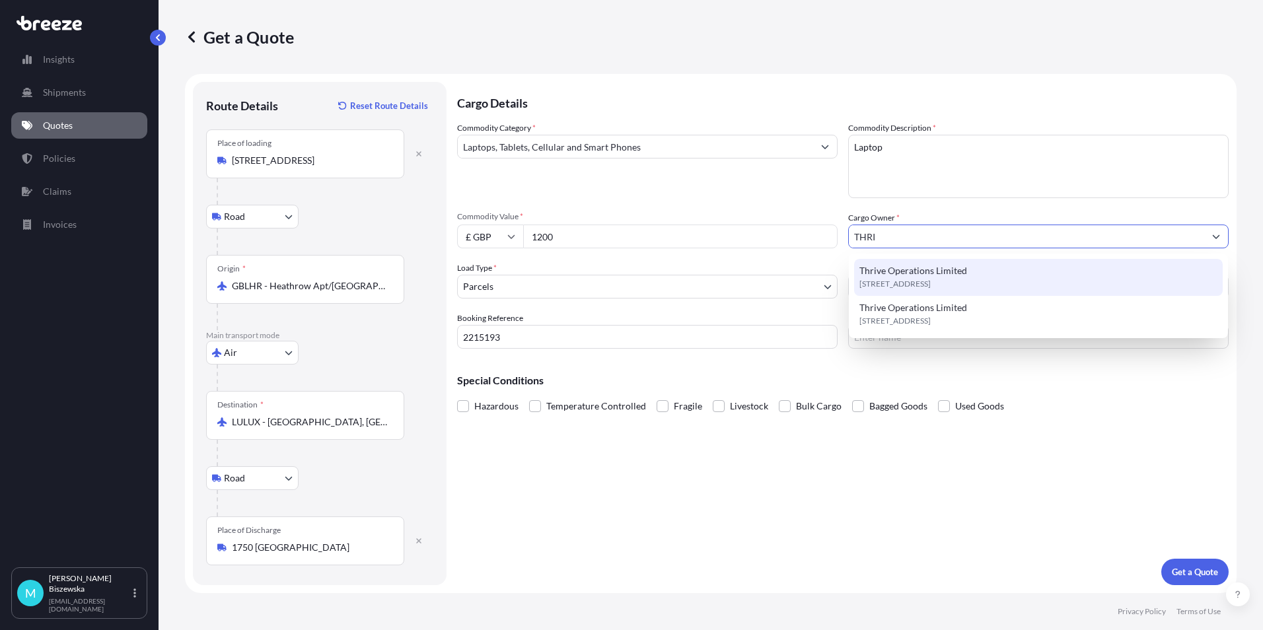
click at [931, 287] on span "[STREET_ADDRESS]" at bounding box center [895, 284] width 71 height 13
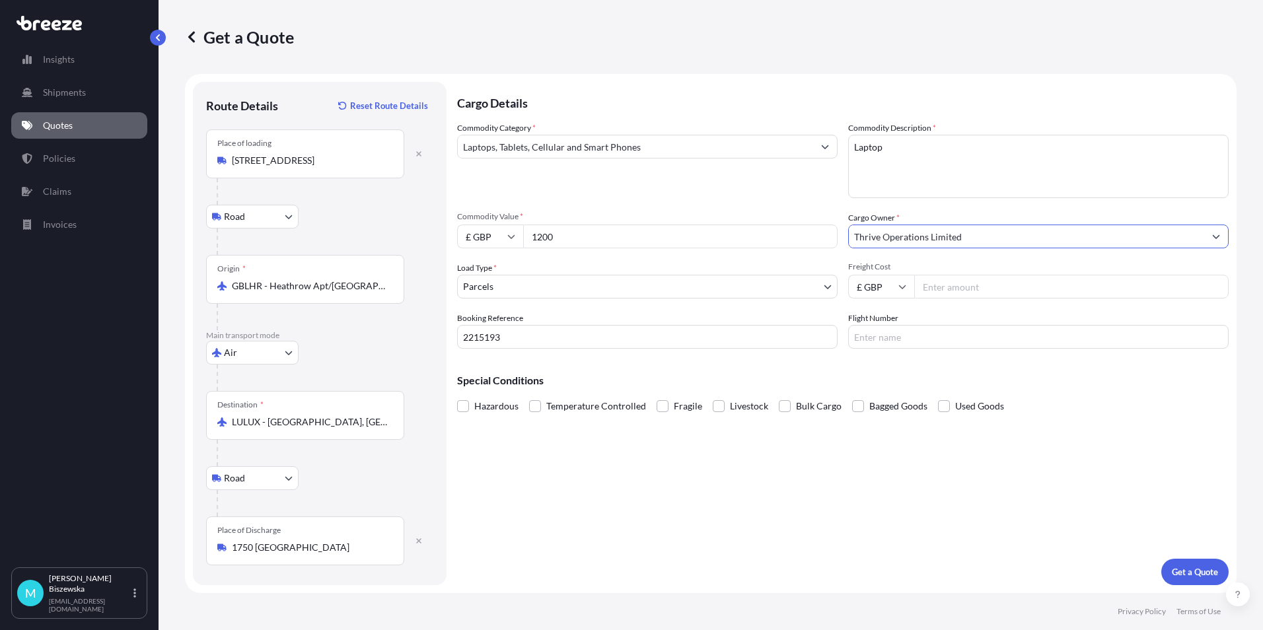
type input "Thrive Operations Limited"
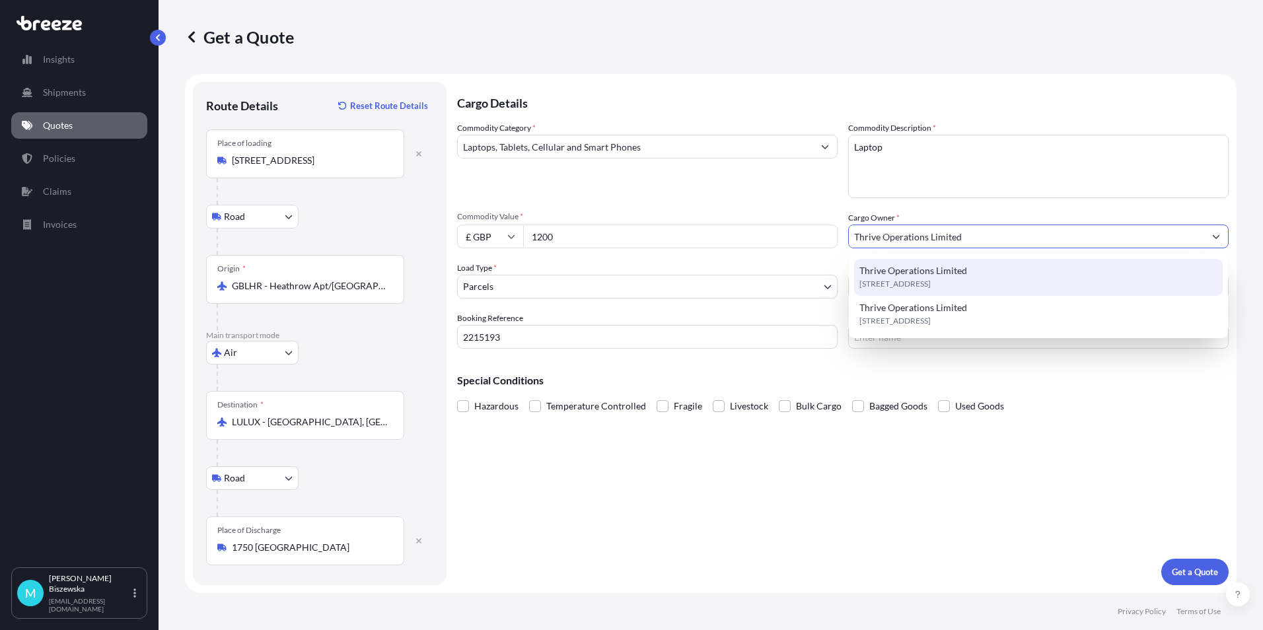
click at [790, 209] on div "Commodity Category * Laptops, Tablets, Cellular and Smart Phones Commodity Desc…" at bounding box center [843, 235] width 772 height 227
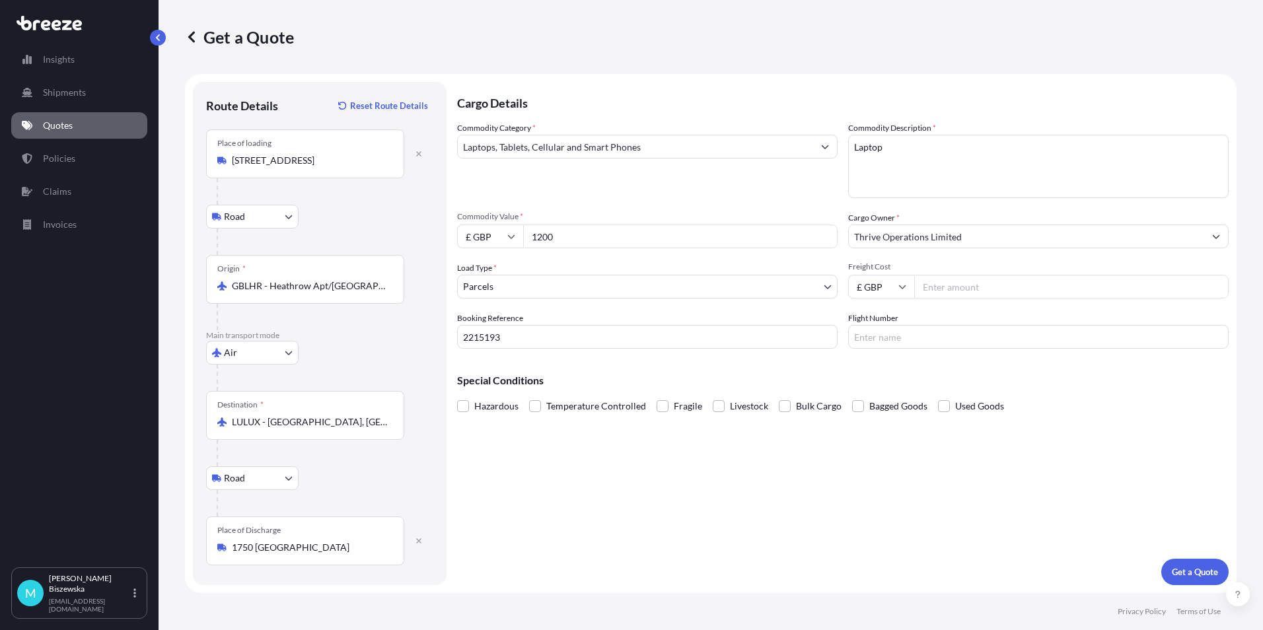
click at [944, 284] on input "Freight Cost" at bounding box center [1072, 287] width 315 height 24
type input "42.95"
click at [918, 388] on div "Special Conditions Hazardous Temperature Controlled Fragile Livestock Bulk Carg…" at bounding box center [843, 387] width 772 height 57
click at [1180, 568] on p "Get a Quote" at bounding box center [1195, 572] width 46 height 13
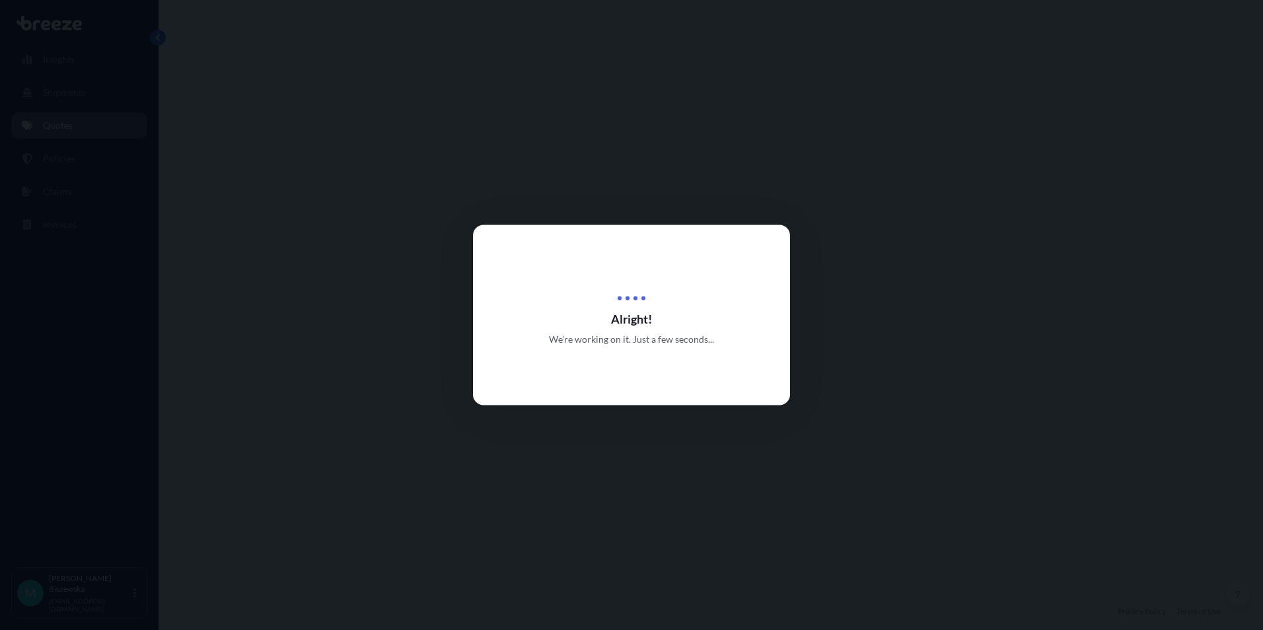
select select "Road"
select select "Air"
select select "Road"
select select "3"
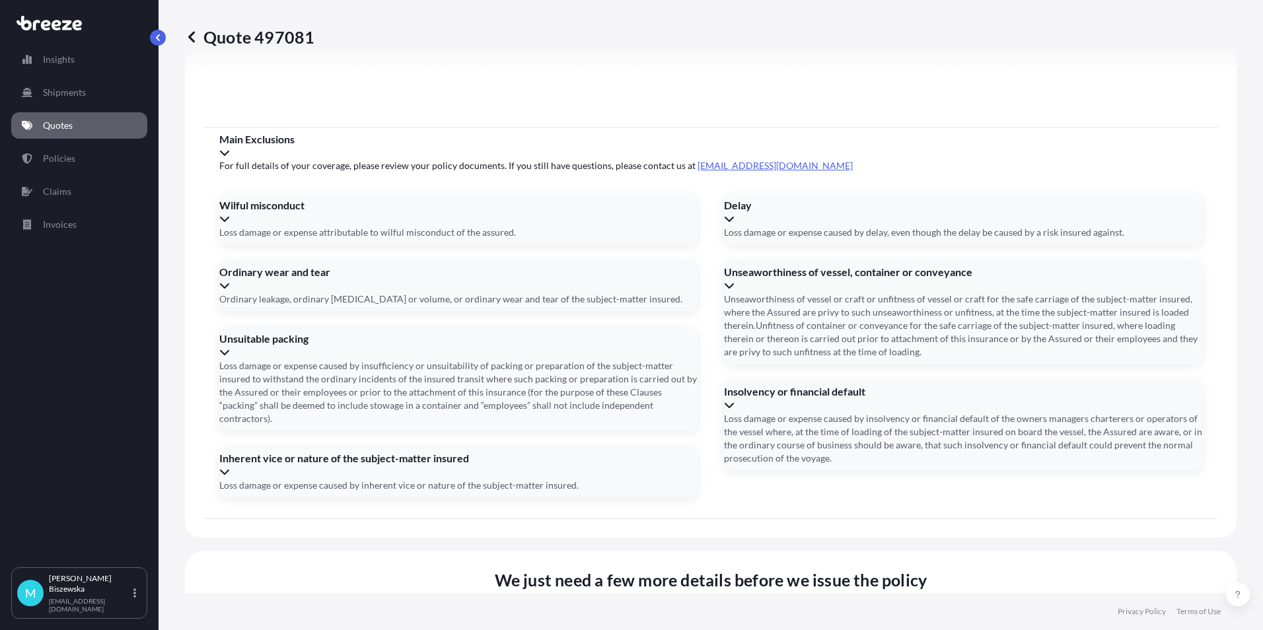
scroll to position [1729, 0]
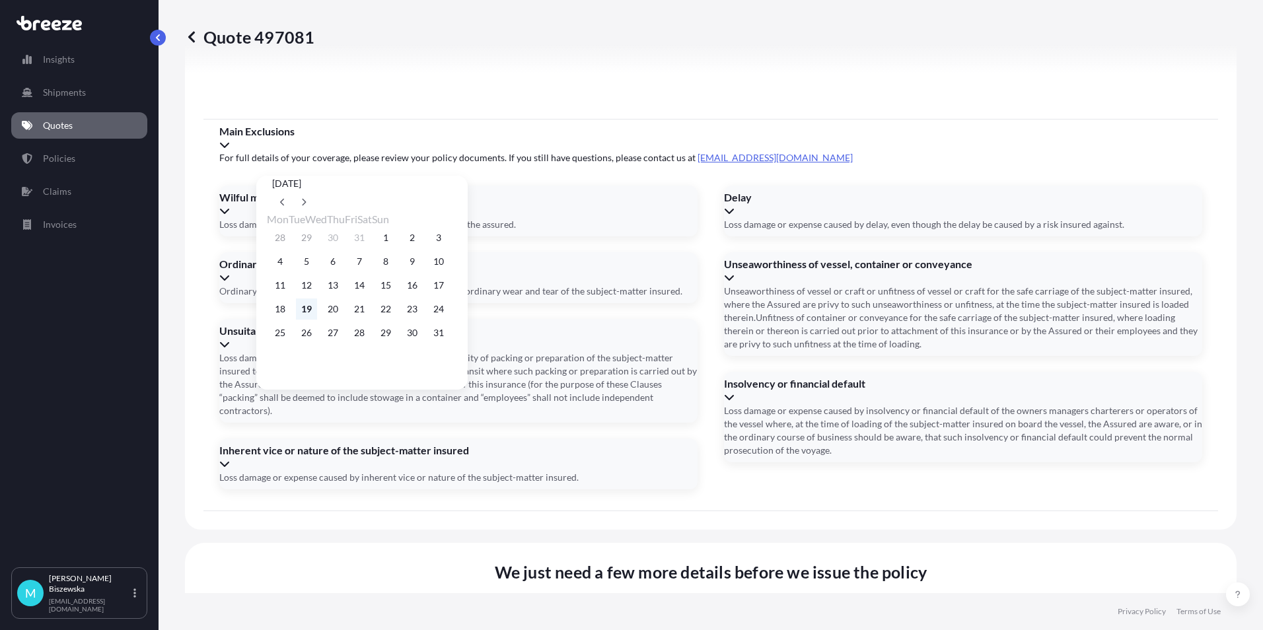
click at [309, 314] on button "19" at bounding box center [306, 309] width 21 height 21
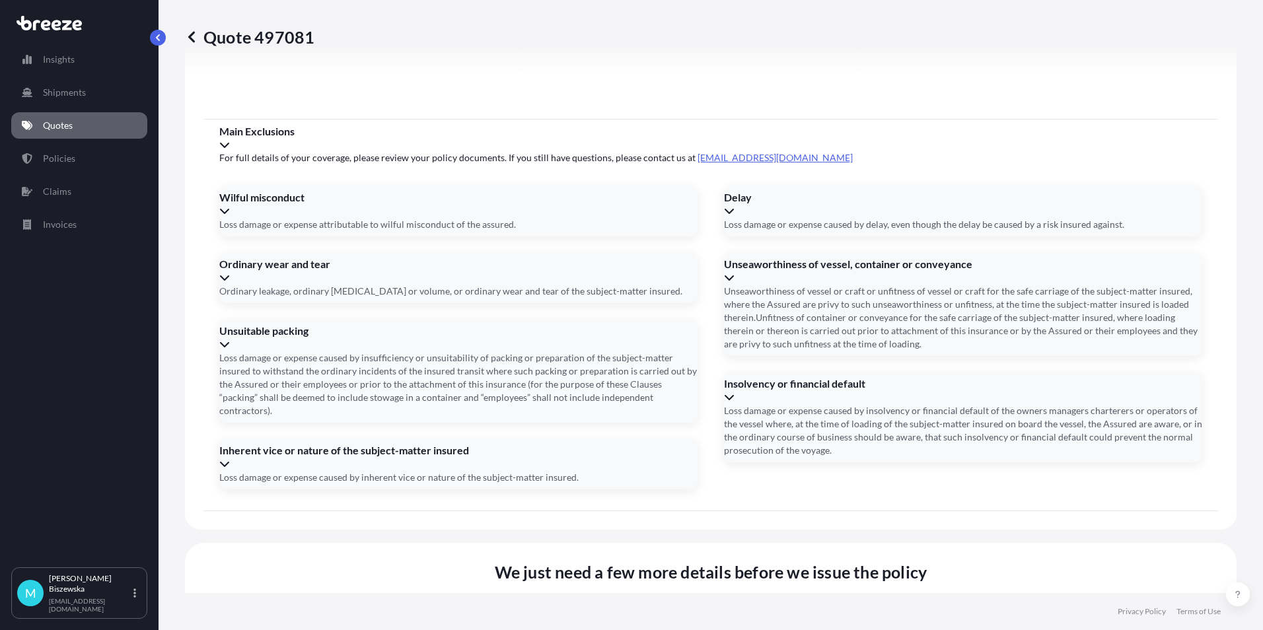
type input "[DATE]"
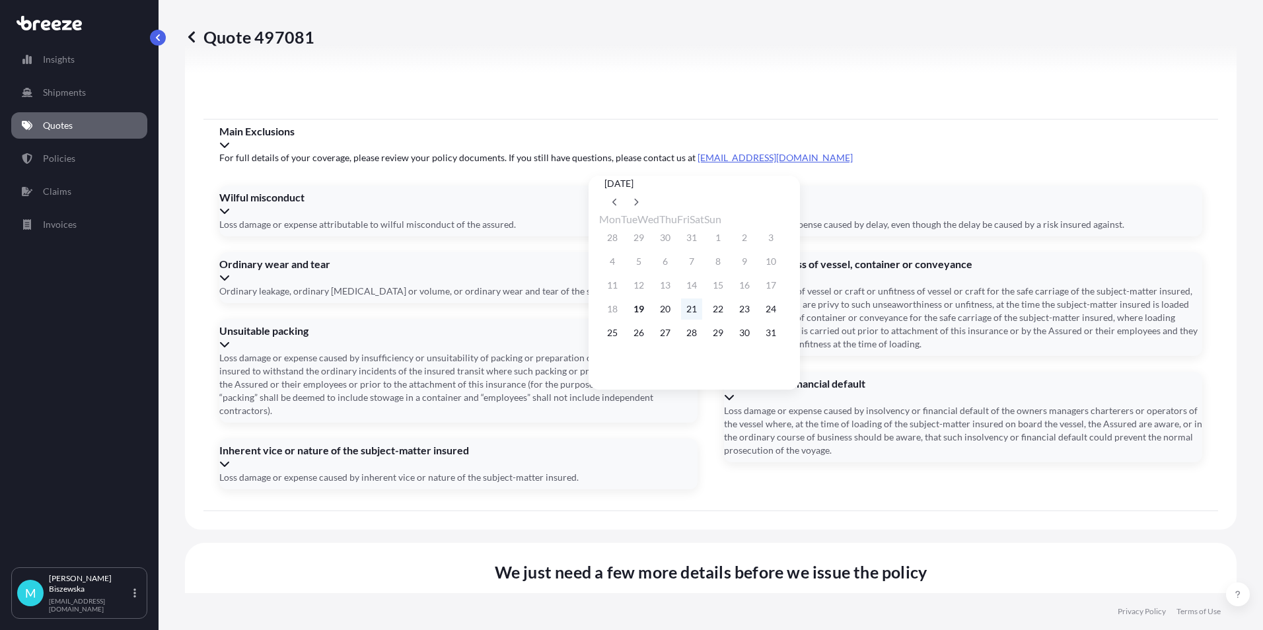
click at [702, 312] on button "21" at bounding box center [691, 309] width 21 height 21
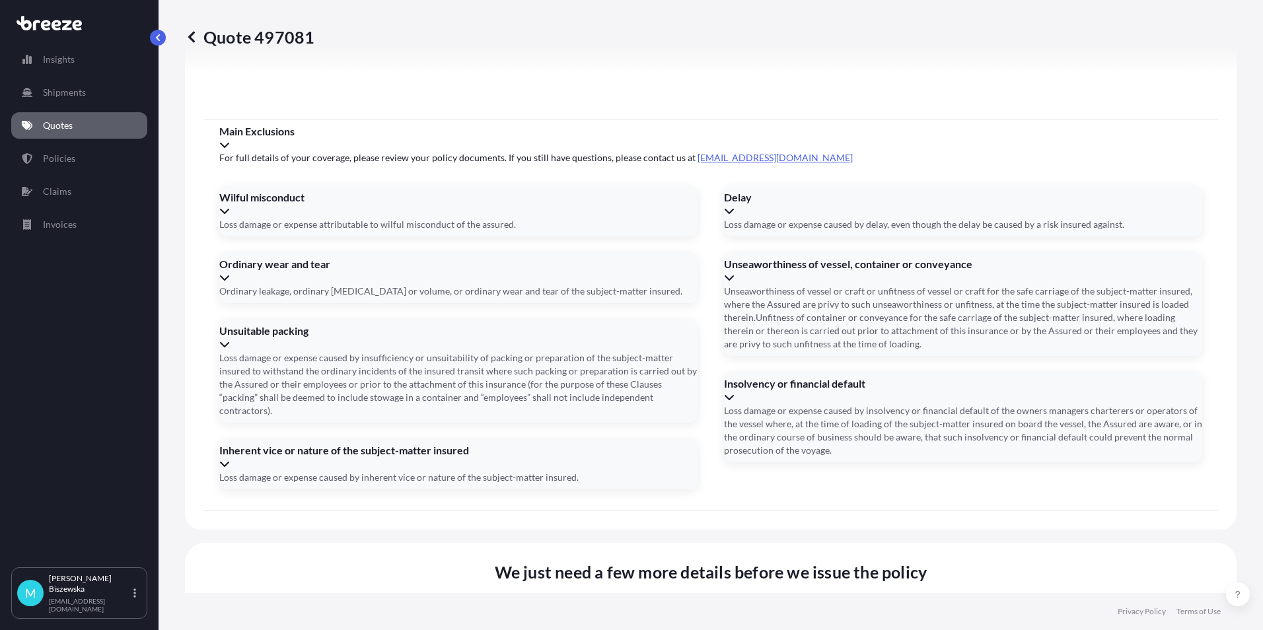
type input "[DATE]"
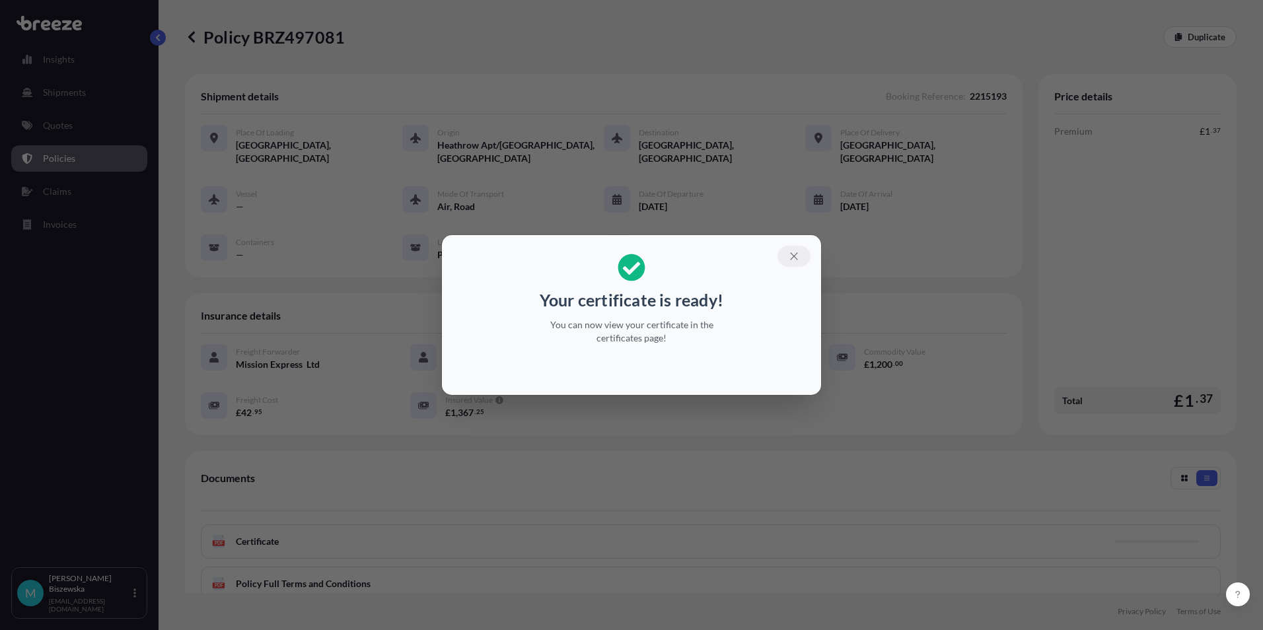
click at [793, 252] on icon "button" at bounding box center [794, 256] width 12 height 12
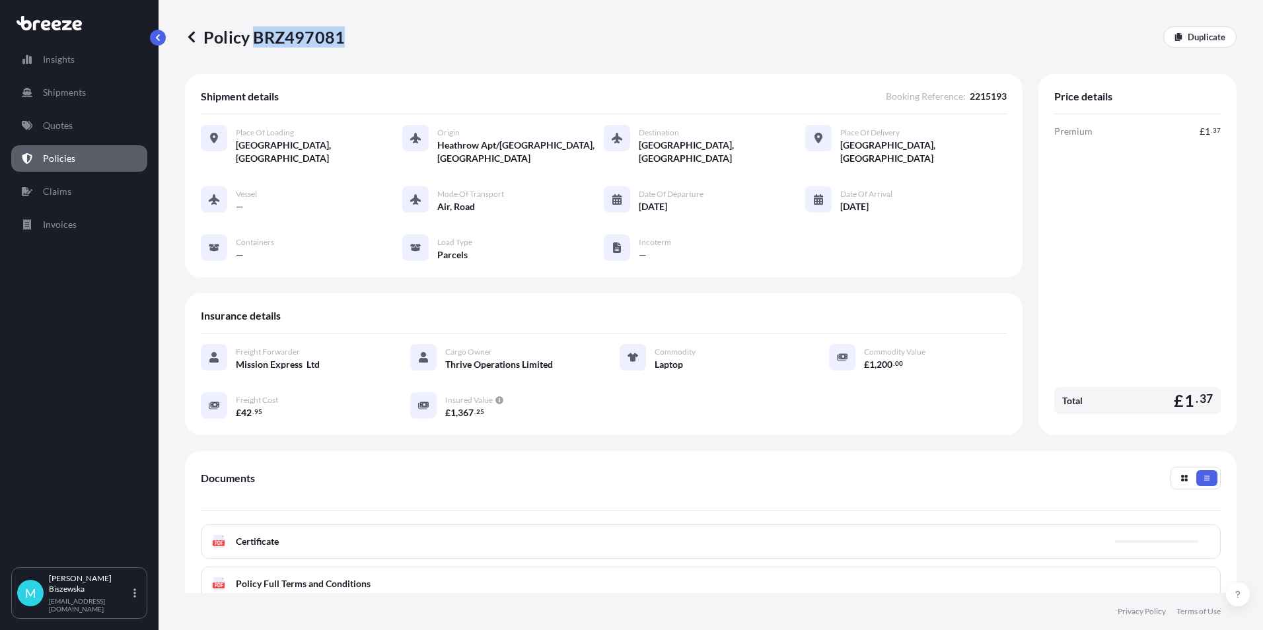
drag, startPoint x: 254, startPoint y: 40, endPoint x: 339, endPoint y: 34, distance: 84.8
click at [339, 34] on p "Policy BRZ497081" at bounding box center [265, 36] width 160 height 21
drag, startPoint x: 339, startPoint y: 34, endPoint x: 326, endPoint y: 34, distance: 12.6
copy p "BRZ497081"
